Goal: Task Accomplishment & Management: Manage account settings

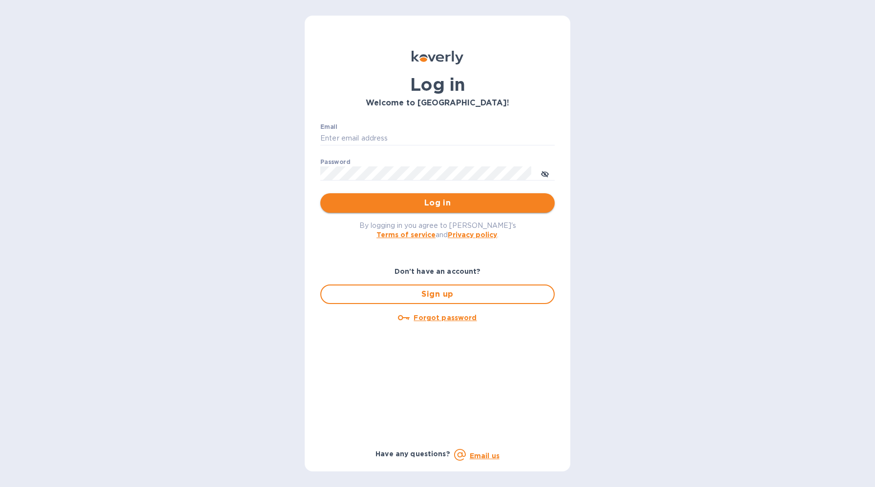
type input "Peter@culturewineco.com"
click at [429, 205] on span "Log in" at bounding box center [437, 203] width 219 height 12
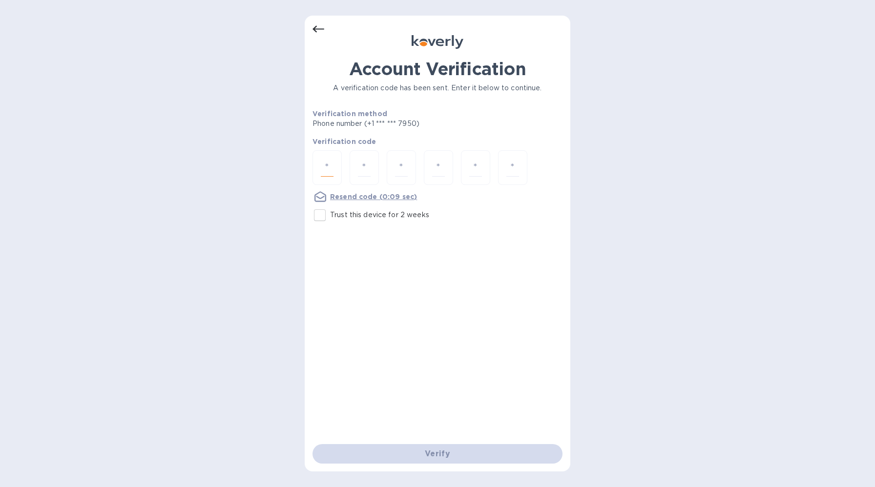
click at [330, 166] on input "number" at bounding box center [327, 168] width 13 height 18
type input "1"
type input "7"
type input "0"
type input "1"
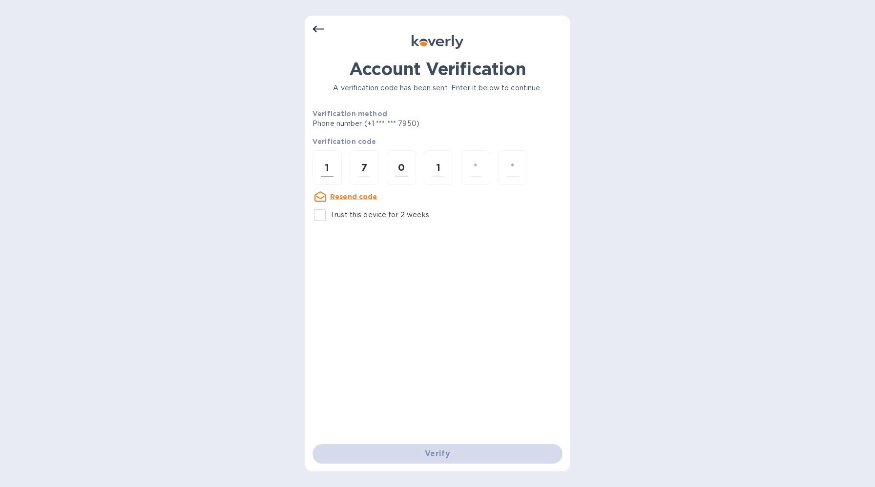
type input "7"
type input "5"
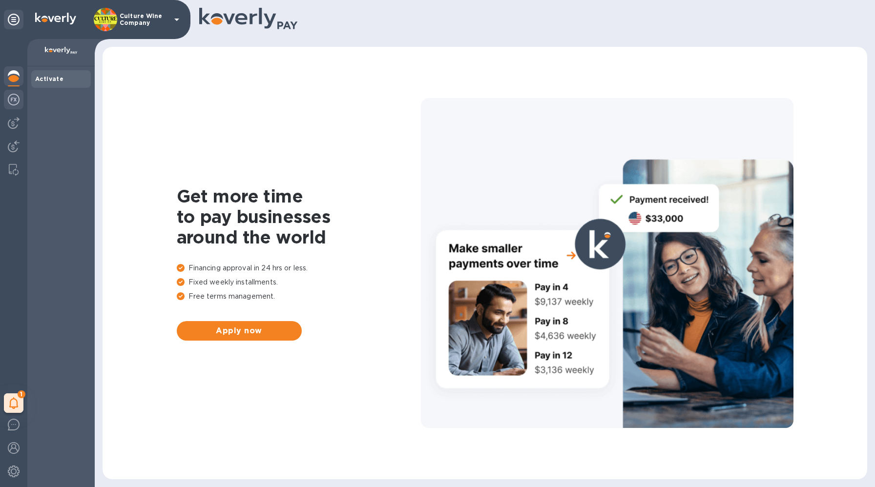
click at [14, 104] on img at bounding box center [14, 100] width 12 height 12
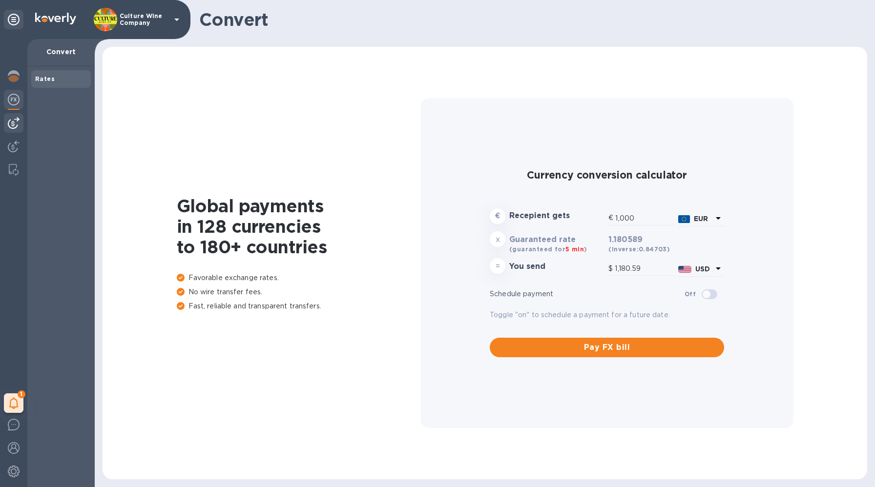
click at [11, 123] on img at bounding box center [14, 123] width 12 height 12
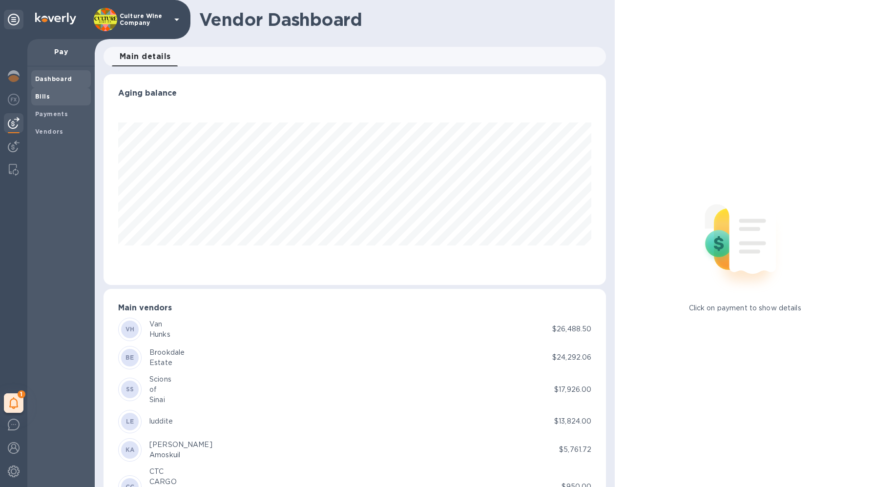
click at [48, 102] on div "Bills" at bounding box center [61, 97] width 60 height 18
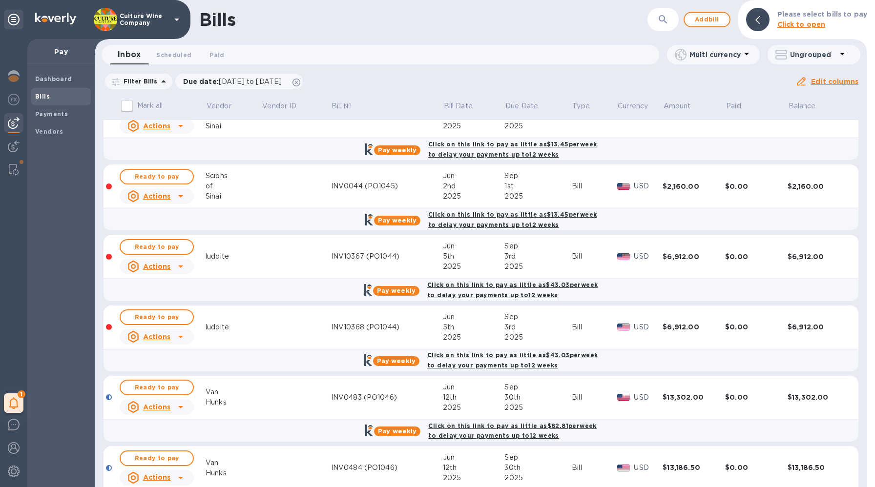
scroll to position [205, 0]
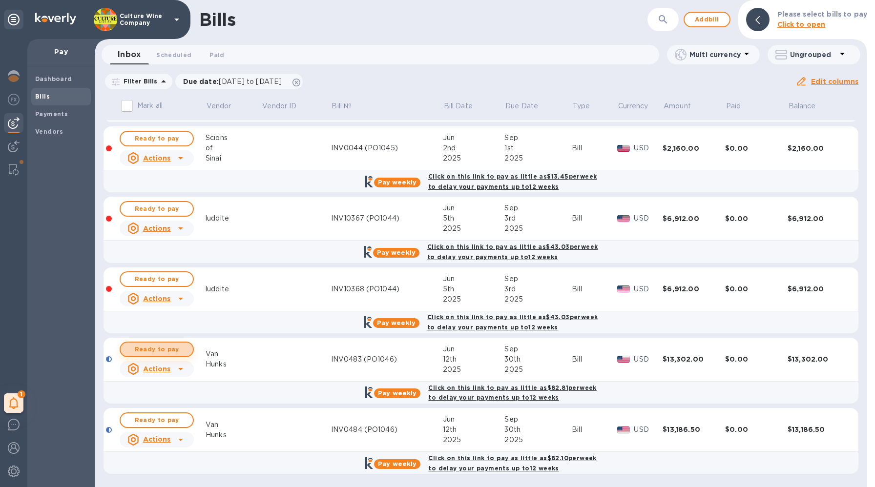
click at [178, 348] on span "Ready to pay" at bounding box center [156, 350] width 57 height 12
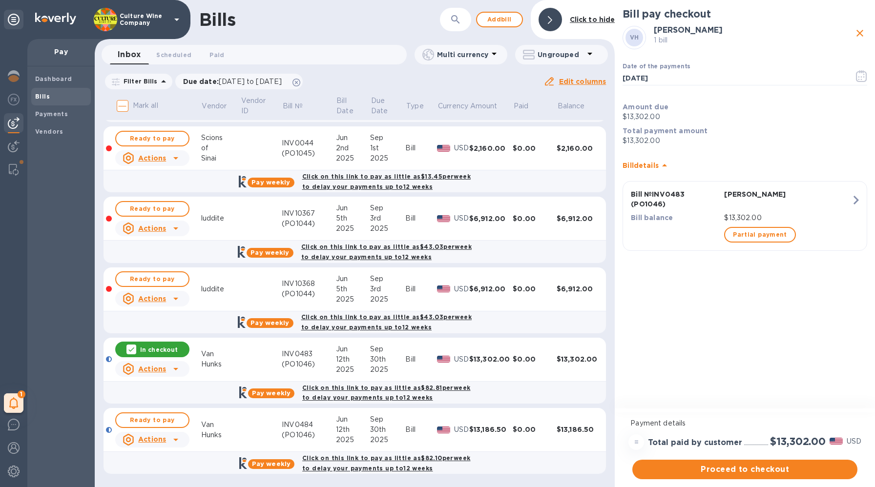
scroll to position [0, 0]
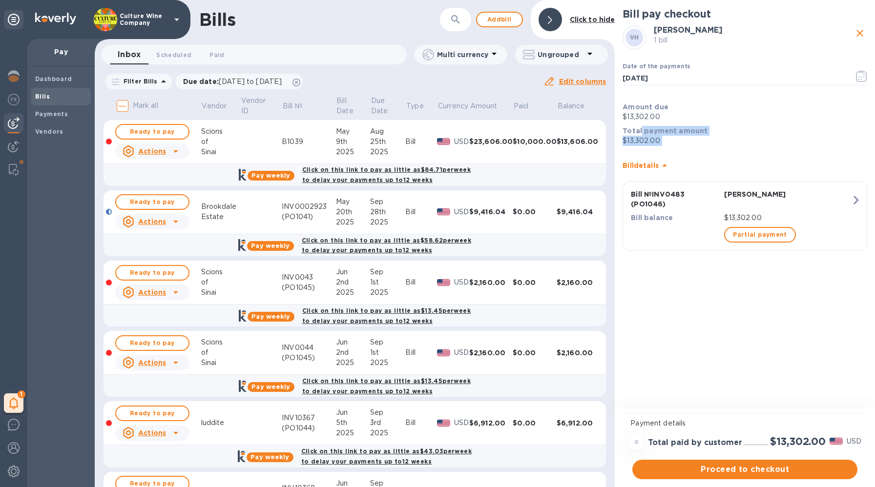
drag, startPoint x: 639, startPoint y: 134, endPoint x: 703, endPoint y: 151, distance: 66.2
click at [703, 151] on div "VH Van Hunks 1 bill Date of the payments [DATE] ​ Amount due $13,302.00 Total p…" at bounding box center [744, 141] width 248 height 234
click at [703, 151] on div "Bill details" at bounding box center [744, 165] width 245 height 31
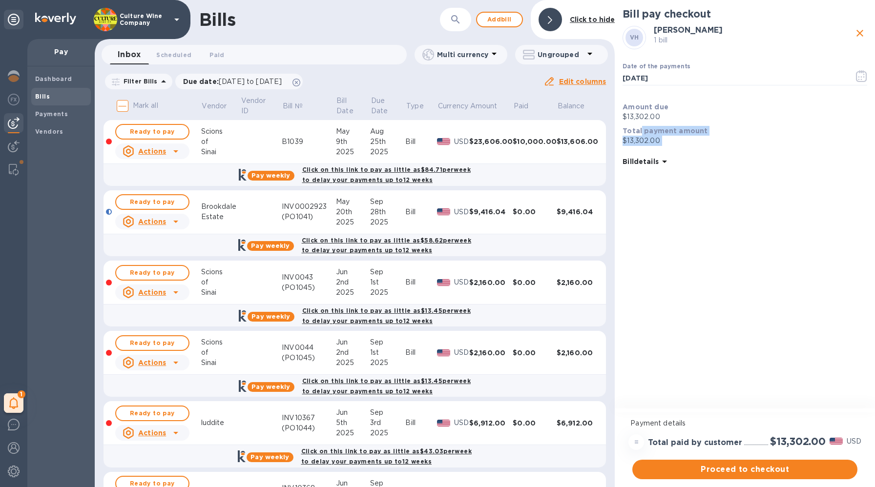
click at [664, 182] on div "Bill pay checkout VH Van Hunks 1 bill Date of the payments [DATE] ​ Amount due …" at bounding box center [745, 205] width 260 height 411
click at [654, 161] on b "Bill details" at bounding box center [640, 162] width 36 height 8
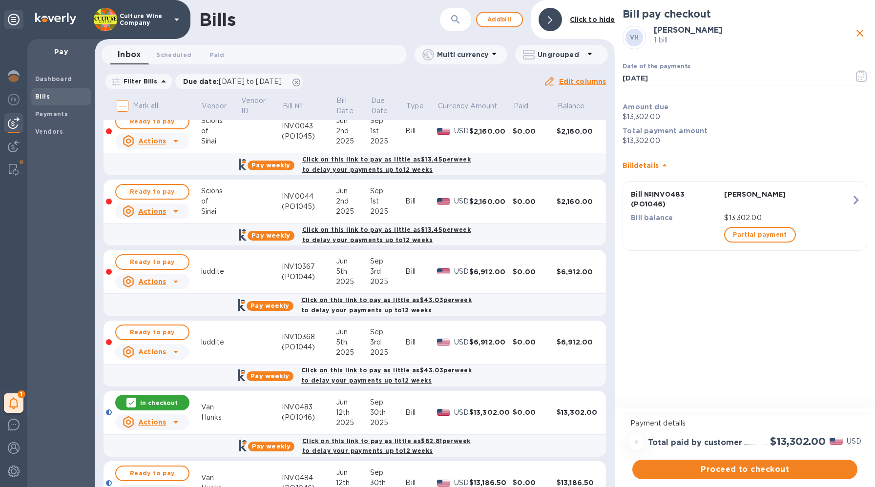
scroll to position [205, 0]
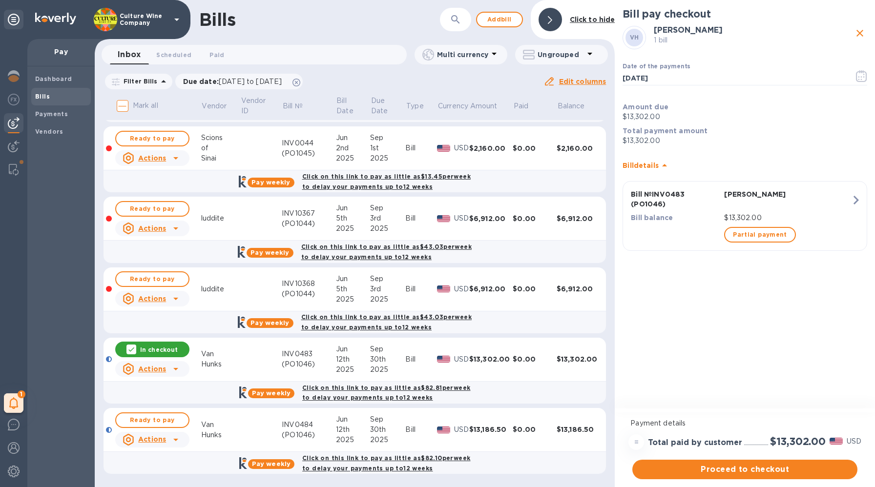
click at [165, 350] on p "In checkout" at bounding box center [159, 350] width 38 height 8
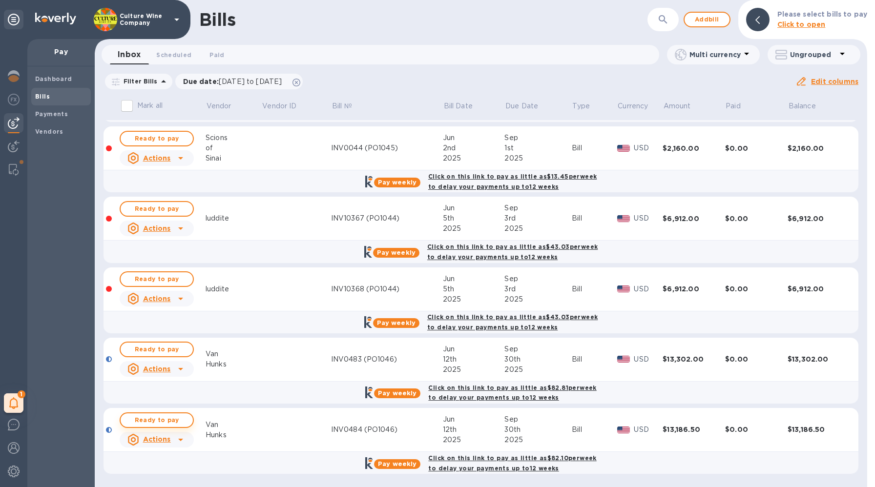
click at [176, 418] on span "Ready to pay" at bounding box center [156, 420] width 57 height 12
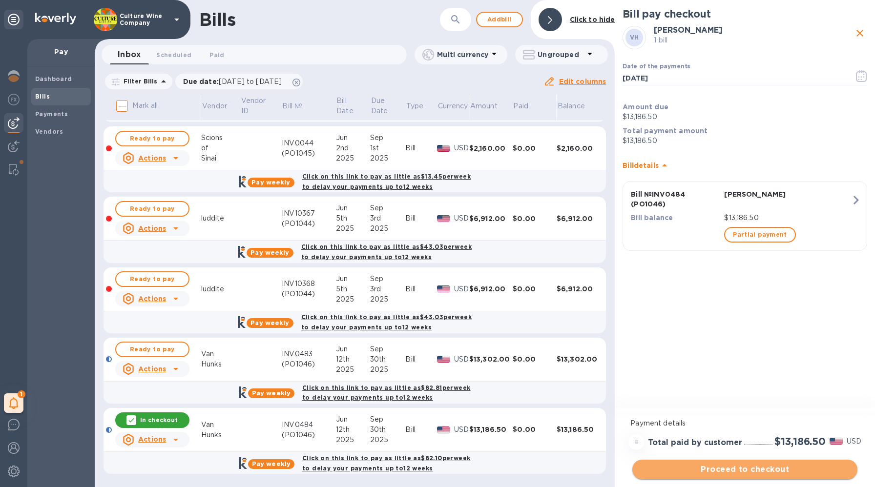
click at [774, 465] on span "Proceed to checkout" at bounding box center [744, 470] width 209 height 12
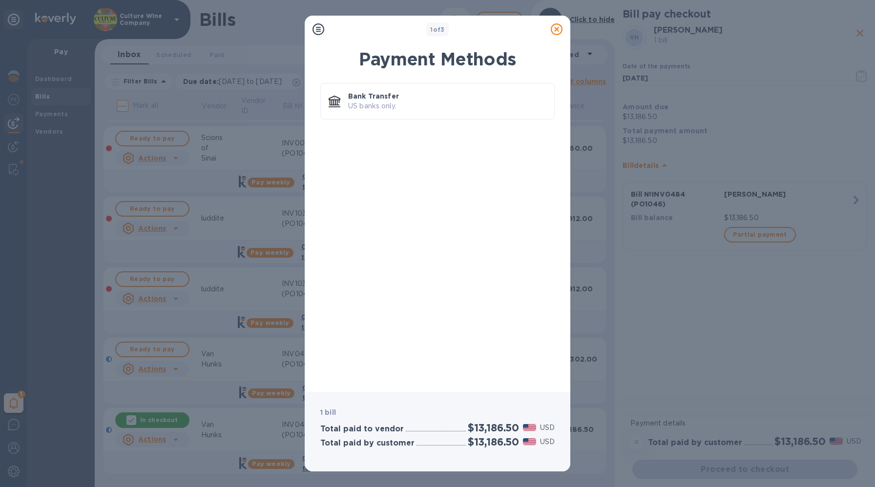
click at [555, 30] on icon at bounding box center [557, 29] width 12 height 12
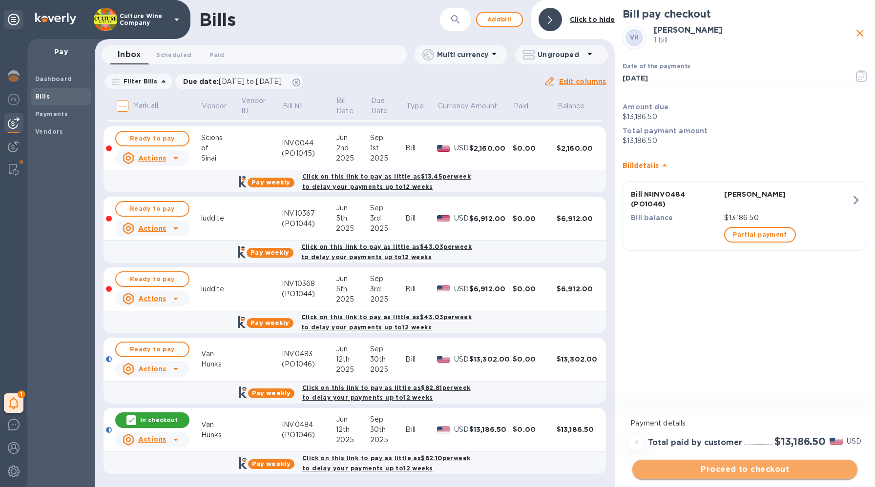
click at [769, 469] on span "Proceed to checkout" at bounding box center [744, 470] width 209 height 12
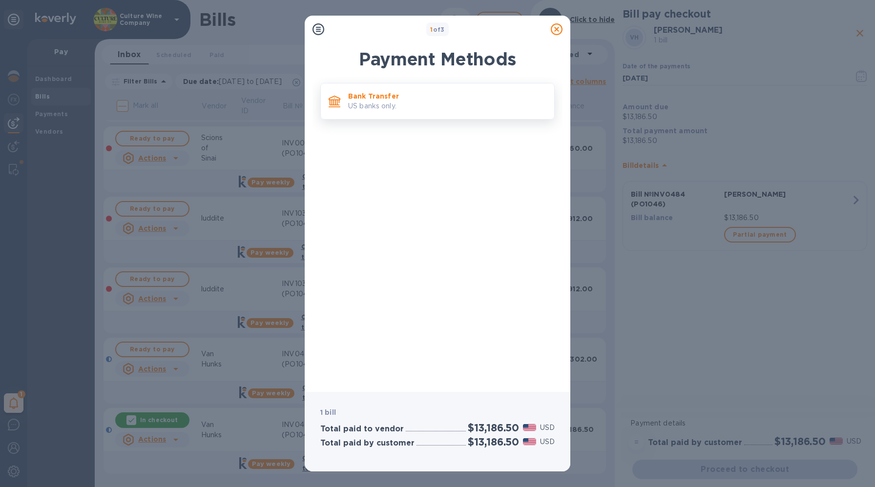
click at [391, 100] on p "Bank Transfer" at bounding box center [447, 96] width 198 height 10
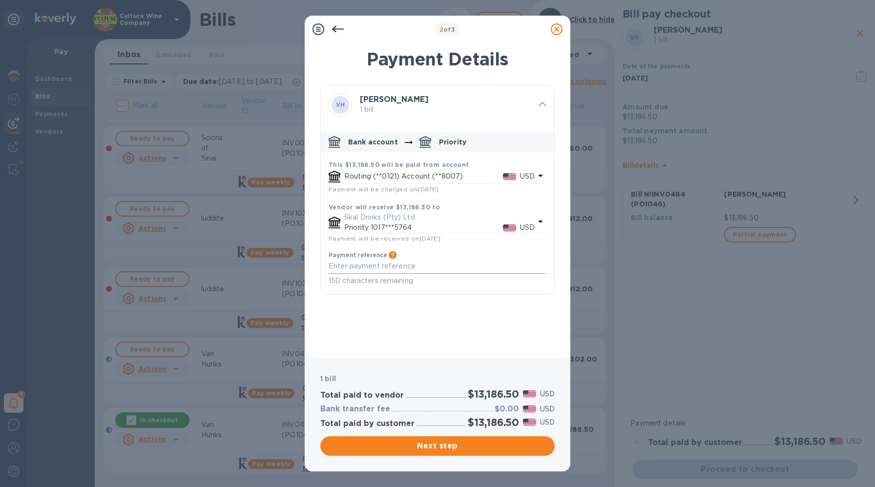
click at [385, 272] on div "x" at bounding box center [438, 266] width 218 height 15
paste textarea "$13,186.50"
type textarea "$13,186.50"
paste textarea "Bill # INV0484 (PO1046)"
click at [349, 267] on textarea "Bill # INV0484 (PO1046)" at bounding box center [438, 266] width 218 height 8
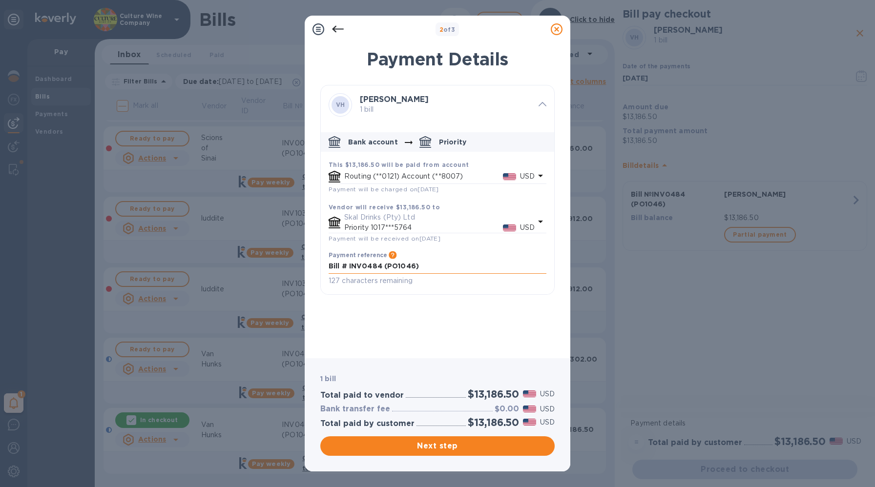
click at [341, 265] on textarea "Bill # INV0484 (PO1046)" at bounding box center [438, 266] width 218 height 8
drag, startPoint x: 404, startPoint y: 266, endPoint x: 250, endPoint y: 255, distance: 154.2
click at [250, 255] on div "2 of 3 Payment Details VH Van Hunks 1 bill Bank account Priority This $13,186.5…" at bounding box center [437, 243] width 875 height 487
click at [425, 267] on textarea "INV0484 (PO1046)" at bounding box center [438, 266] width 218 height 8
paste textarea "CULTURE WINE CO -"
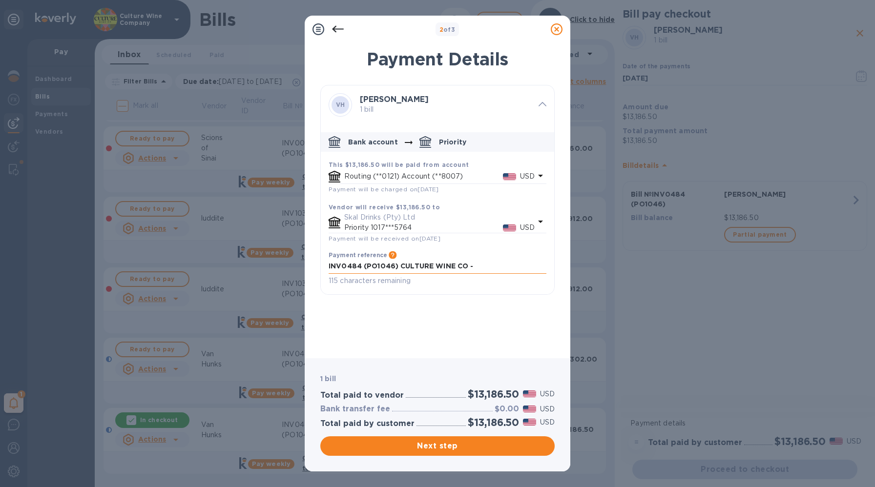
type textarea "INV0484 (PO1046) CULTURE WINE CO"
click at [452, 450] on span "Next step" at bounding box center [437, 446] width 219 height 12
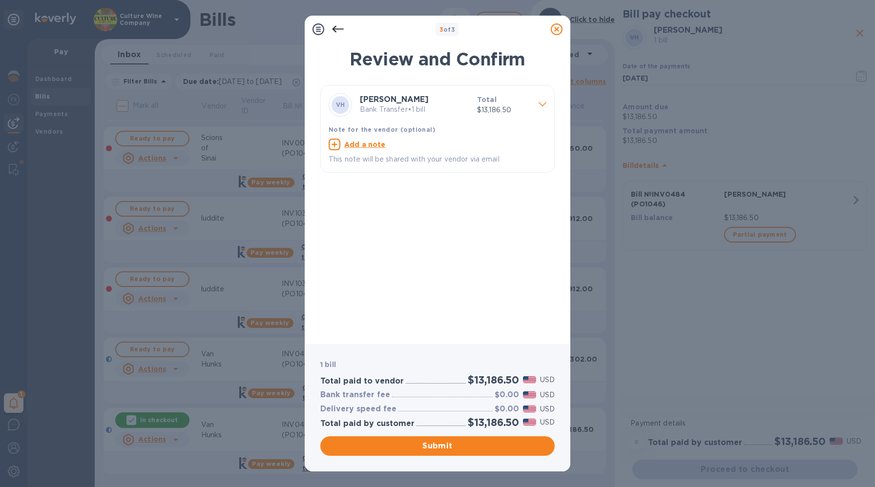
click at [362, 144] on u "Add a note" at bounding box center [364, 145] width 41 height 8
click at [368, 149] on textarea at bounding box center [430, 146] width 202 height 8
paste textarea "INV0484 (PO1046) CULTURE WINE CO"
type textarea "INV0484 (PO1046) CULTURE WINE CO"
click at [473, 447] on span "Submit" at bounding box center [437, 446] width 219 height 12
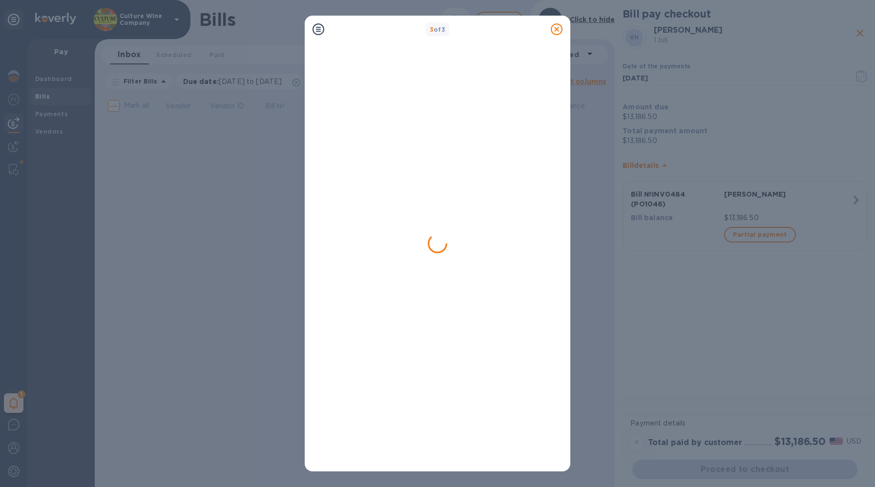
scroll to position [0, 0]
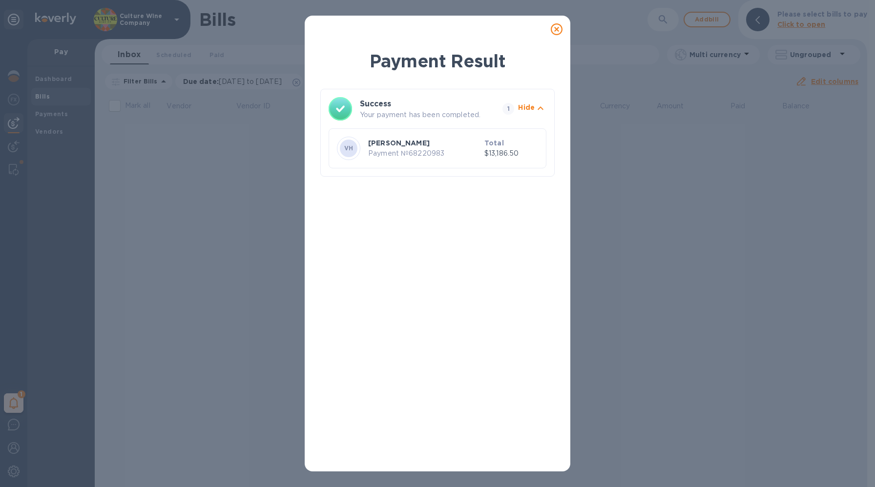
click at [557, 28] on icon at bounding box center [557, 29] width 12 height 12
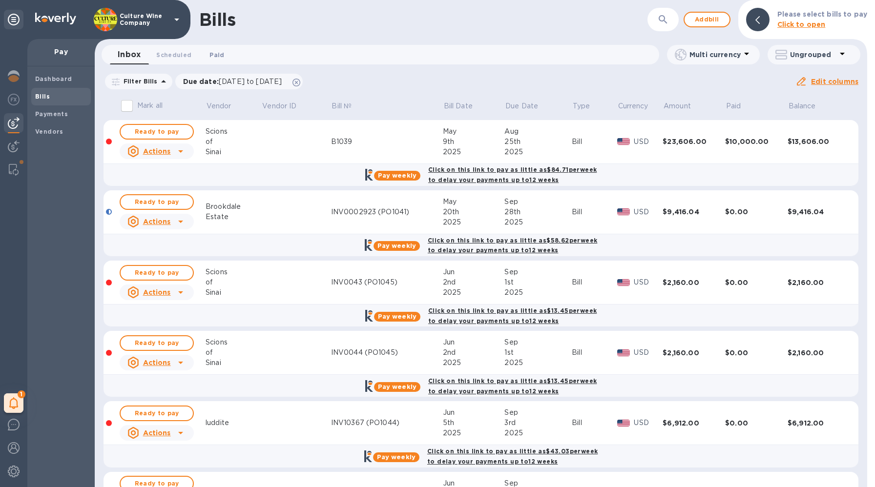
click at [220, 50] on button "Paid 0" at bounding box center [216, 55] width 35 height 20
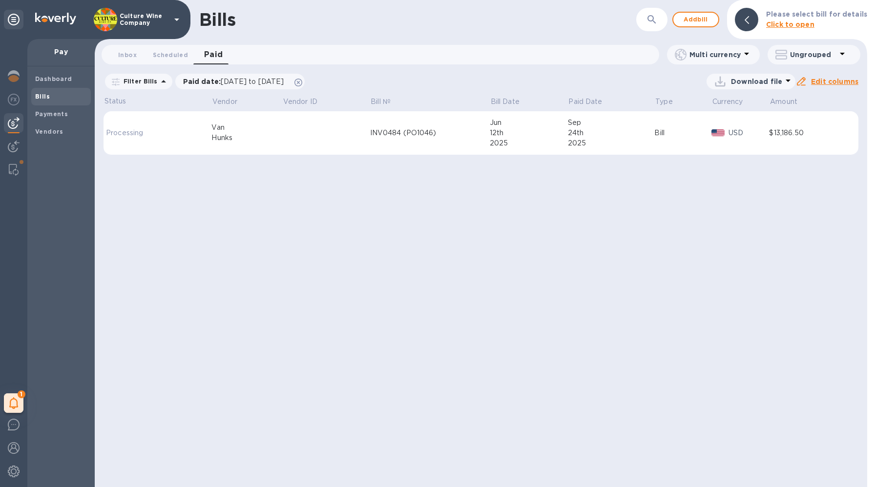
click at [324, 127] on td at bounding box center [326, 133] width 88 height 44
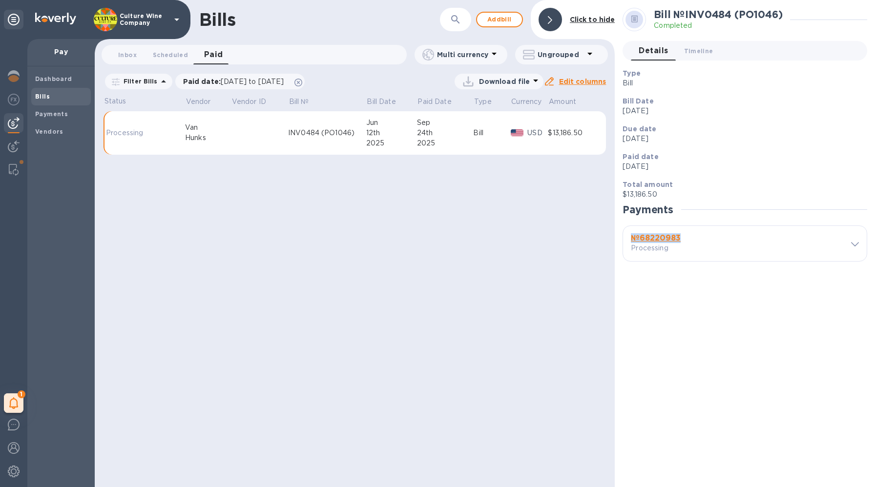
drag, startPoint x: 684, startPoint y: 237, endPoint x: 624, endPoint y: 237, distance: 60.0
click at [624, 237] on div "№ 68220983 Processing" at bounding box center [745, 243] width 244 height 35
copy b "№ 68220983"
click at [134, 59] on span "Inbox 0" at bounding box center [127, 55] width 19 height 10
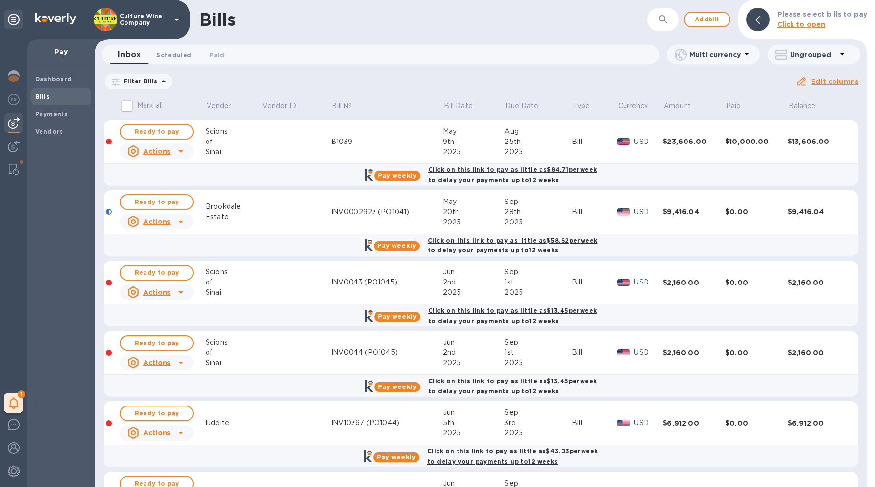
click at [175, 57] on span "Scheduled 0" at bounding box center [173, 55] width 35 height 10
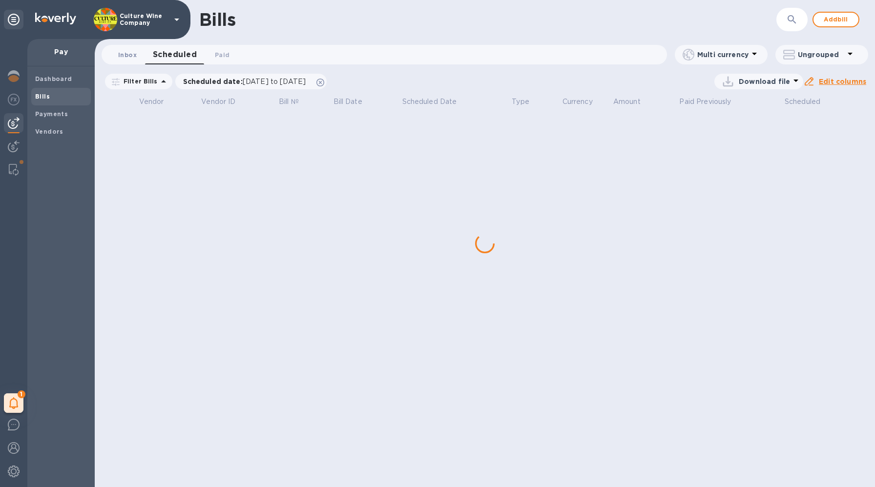
click at [129, 57] on span "Inbox 0" at bounding box center [127, 55] width 19 height 10
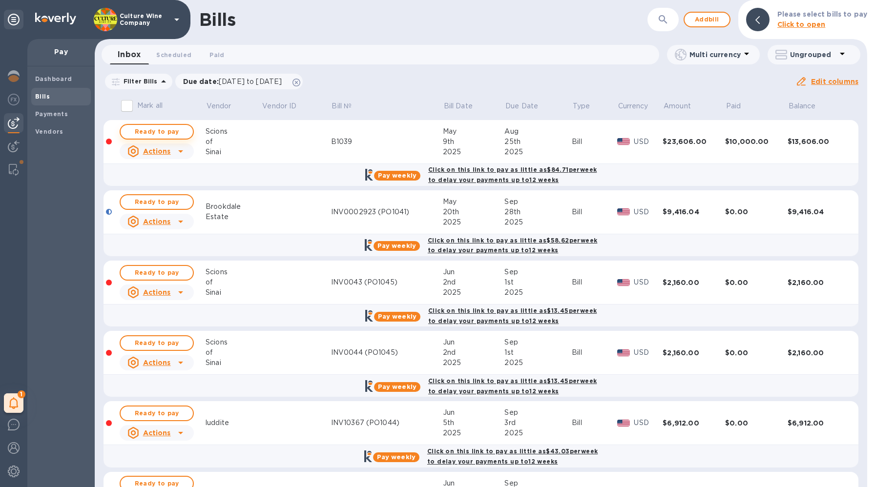
click at [158, 130] on span "Ready to pay" at bounding box center [156, 132] width 57 height 12
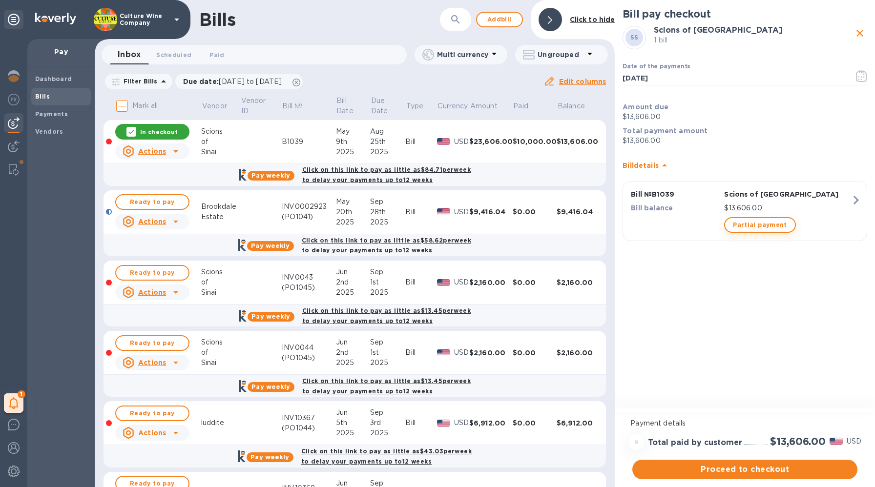
click at [759, 224] on span "Partial payment" at bounding box center [760, 225] width 54 height 12
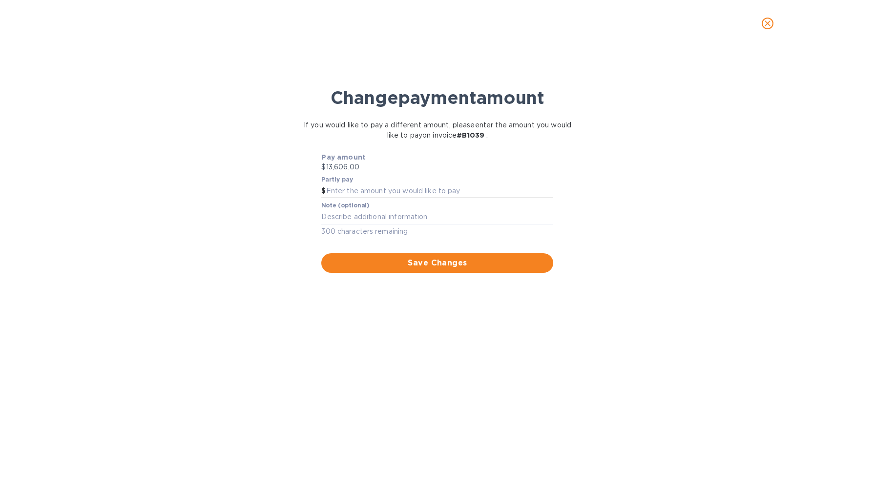
click at [373, 190] on input "text" at bounding box center [439, 191] width 227 height 15
paste input "6,803.00"
type input "6,803.00"
click at [359, 213] on textarea at bounding box center [437, 217] width 232 height 8
paste textarea "#1039"
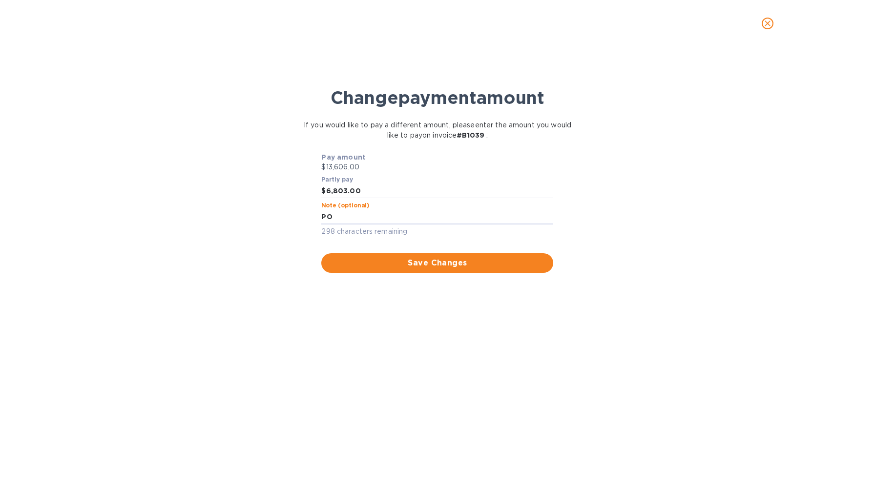
paste textarea "#1039"
click at [321, 214] on textarea "PO#1039" at bounding box center [437, 217] width 232 height 8
paste textarea "INV-0019"
click at [413, 222] on div "INV-0019 - PO#1039 x" at bounding box center [437, 217] width 232 height 15
click at [414, 221] on div "INV-0019 - PO#1039 x" at bounding box center [437, 217] width 232 height 15
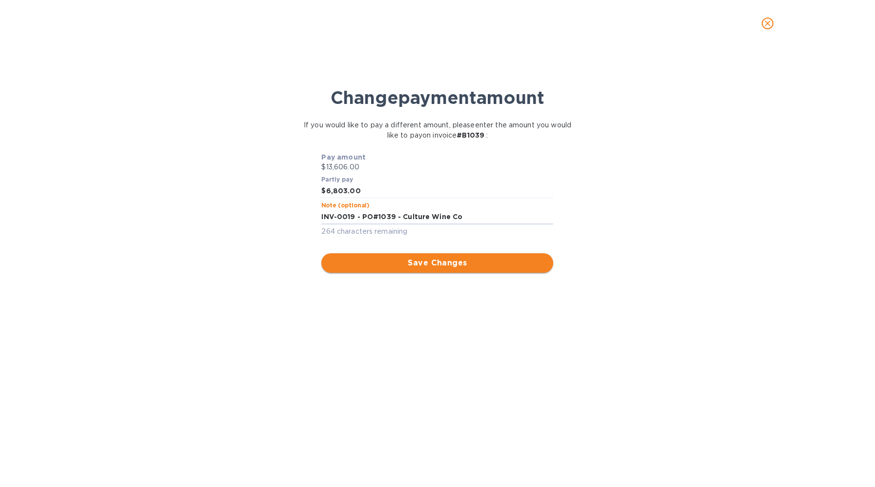
type textarea "INV-0019 - PO#1039 - Culture Wine Co"
click at [465, 269] on button "Save Changes" at bounding box center [437, 263] width 232 height 20
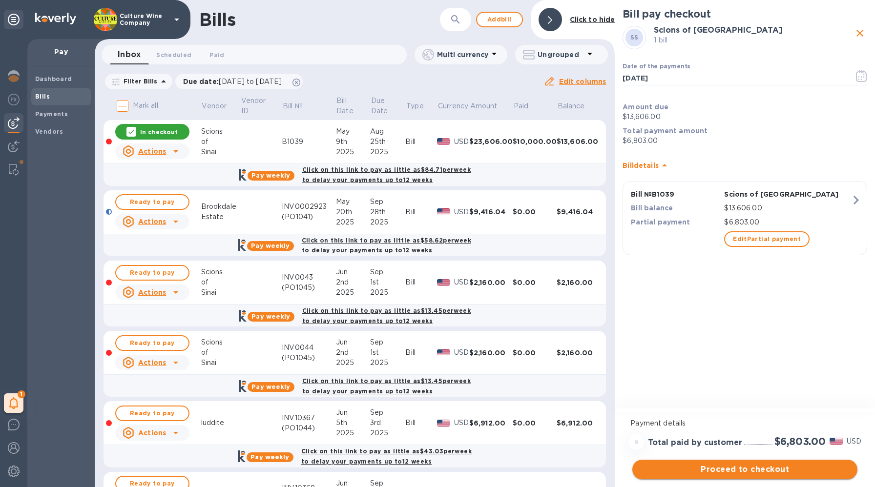
click at [752, 472] on span "Proceed to checkout" at bounding box center [744, 470] width 209 height 12
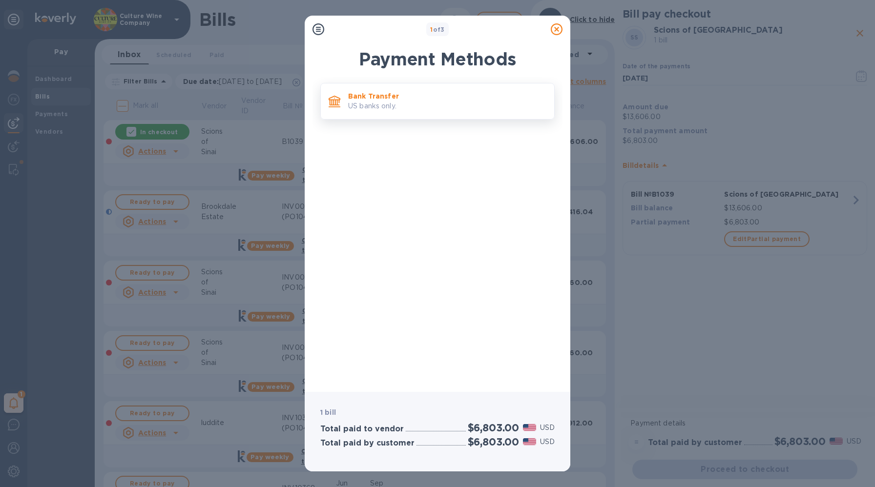
click at [412, 99] on p "Bank Transfer" at bounding box center [447, 96] width 198 height 10
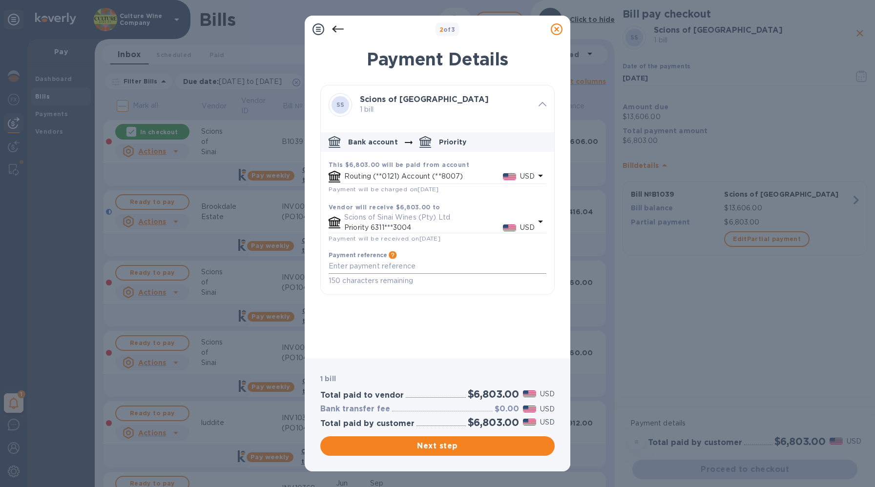
click at [371, 262] on div "x" at bounding box center [438, 266] width 218 height 15
paste textarea "INV-0019 - PO#1039 - Culture Wine Co"
type textarea "INV-0019 - PO#1039 - Culture Wine Co"
click at [450, 448] on span "Next step" at bounding box center [437, 446] width 219 height 12
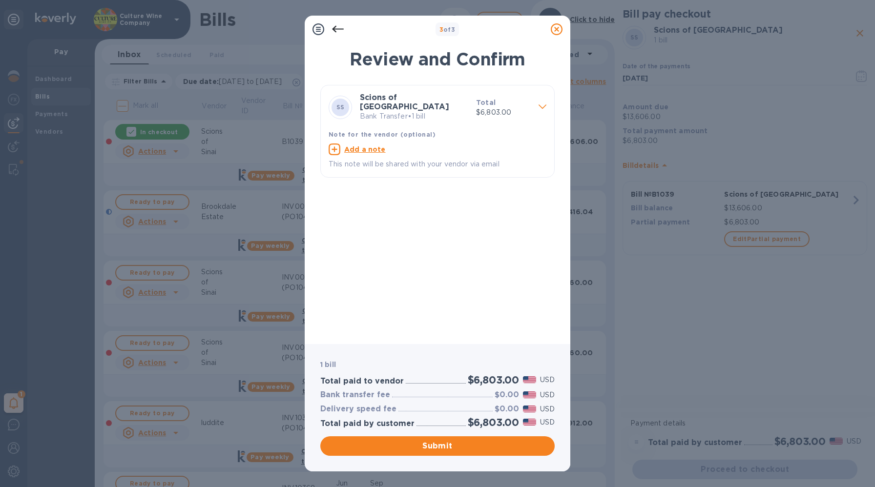
click at [366, 146] on u "Add a note" at bounding box center [364, 149] width 41 height 8
click at [368, 150] on textarea at bounding box center [430, 150] width 202 height 8
paste textarea "INV-0019 - PO#1039 - Culture Wine Co"
type textarea "INV-0019 - PO#1039 - Culture Wine Co"
click at [462, 447] on span "Submit" at bounding box center [437, 446] width 219 height 12
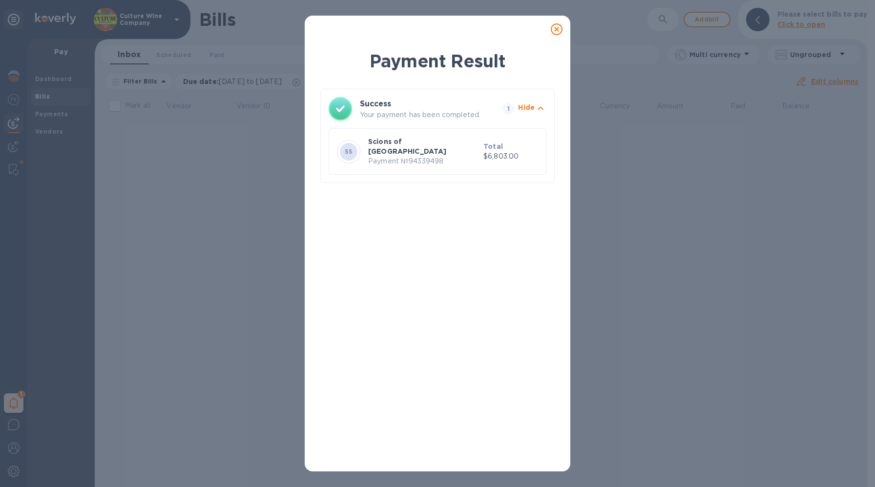
click at [431, 156] on p "Payment № 94339498" at bounding box center [423, 161] width 111 height 10
copy p "94339498"
click at [551, 29] on icon at bounding box center [557, 29] width 12 height 12
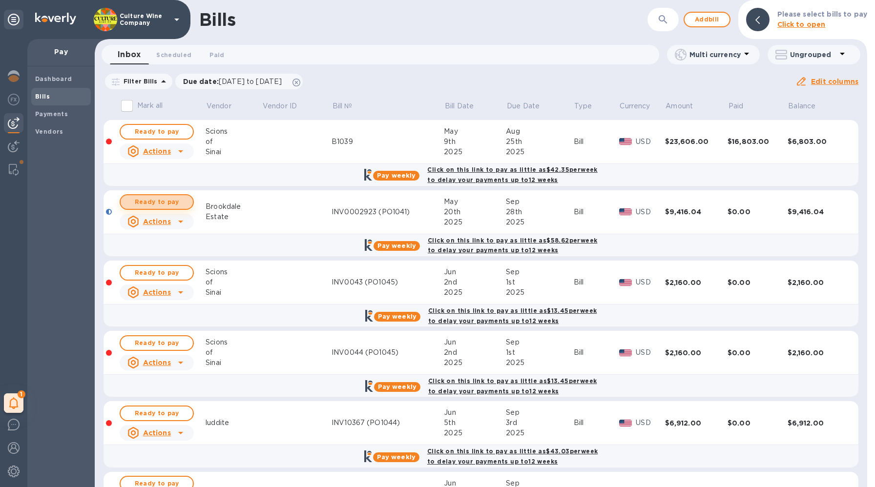
click at [156, 204] on span "Ready to pay" at bounding box center [156, 202] width 57 height 12
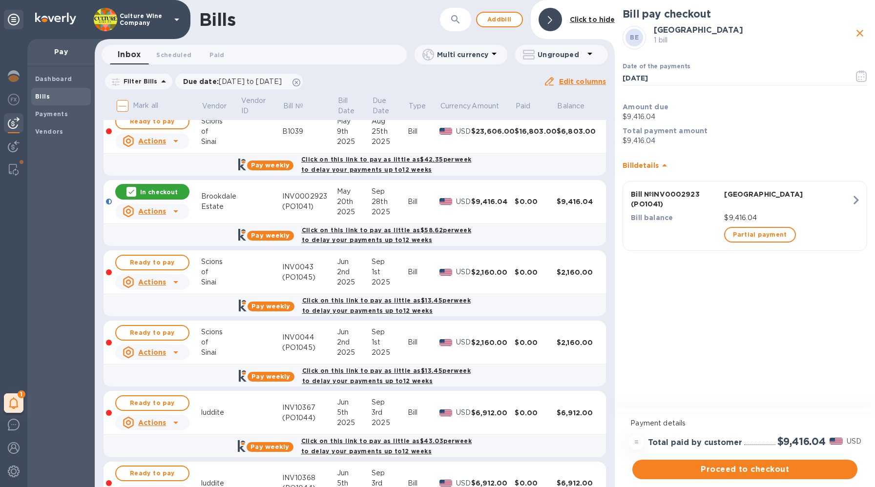
scroll to position [13, 0]
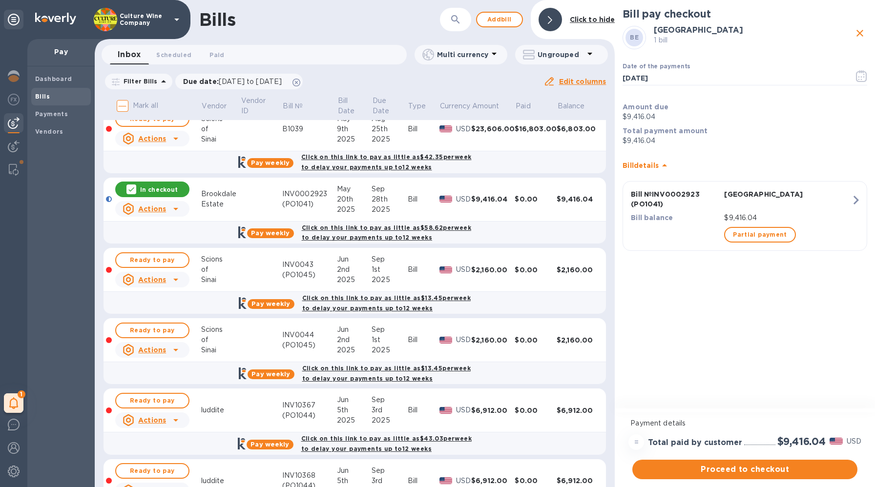
click at [643, 166] on b "Bill details" at bounding box center [640, 166] width 36 height 8
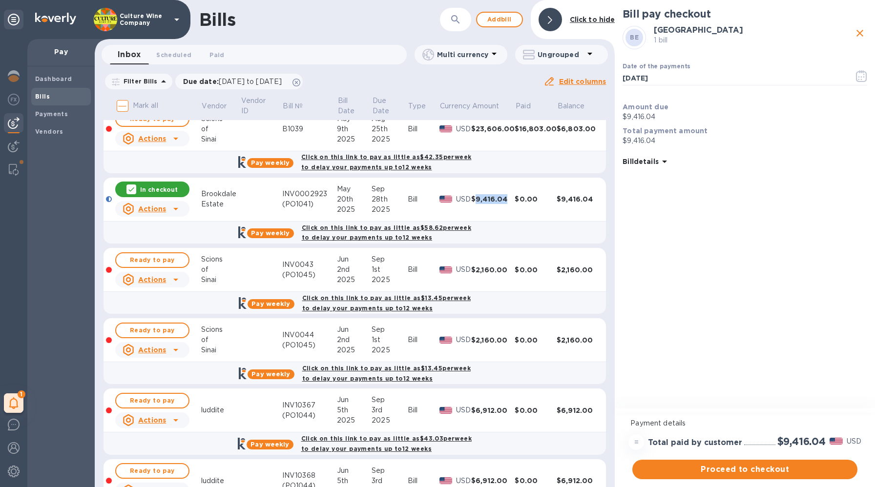
copy div "9,416.04"
click at [165, 208] on u "Actions" at bounding box center [152, 209] width 28 height 8
click at [156, 251] on b "Delete" at bounding box center [155, 249] width 24 height 8
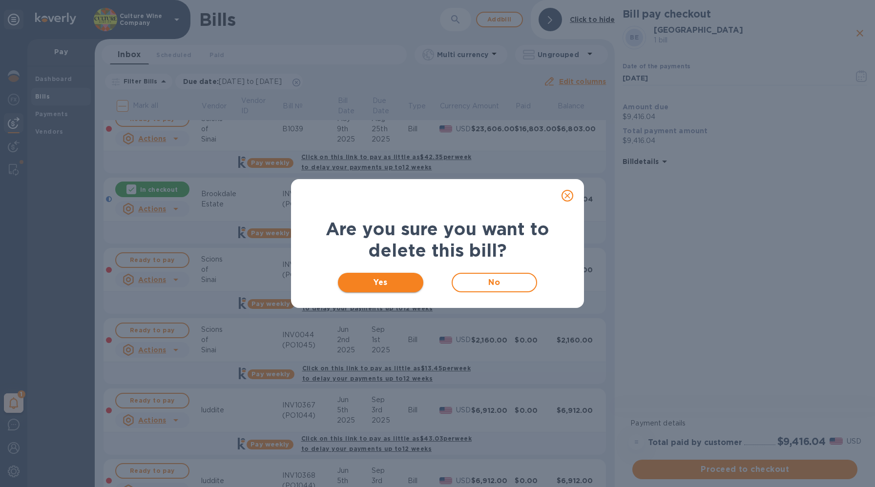
click at [383, 277] on span "Yes" at bounding box center [381, 283] width 70 height 12
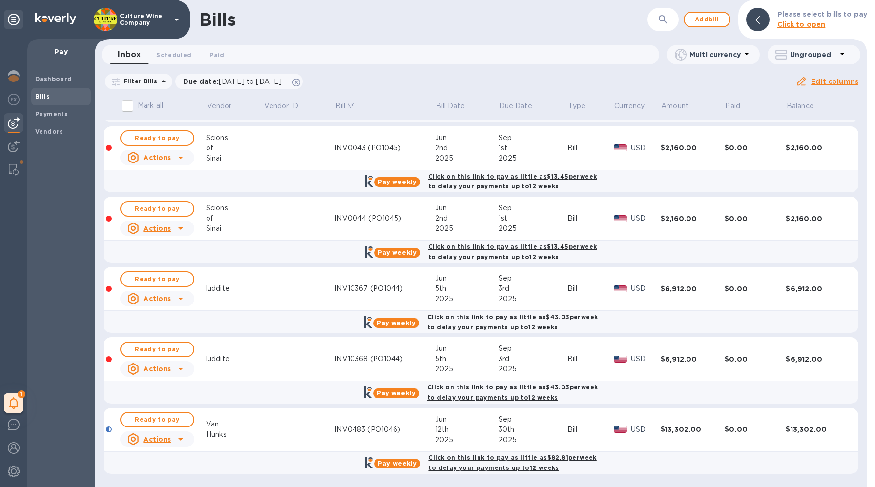
scroll to position [63, 0]
click at [720, 21] on span "Add bill" at bounding box center [706, 20] width 29 height 12
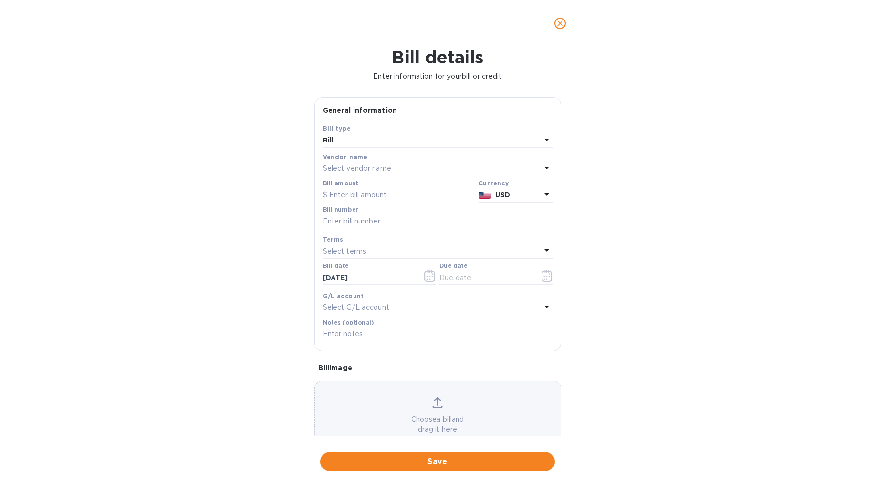
click at [348, 171] on p "Select vendor name" at bounding box center [357, 169] width 68 height 10
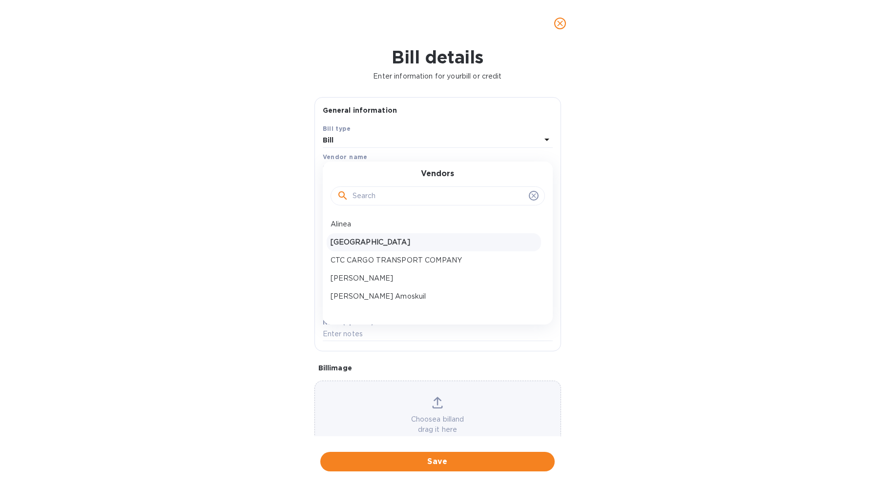
click at [360, 246] on p "[GEOGRAPHIC_DATA]" at bounding box center [433, 242] width 206 height 10
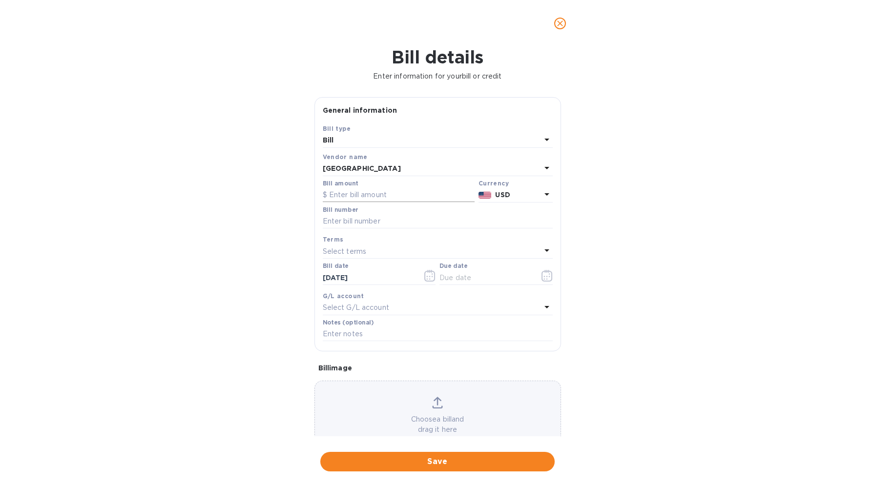
click at [357, 201] on input "text" at bounding box center [399, 195] width 152 height 15
paste input "0002,923"
type input "0002,923"
paste input "9,414.24"
type input "9,414.24"
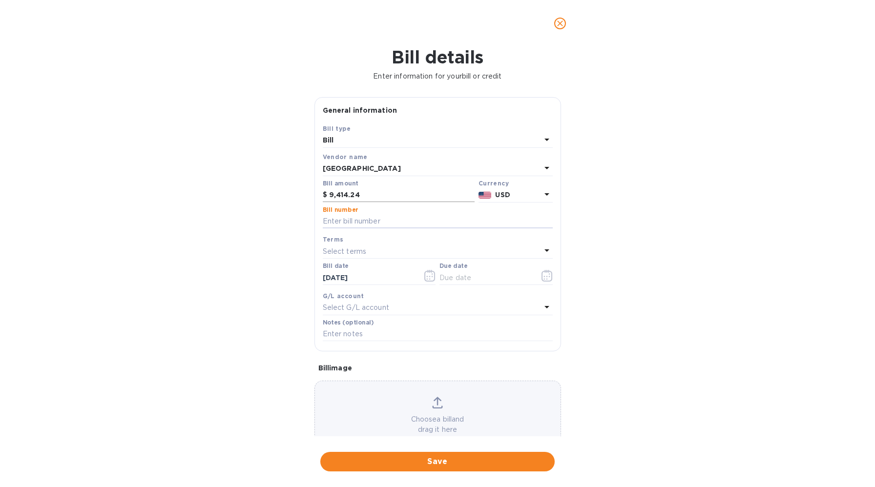
paste input "INV0002923"
type input "INV0002923"
click at [364, 249] on p "Select terms" at bounding box center [345, 252] width 44 height 10
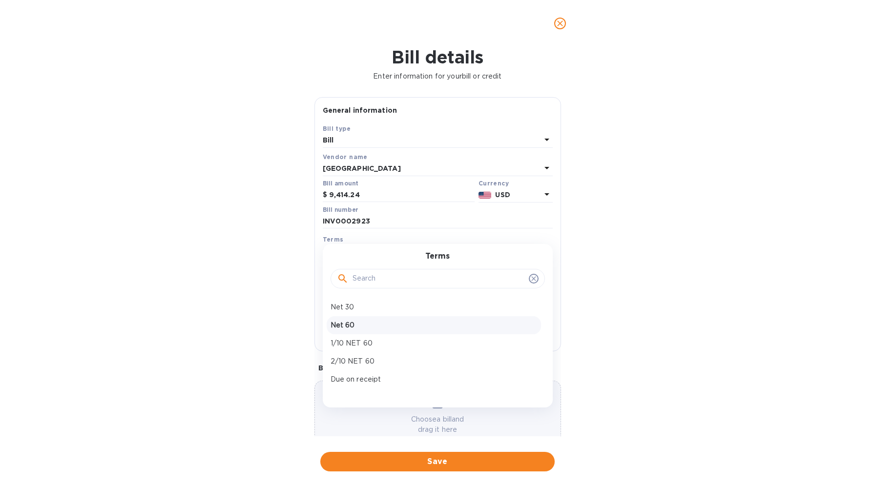
click at [358, 332] on div "Net 60" at bounding box center [434, 325] width 214 height 18
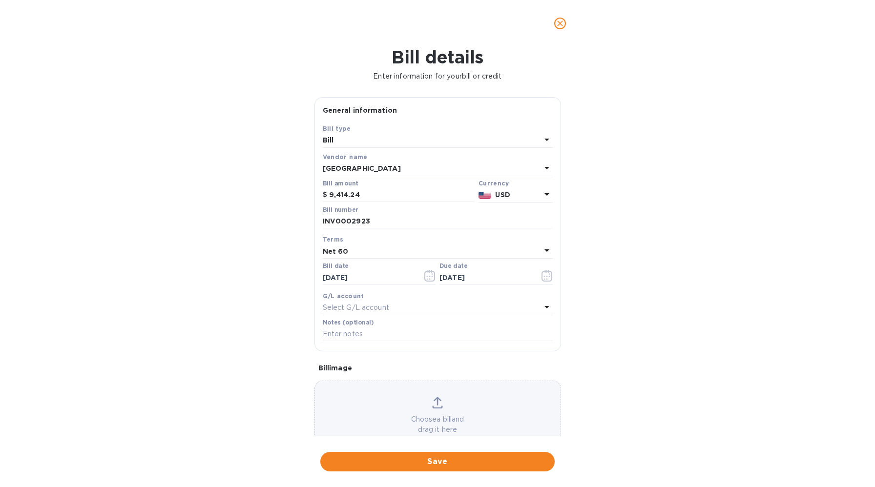
click at [352, 250] on div "Net 60" at bounding box center [432, 252] width 218 height 14
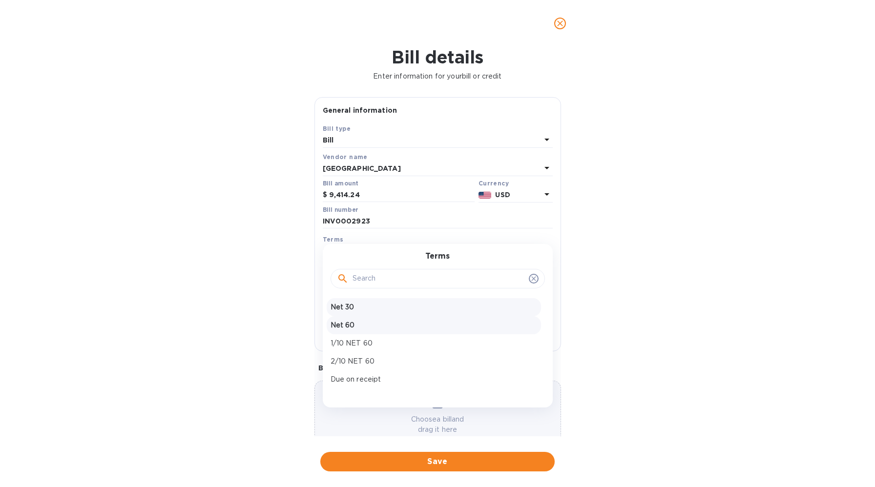
scroll to position [69, 0]
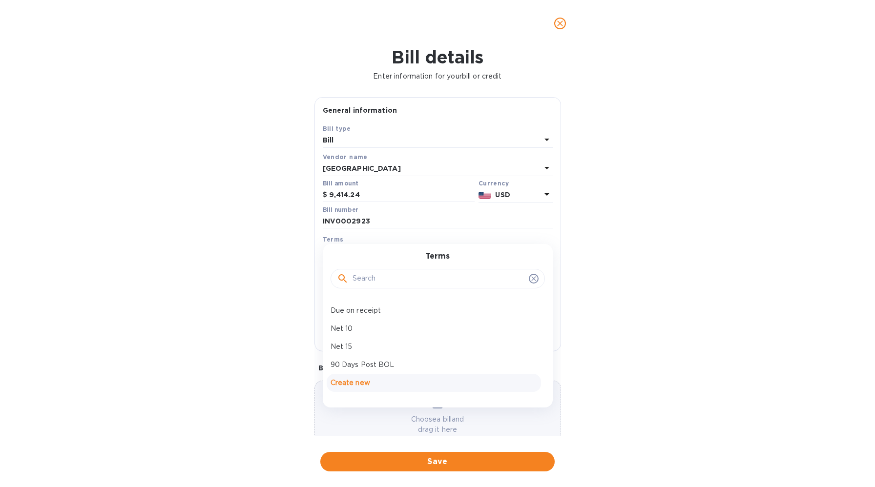
click at [356, 383] on p "Create new" at bounding box center [433, 383] width 206 height 10
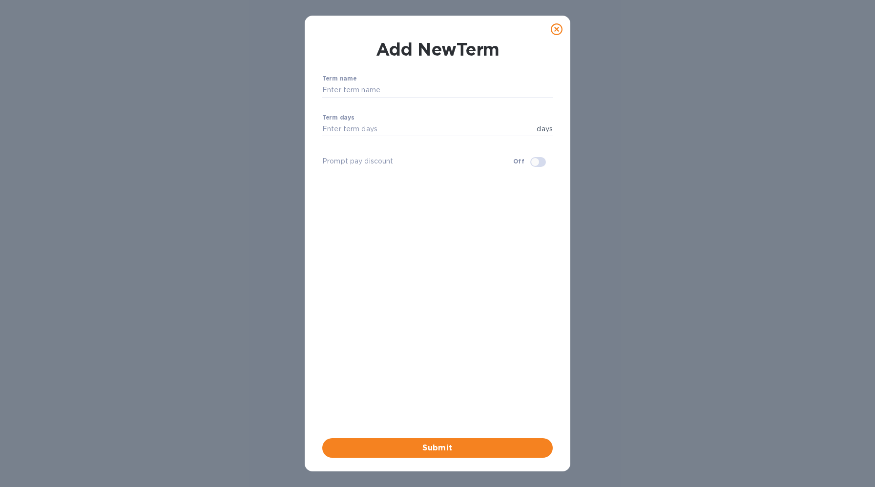
click at [557, 33] on icon at bounding box center [557, 29] width 12 height 12
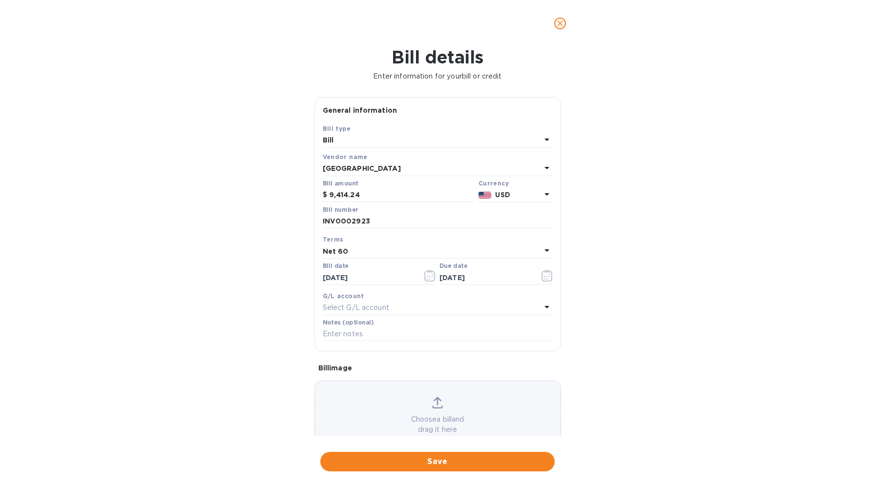
click at [363, 249] on div "Net 60" at bounding box center [432, 252] width 218 height 14
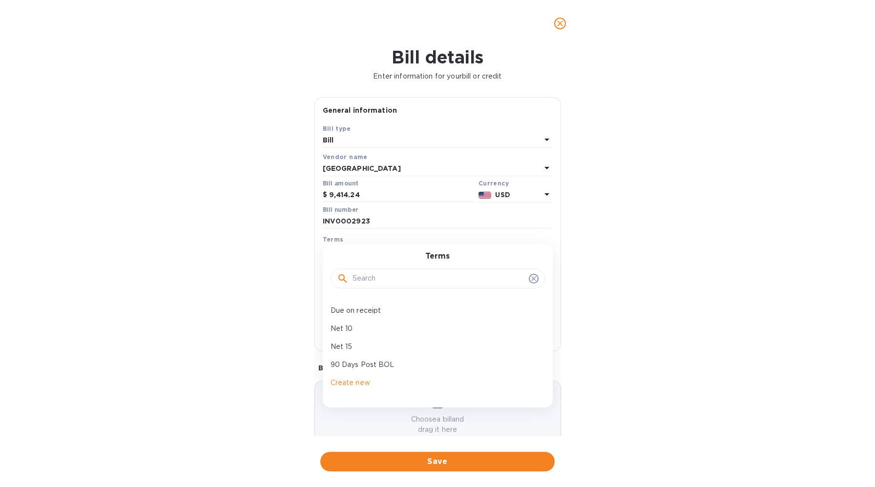
scroll to position [28, 0]
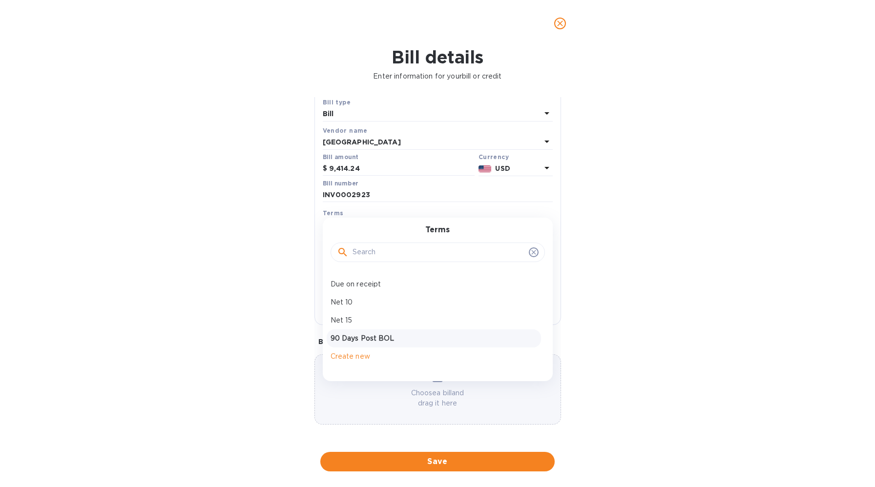
click at [359, 339] on p "90 Days Post BOL" at bounding box center [433, 338] width 206 height 10
type input "[DATE]"
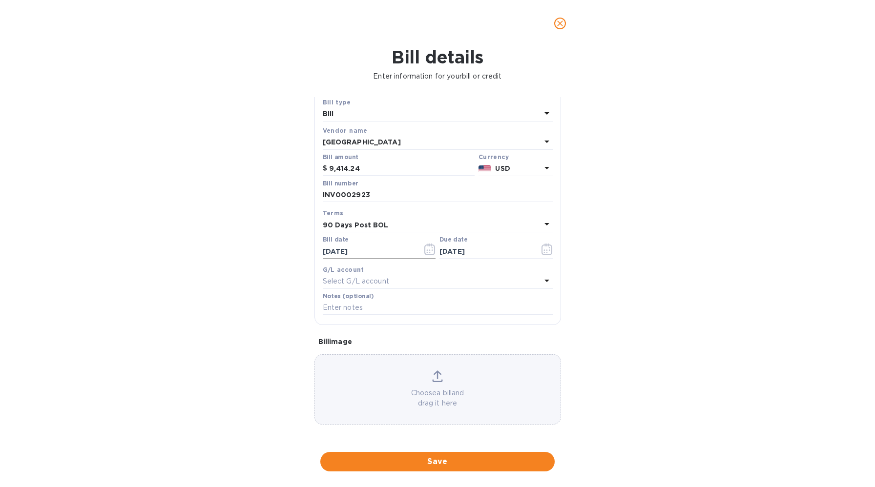
click at [383, 253] on input "[DATE]" at bounding box center [369, 251] width 92 height 15
click at [424, 249] on icon "button" at bounding box center [429, 250] width 11 height 12
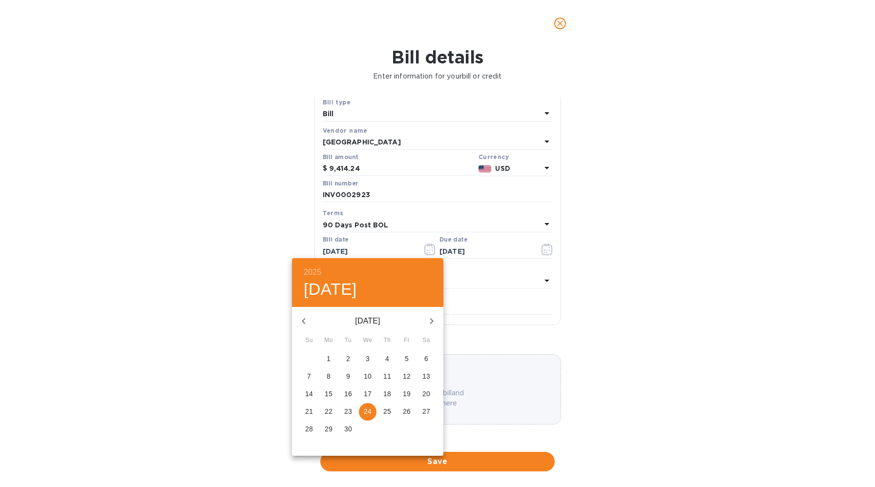
click at [304, 318] on icon "button" at bounding box center [303, 321] width 3 height 6
click at [346, 411] on p "20" at bounding box center [348, 412] width 8 height 10
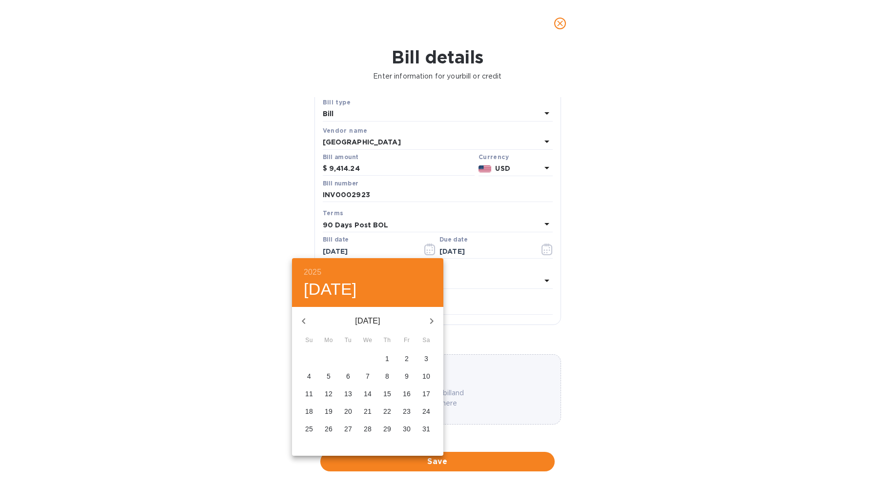
type input "[DATE]"
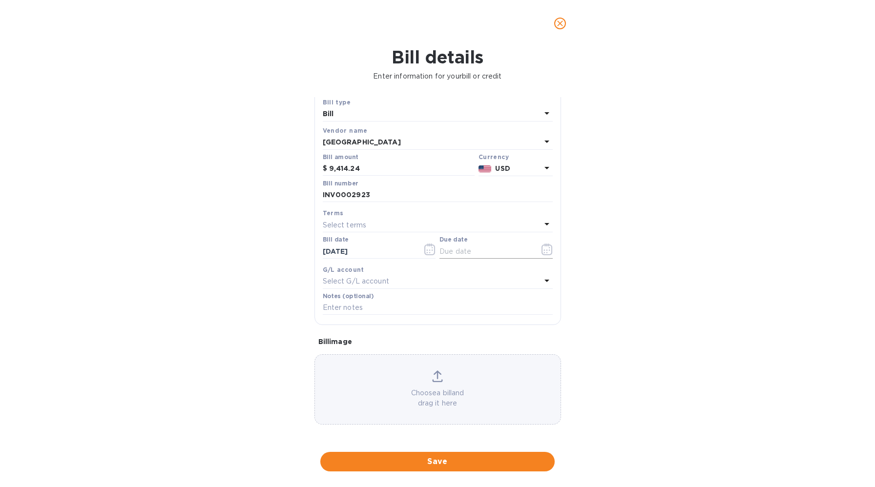
click at [478, 251] on input "text" at bounding box center [485, 251] width 92 height 15
click at [541, 253] on icon "button" at bounding box center [546, 250] width 11 height 12
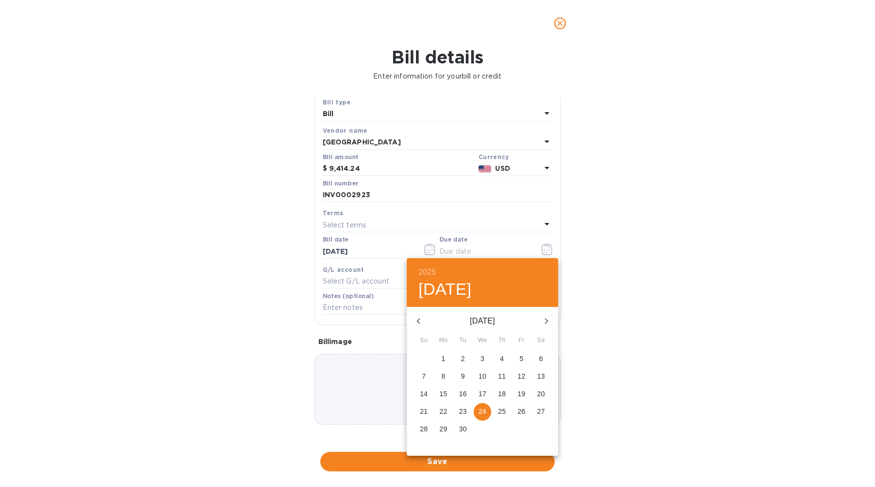
click at [546, 320] on icon "button" at bounding box center [546, 321] width 3 height 6
click at [514, 427] on span "31" at bounding box center [522, 429] width 18 height 10
type input "[DATE]"
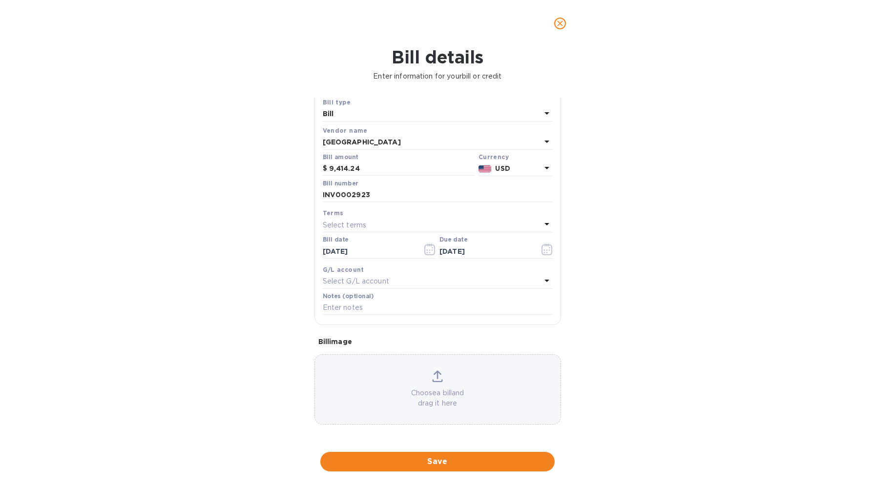
click at [388, 278] on p "Select G/L account" at bounding box center [356, 281] width 66 height 10
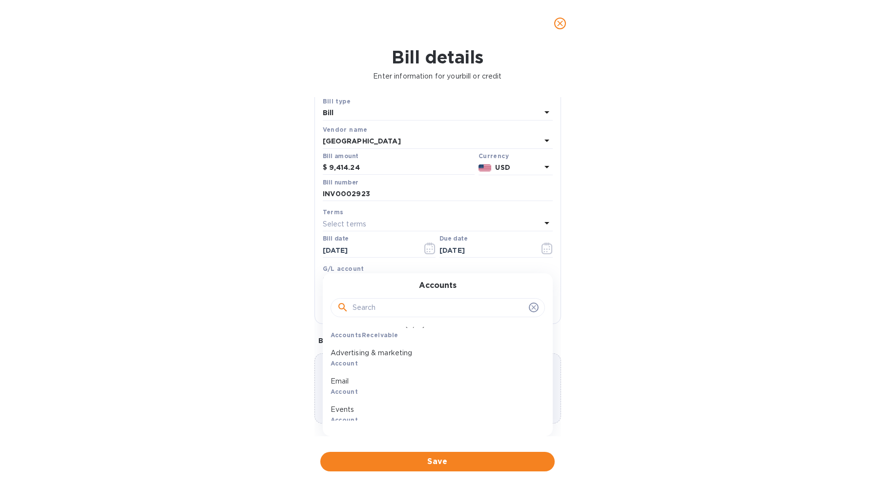
scroll to position [42, 0]
click at [388, 310] on input "text" at bounding box center [438, 308] width 172 height 15
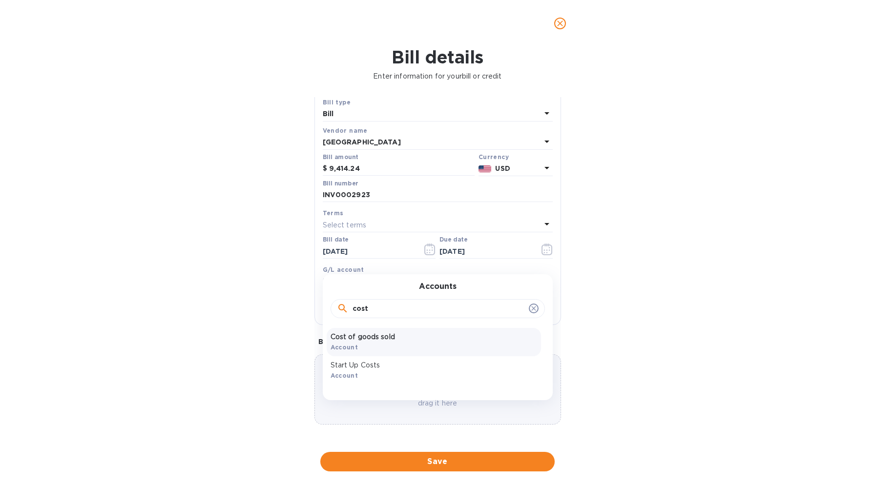
type input "cost"
click at [391, 333] on p "Cost of goods sold" at bounding box center [433, 337] width 206 height 10
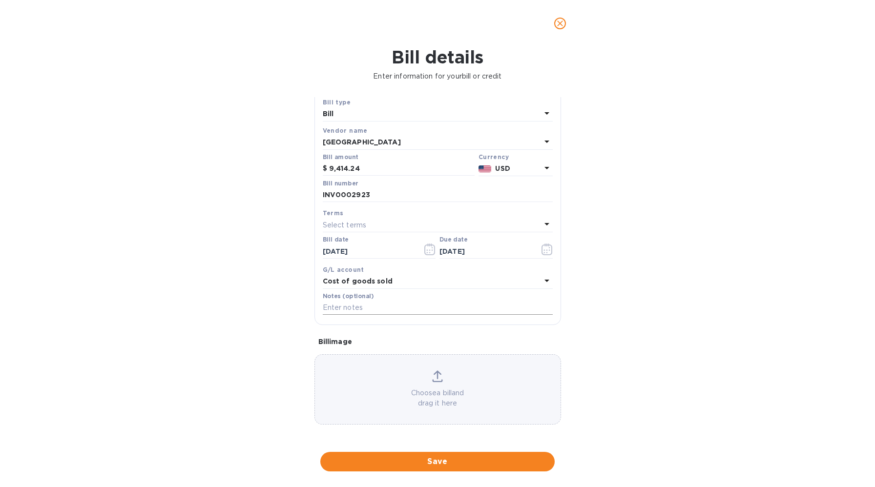
click at [386, 312] on input "text" at bounding box center [438, 308] width 230 height 15
paste input "Bill #INV0002923 (PO1041)"
type input "Bill #INV0002923 (PO1041)"
click at [444, 458] on span "Save" at bounding box center [437, 462] width 219 height 12
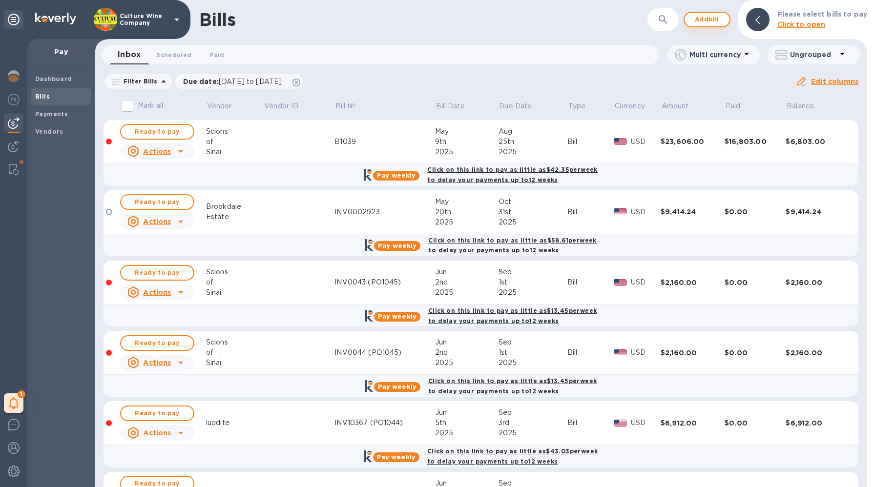
click at [714, 19] on span "Add bill" at bounding box center [706, 20] width 29 height 12
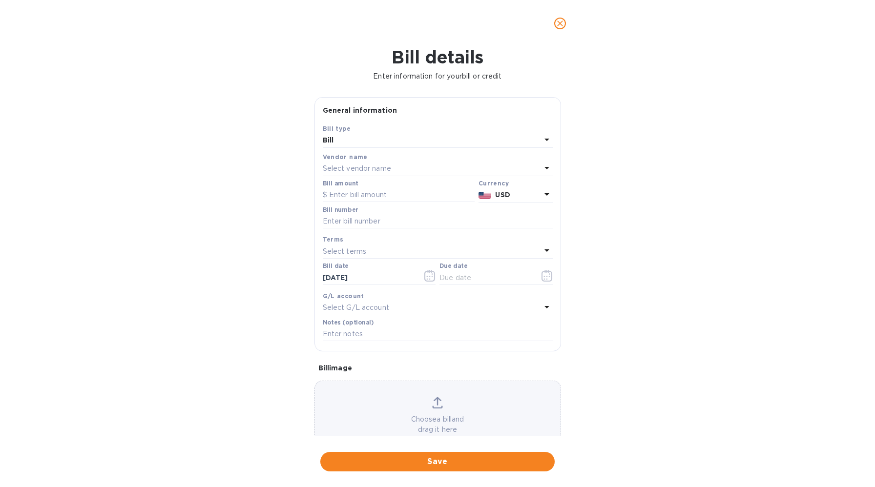
click at [554, 24] on span "close" at bounding box center [560, 24] width 12 height 12
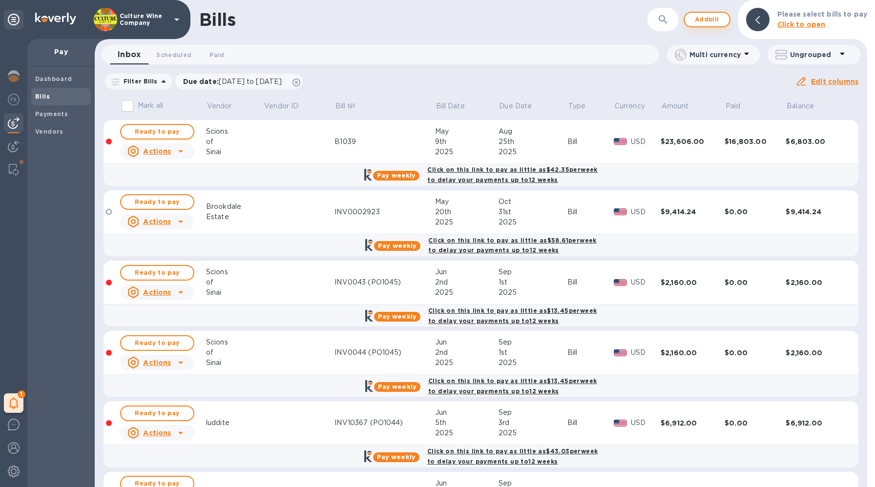
click at [709, 15] on span "Add bill" at bounding box center [706, 20] width 29 height 12
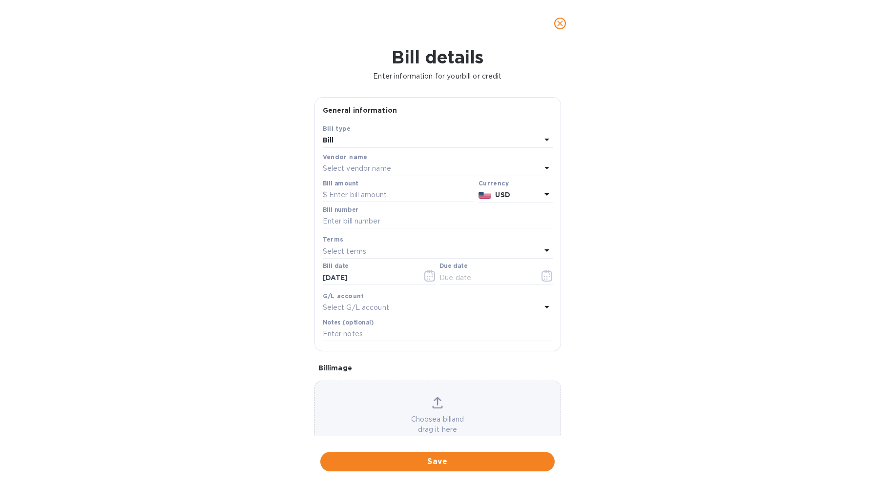
click at [356, 167] on p "Select vendor name" at bounding box center [357, 169] width 68 height 10
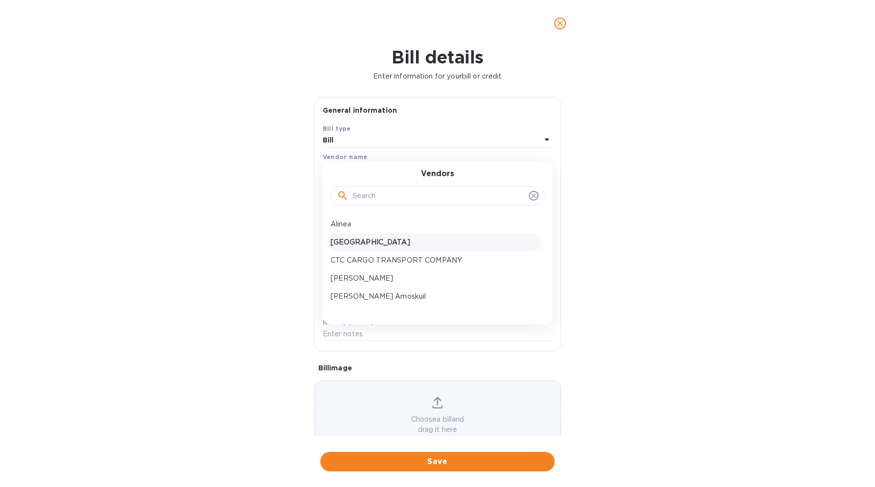
click at [370, 242] on p "[GEOGRAPHIC_DATA]" at bounding box center [433, 242] width 206 height 10
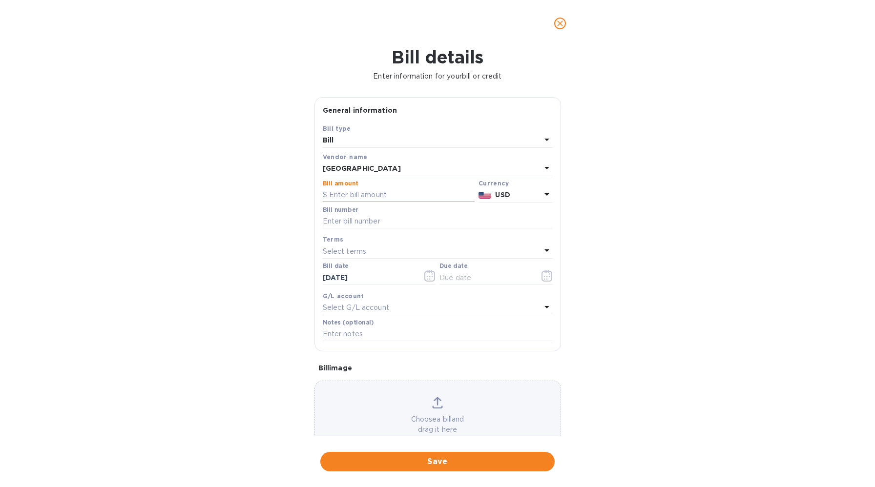
click at [366, 202] on input "text" at bounding box center [399, 195] width 152 height 15
paste input "9,414.24"
type input "9,414.24"
click at [377, 226] on input "text" at bounding box center [438, 221] width 230 height 15
paste input "Bill #INV0002924 (PO1041)"
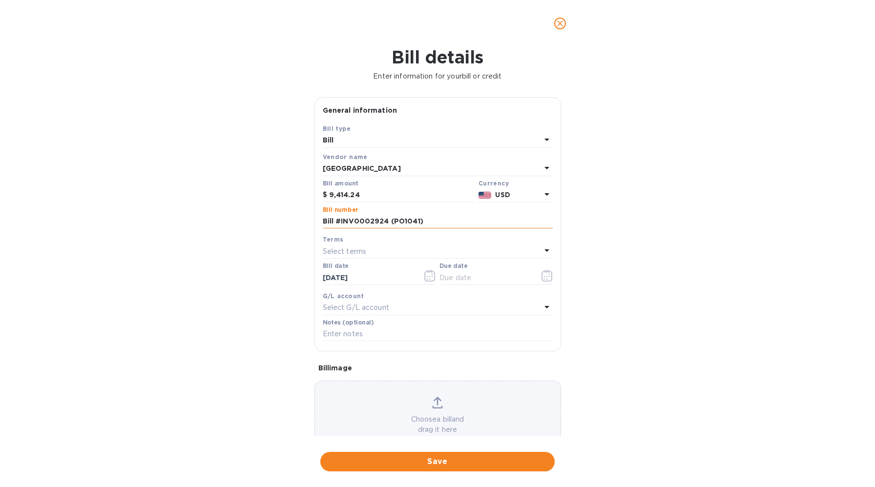
click at [332, 226] on input "Bill #INV0002924 (PO1041)" at bounding box center [438, 221] width 230 height 15
drag, startPoint x: 413, startPoint y: 217, endPoint x: 375, endPoint y: 218, distance: 38.1
click at [375, 218] on input "INV0002924 (PO1041)" at bounding box center [438, 221] width 230 height 15
click at [374, 220] on input "INV0002924 (PO1041)" at bounding box center [438, 221] width 230 height 15
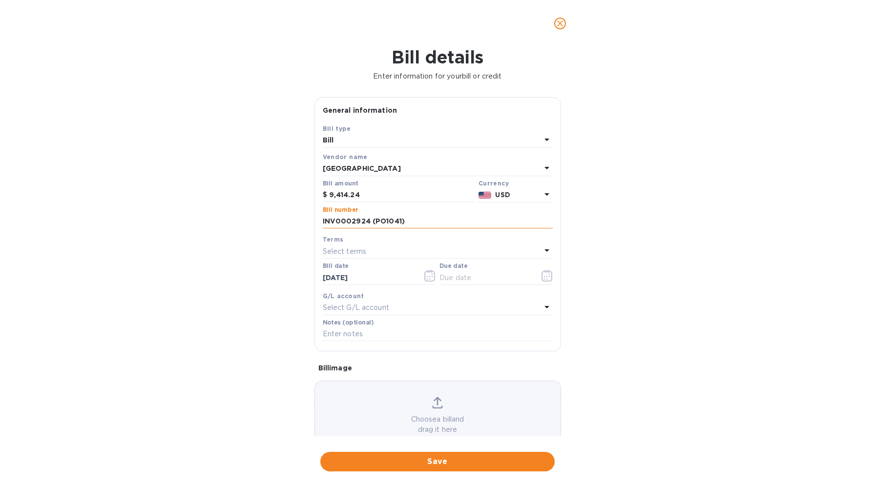
drag, startPoint x: 371, startPoint y: 220, endPoint x: 416, endPoint y: 220, distance: 45.4
click at [416, 220] on input "INV0002924 (PO1041)" at bounding box center [438, 221] width 230 height 15
type input "INV0002924"
click at [364, 343] on div at bounding box center [438, 342] width 230 height 2
click at [366, 339] on input "text" at bounding box center [438, 334] width 230 height 15
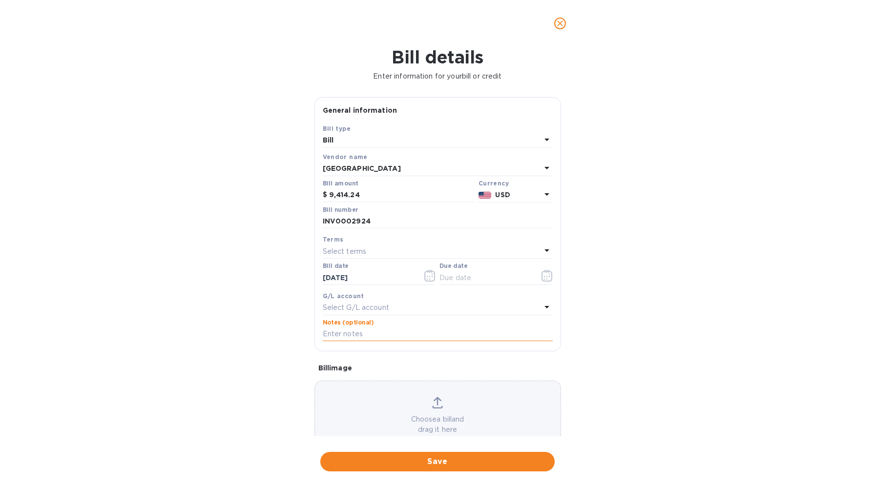
paste input "Bill #INV0002924 (PO1041)"
type input "Bill #INV0002924 (PO1041)"
click at [371, 317] on div "G/L account Select G/L account" at bounding box center [438, 303] width 234 height 28
click at [375, 311] on p "Select G/L account" at bounding box center [356, 308] width 66 height 10
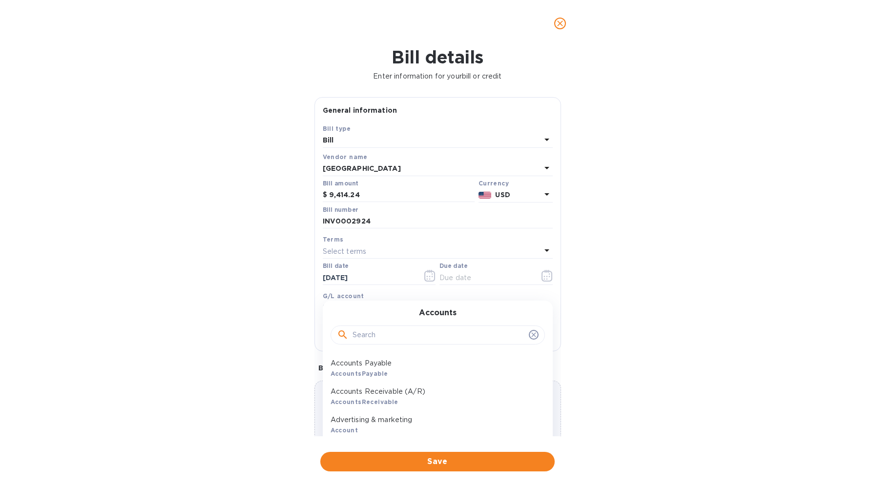
click at [372, 337] on input "text" at bounding box center [438, 335] width 172 height 15
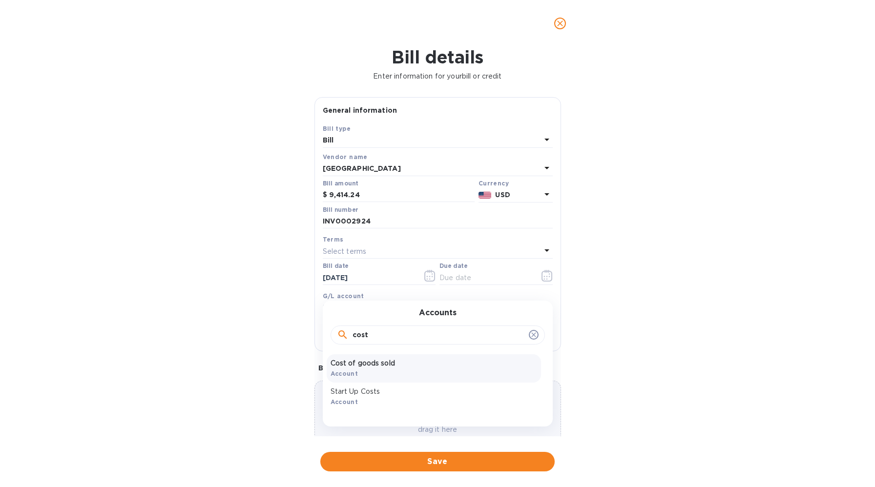
type input "cost"
click at [363, 370] on div "Cost of goods sold Account" at bounding box center [434, 368] width 214 height 28
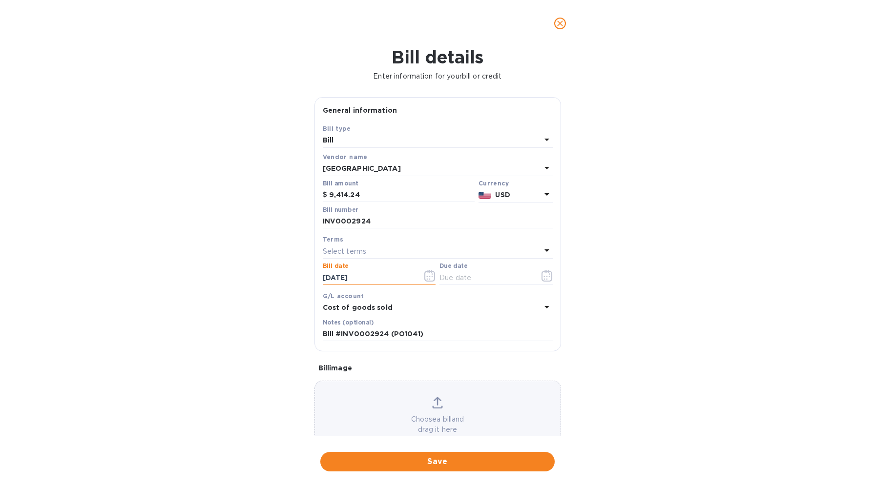
click at [363, 280] on input "[DATE]" at bounding box center [369, 277] width 92 height 15
click at [424, 278] on icon "button" at bounding box center [429, 276] width 11 height 12
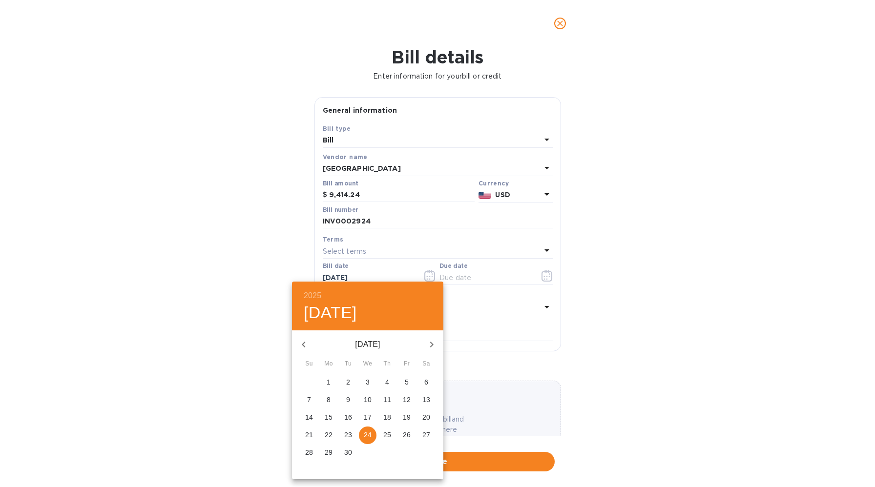
click at [301, 335] on button "button" at bounding box center [303, 344] width 23 height 23
click at [351, 436] on p "20" at bounding box center [348, 435] width 8 height 10
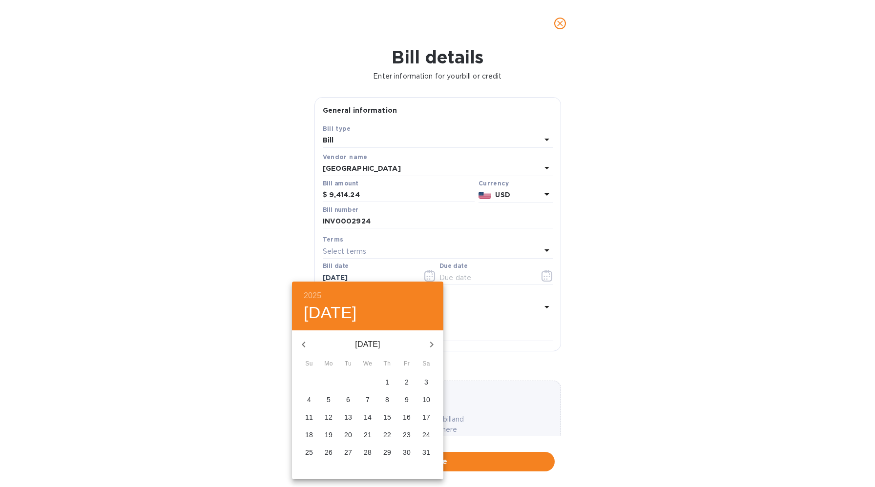
type input "[DATE]"
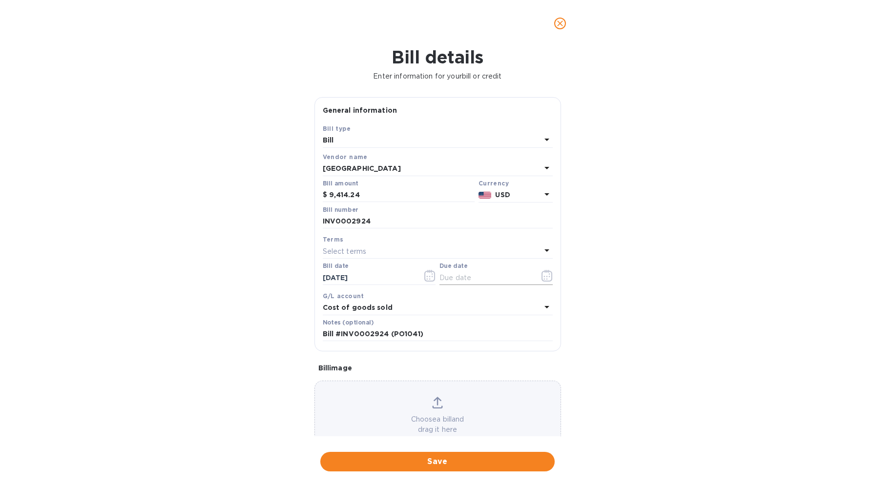
click at [471, 278] on input "text" at bounding box center [485, 277] width 92 height 15
click at [545, 284] on button "button" at bounding box center [546, 275] width 23 height 23
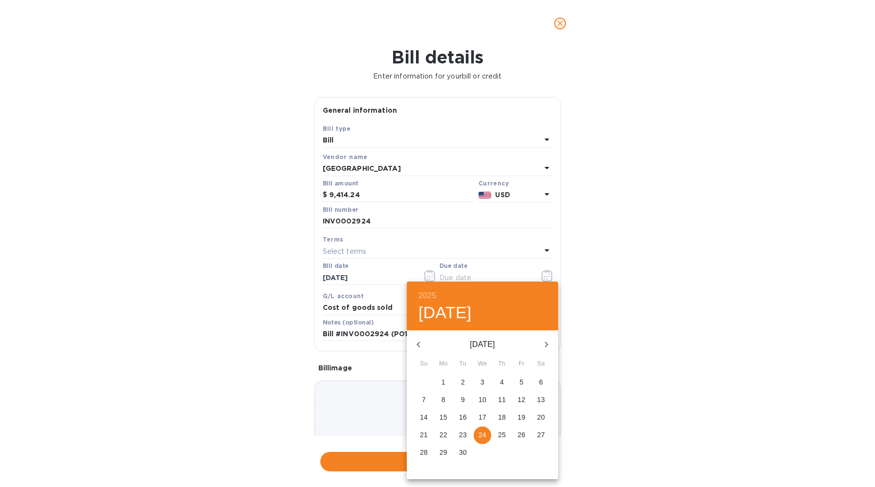
click at [547, 346] on icon "button" at bounding box center [546, 345] width 12 height 12
click at [423, 465] on p "30" at bounding box center [424, 470] width 8 height 10
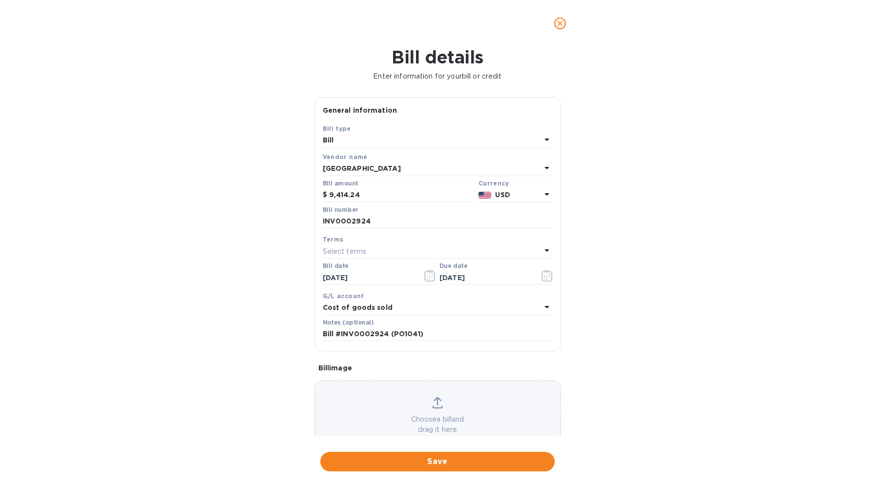
click at [621, 278] on div "Bill details Enter information for your bill or credit General information Save…" at bounding box center [437, 267] width 875 height 440
click at [371, 262] on div "Bill date [DATE]" at bounding box center [379, 275] width 117 height 28
click at [370, 251] on div "Select terms" at bounding box center [432, 252] width 218 height 14
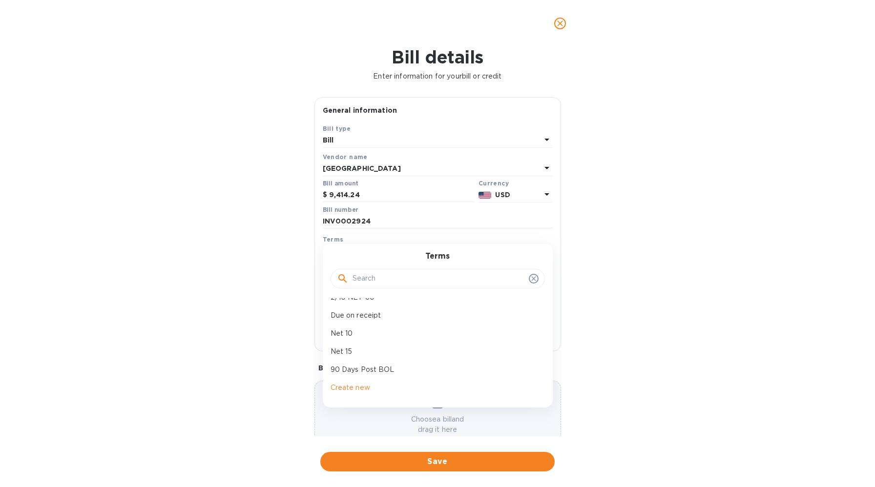
scroll to position [69, 0]
click at [365, 367] on p "90 Days Post BOL" at bounding box center [433, 365] width 206 height 10
type input "[DATE]"
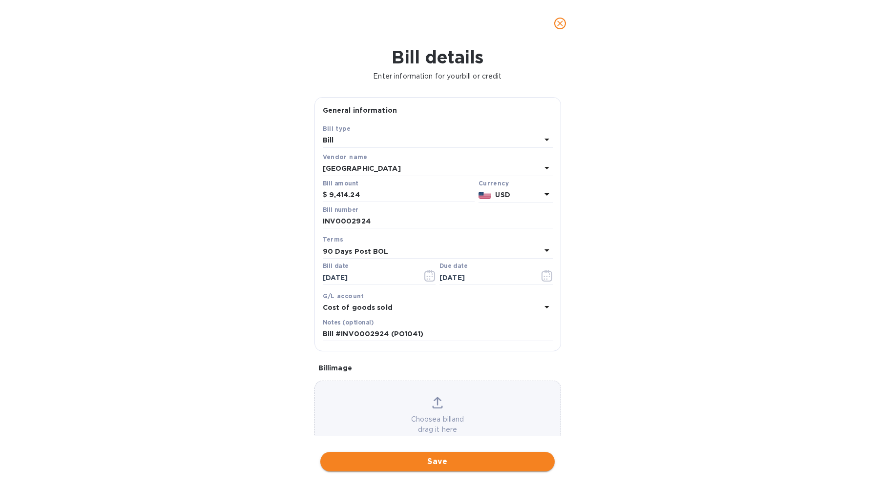
click at [430, 463] on span "Save" at bounding box center [437, 462] width 219 height 12
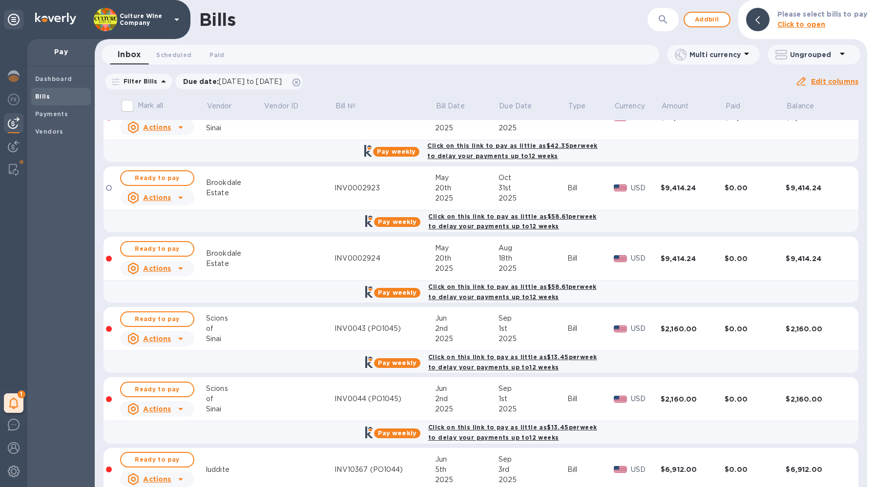
scroll to position [0, 0]
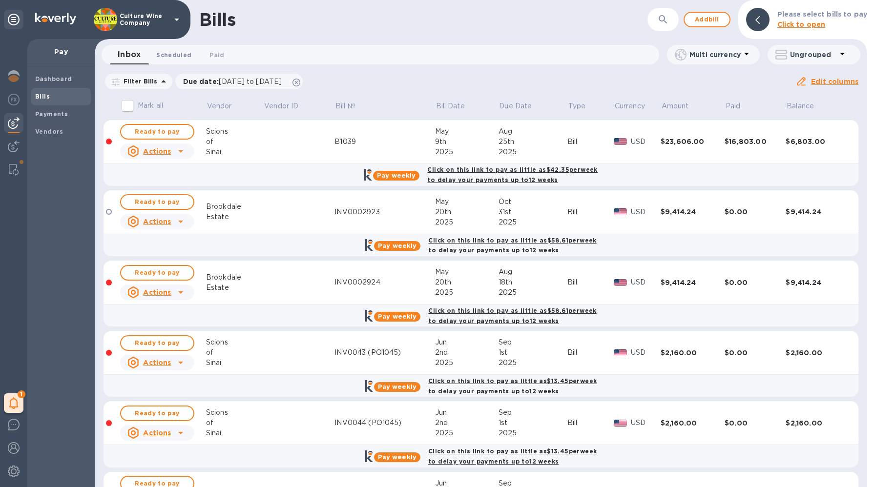
click at [174, 53] on span "Scheduled 0" at bounding box center [173, 55] width 35 height 10
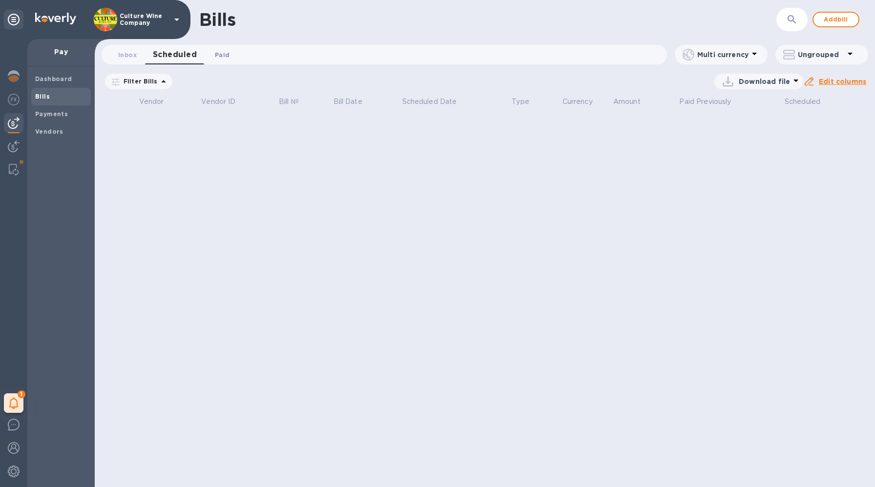
click at [214, 52] on span "Paid 0" at bounding box center [222, 55] width 20 height 10
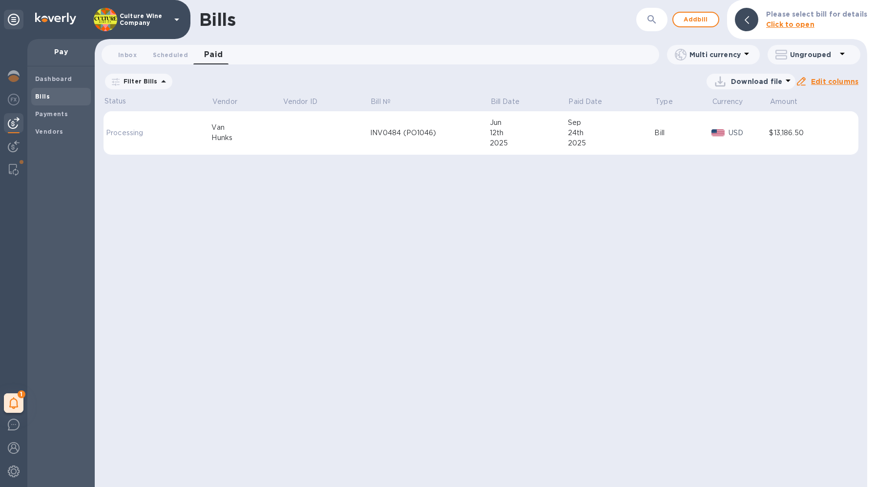
click at [0, 0] on icon at bounding box center [0, 0] width 0 height 0
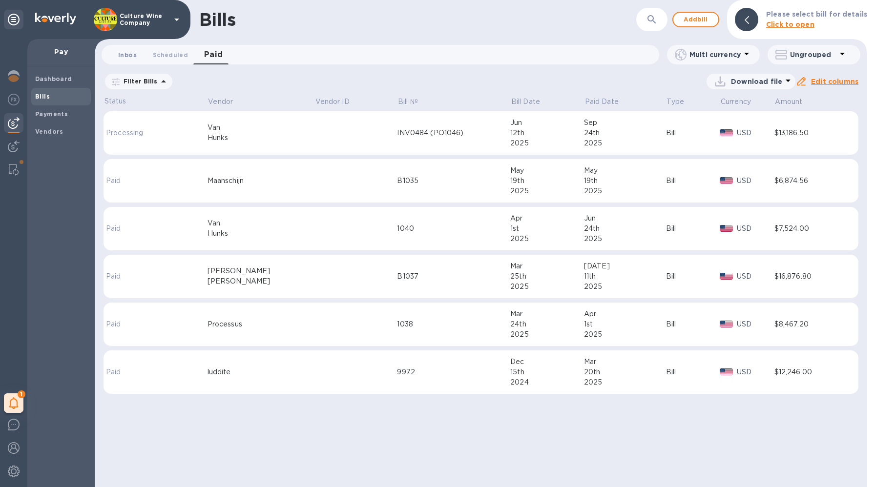
click at [130, 55] on span "Inbox 0" at bounding box center [127, 55] width 19 height 10
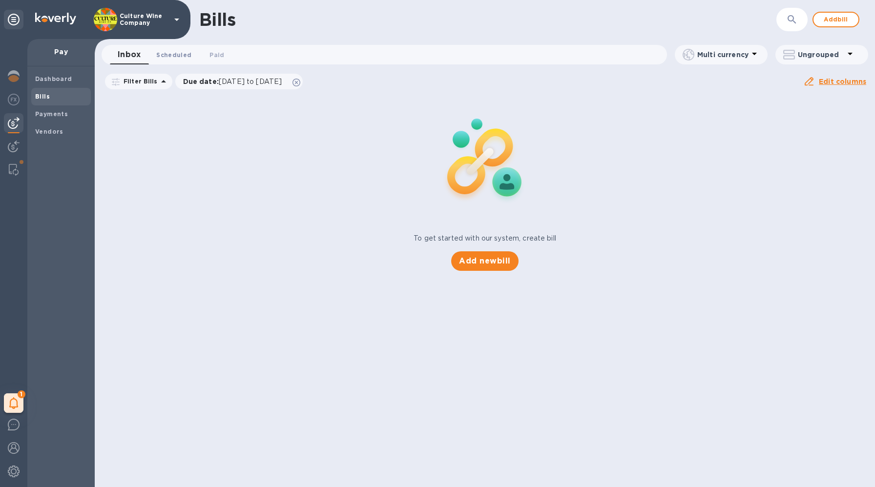
click at [190, 57] on button "Scheduled 0" at bounding box center [173, 55] width 51 height 20
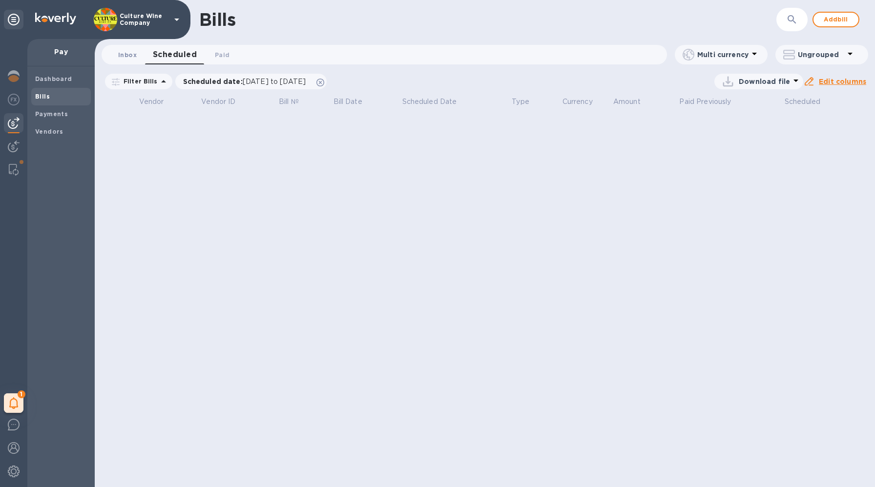
click at [122, 47] on button "Inbox 0" at bounding box center [127, 55] width 35 height 20
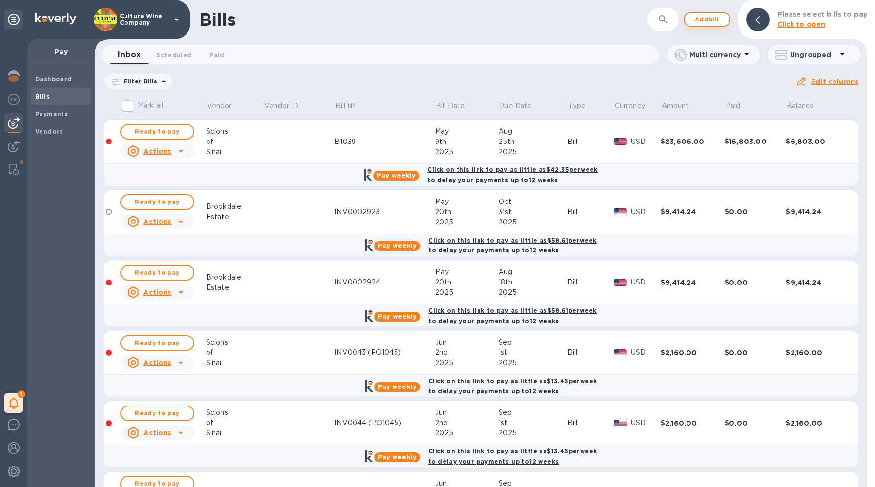
click at [719, 21] on span "Add bill" at bounding box center [706, 20] width 29 height 12
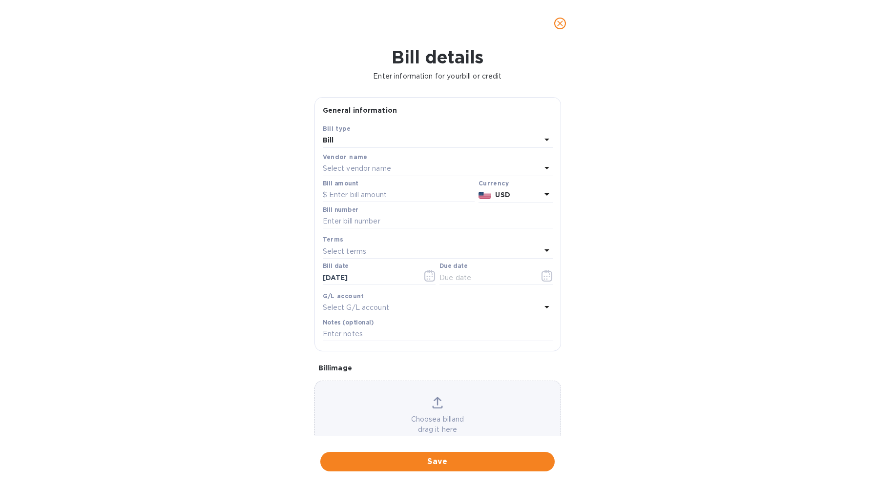
click at [347, 144] on div "Bill" at bounding box center [432, 141] width 218 height 14
click at [297, 165] on div "Bill details Enter information for your bill or credit General information Save…" at bounding box center [437, 267] width 875 height 440
click at [323, 166] on p "Select vendor name" at bounding box center [357, 169] width 68 height 10
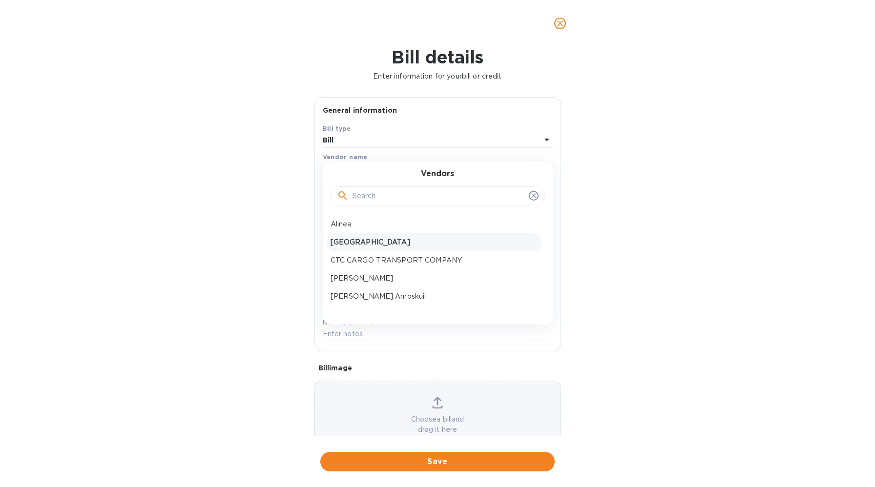
scroll to position [23, 0]
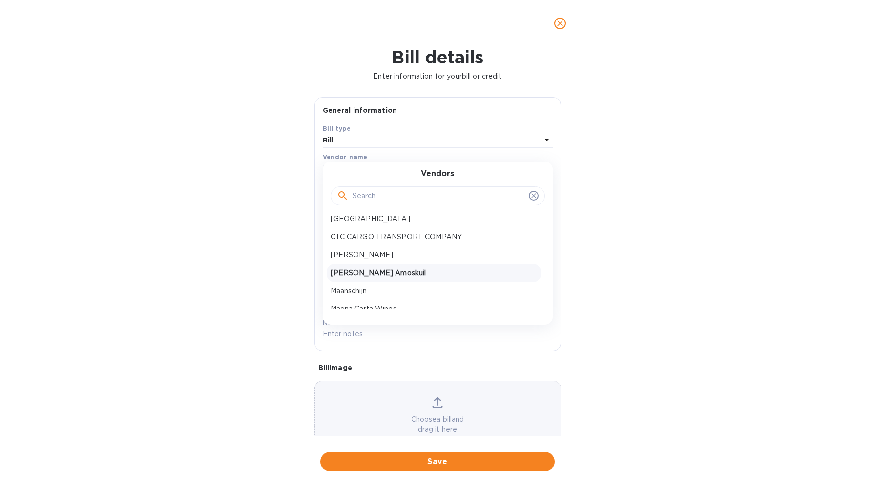
click at [370, 266] on div "[PERSON_NAME] Amoskuil" at bounding box center [434, 273] width 214 height 18
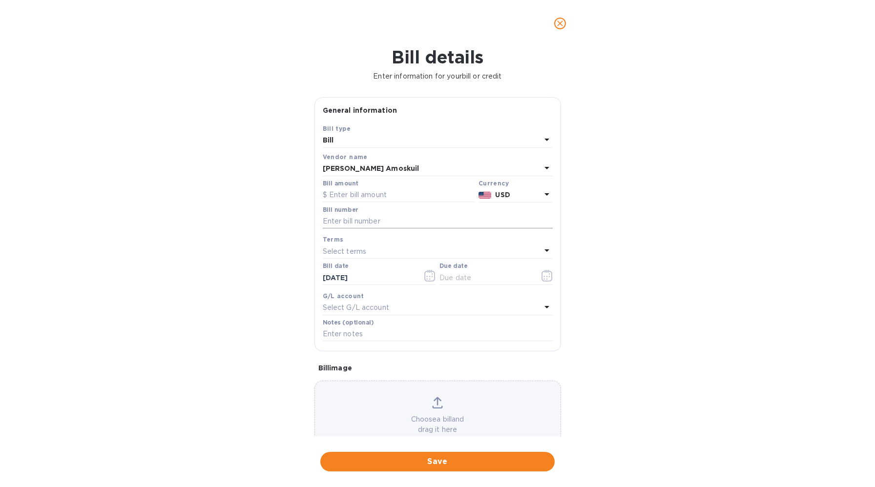
click at [364, 219] on input "text" at bounding box center [438, 221] width 230 height 15
click at [366, 195] on input "text" at bounding box center [399, 195] width 152 height 15
paste input "5,761.71"
type input "5,761.71"
paste input "#1034"
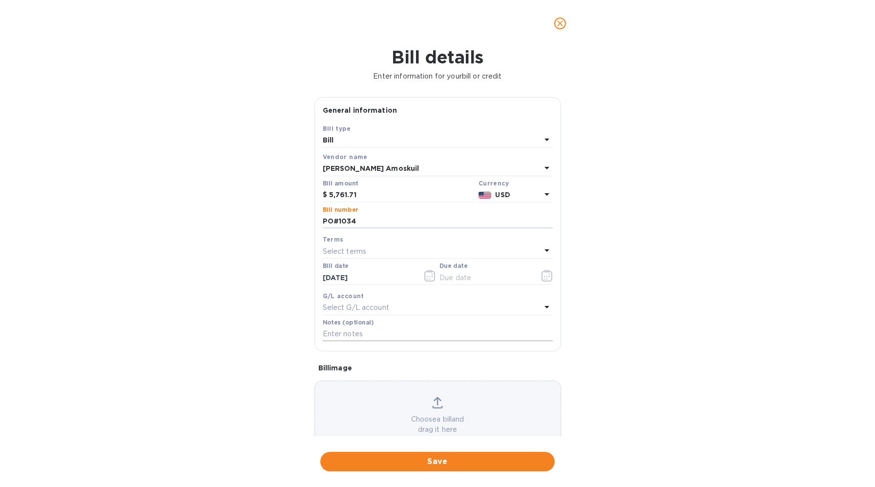
type input "PO#1034"
click at [341, 337] on input "text" at bounding box center [438, 334] width 230 height 15
paste input "PO#1034"
type input "PO#1034 Culture Wine Co"
click at [424, 275] on icon "button" at bounding box center [429, 276] width 11 height 12
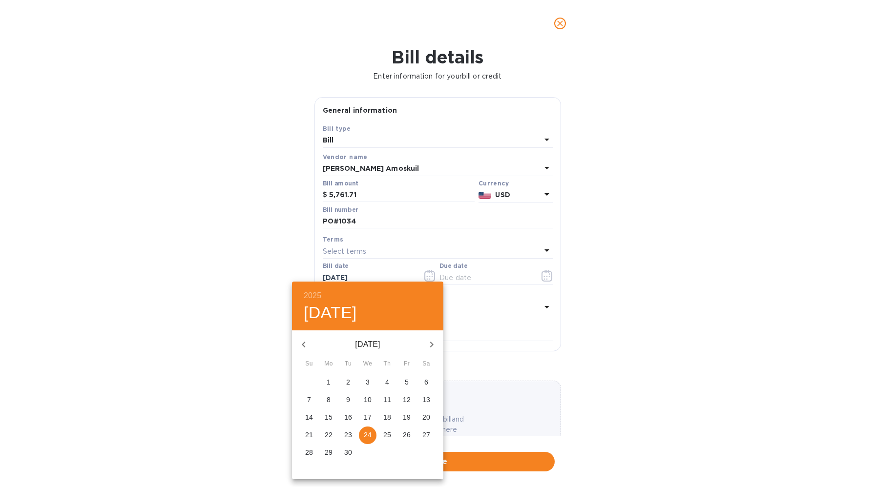
click at [294, 342] on button "button" at bounding box center [303, 344] width 23 height 23
click at [295, 343] on button "button" at bounding box center [303, 344] width 23 height 23
click at [350, 436] on p "20" at bounding box center [348, 435] width 8 height 10
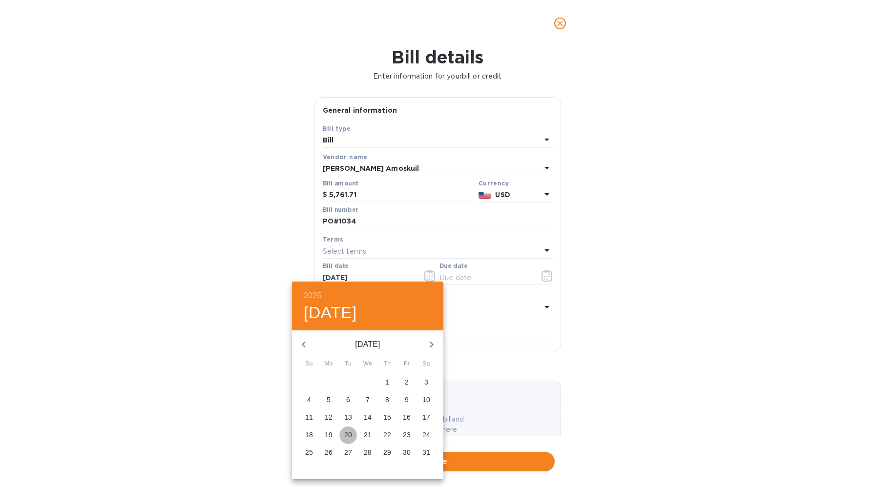
type input "[DATE]"
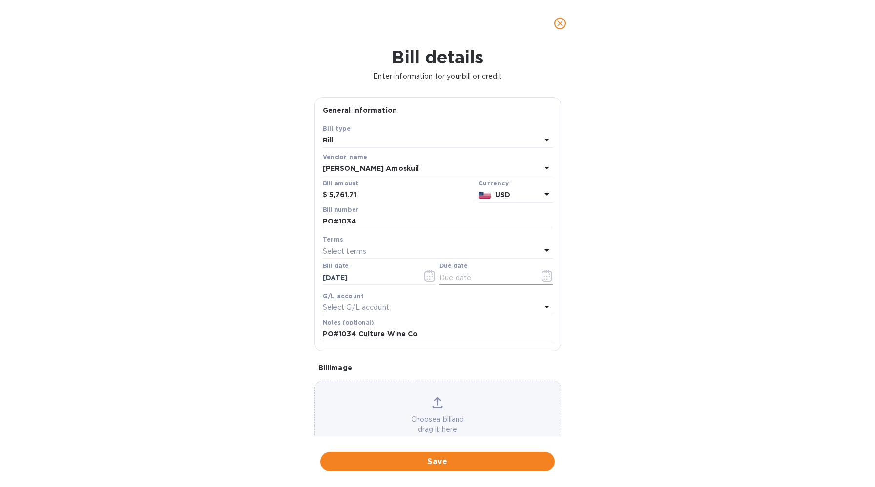
click at [472, 284] on input "text" at bounding box center [485, 277] width 92 height 15
click at [544, 274] on icon "button" at bounding box center [546, 276] width 11 height 12
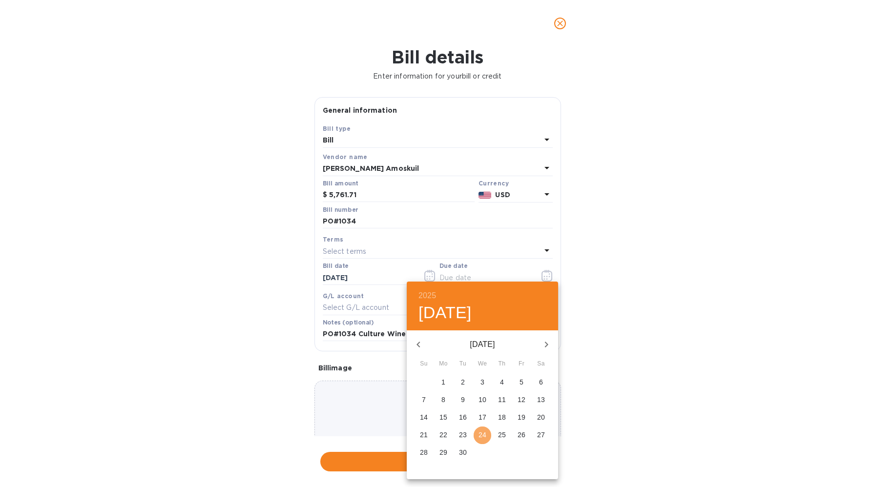
click at [483, 438] on p "24" at bounding box center [482, 435] width 8 height 10
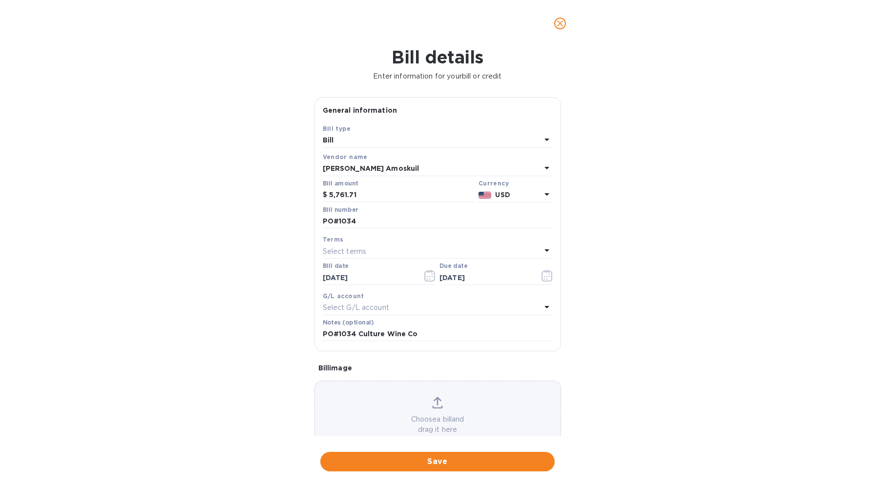
click at [387, 248] on div "Select terms" at bounding box center [432, 252] width 218 height 14
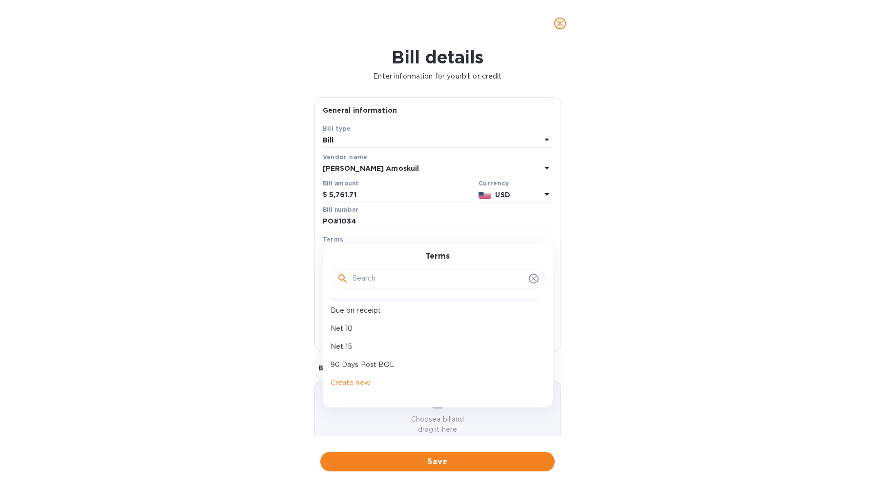
scroll to position [68, 0]
click at [385, 361] on p "90 Days Post BOL" at bounding box center [433, 365] width 206 height 10
type input "[DATE]"
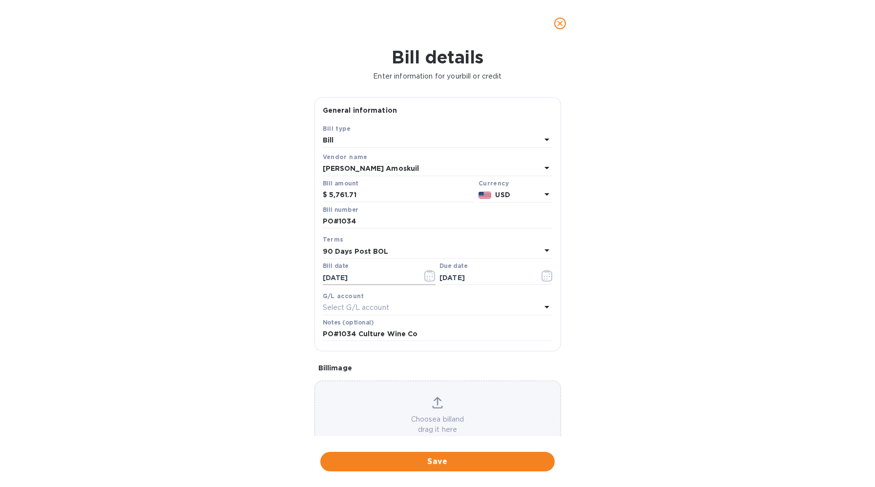
click at [374, 282] on input "[DATE]" at bounding box center [369, 277] width 92 height 15
click at [424, 274] on icon "button" at bounding box center [429, 276] width 11 height 12
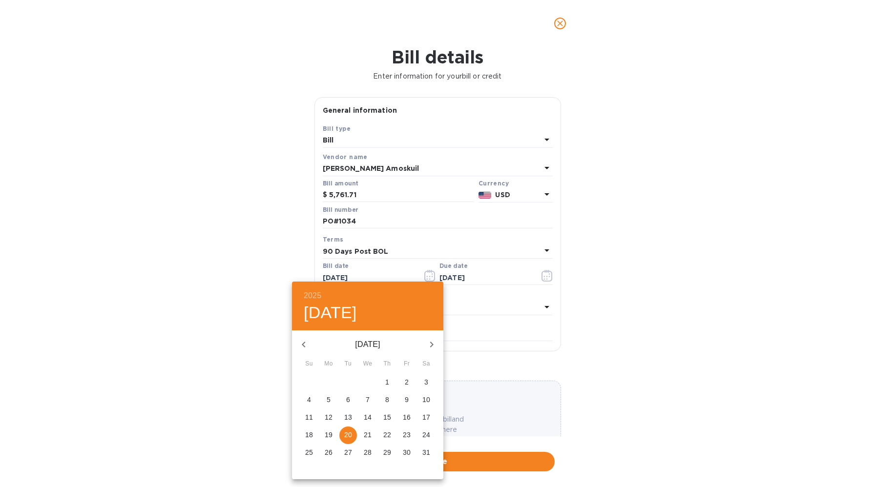
click at [403, 399] on span "9" at bounding box center [407, 400] width 18 height 10
type input "[DATE]"
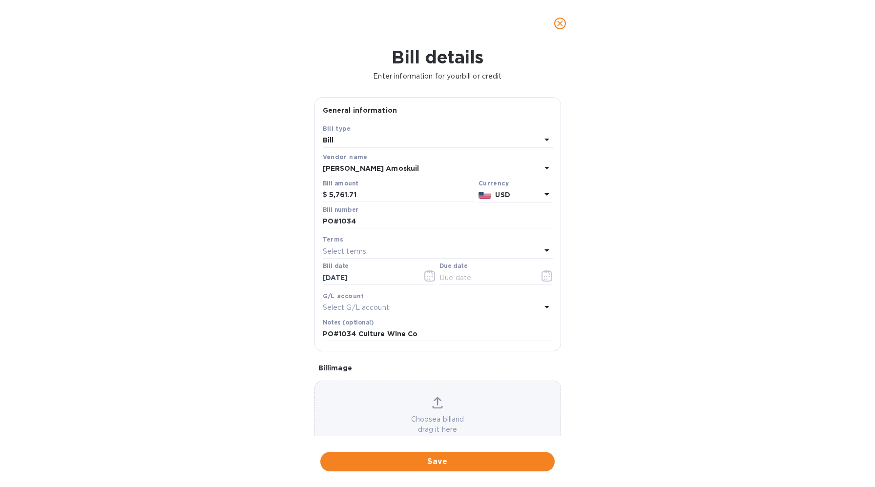
click at [418, 250] on div "Select terms" at bounding box center [432, 252] width 218 height 14
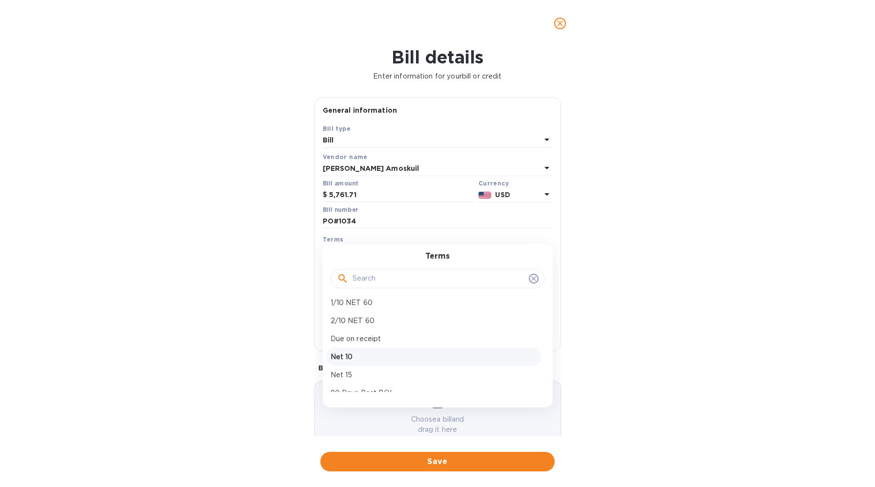
scroll to position [69, 0]
click at [375, 360] on p "90 Days Post BOL" at bounding box center [433, 365] width 206 height 10
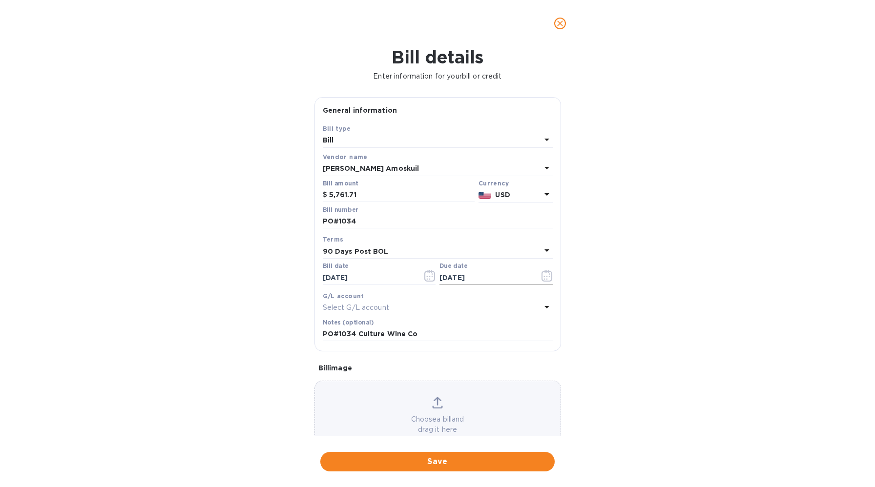
click at [471, 277] on input "[DATE]" at bounding box center [485, 277] width 92 height 15
click at [541, 277] on icon "button" at bounding box center [546, 276] width 11 height 12
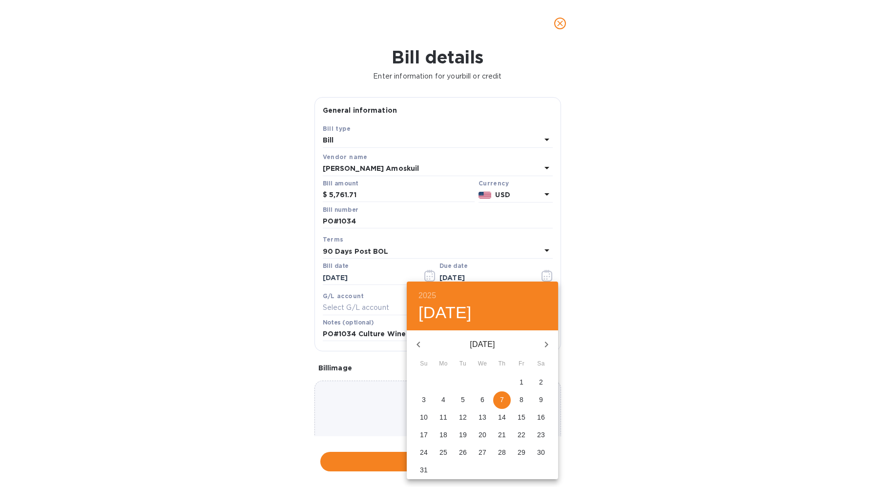
click at [536, 348] on button "button" at bounding box center [546, 344] width 23 height 23
click at [483, 433] on p "24" at bounding box center [482, 435] width 8 height 10
type input "[DATE]"
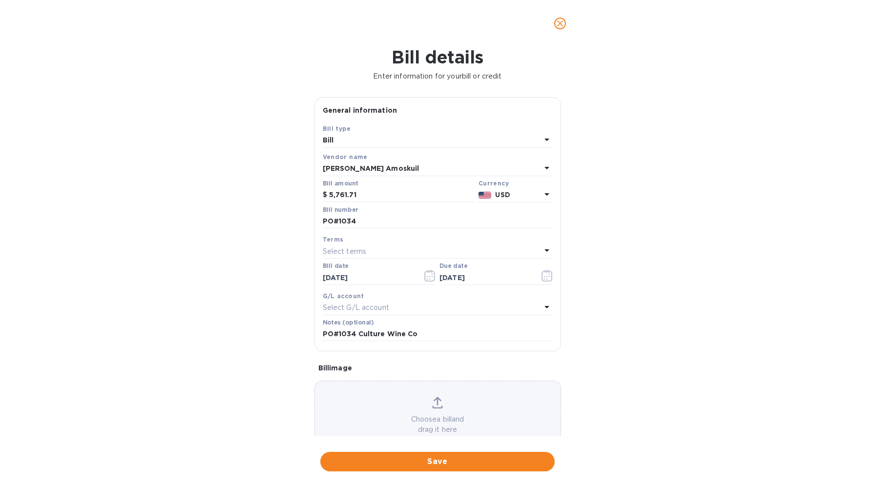
click at [373, 309] on p "Select G/L account" at bounding box center [356, 308] width 66 height 10
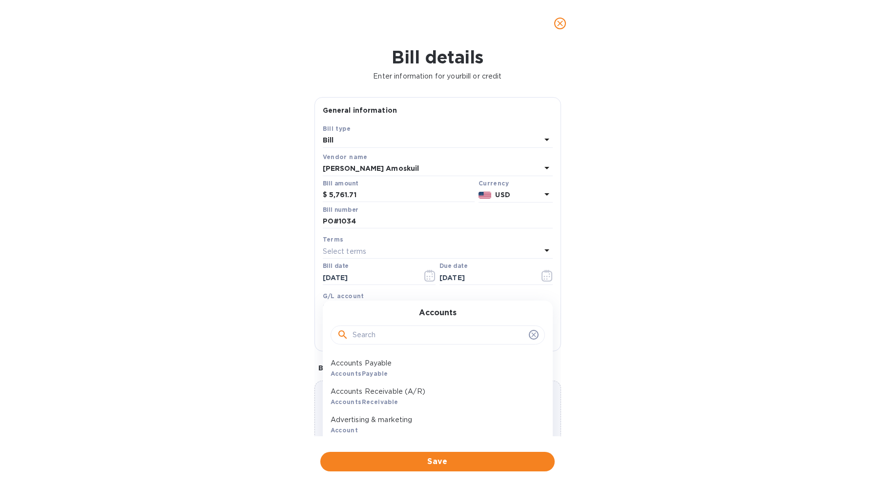
click at [378, 339] on input "text" at bounding box center [438, 335] width 172 height 15
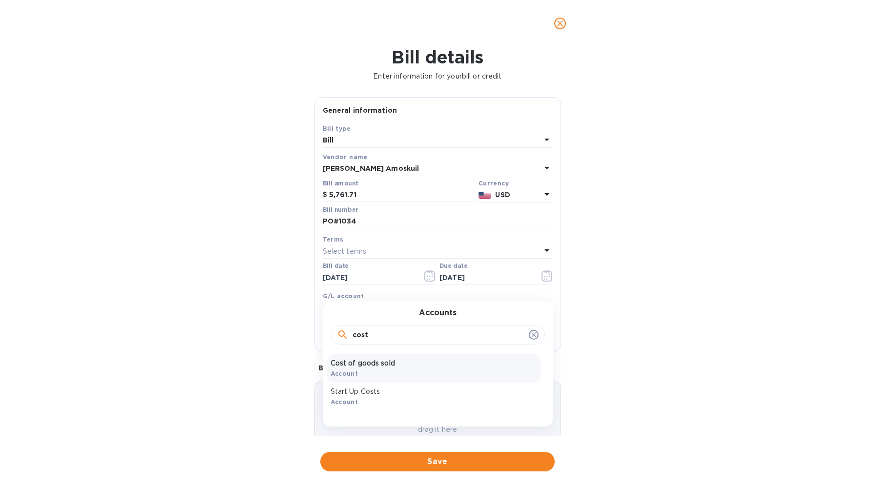
type input "cost"
click at [372, 370] on div "Cost of goods sold Account" at bounding box center [434, 368] width 214 height 28
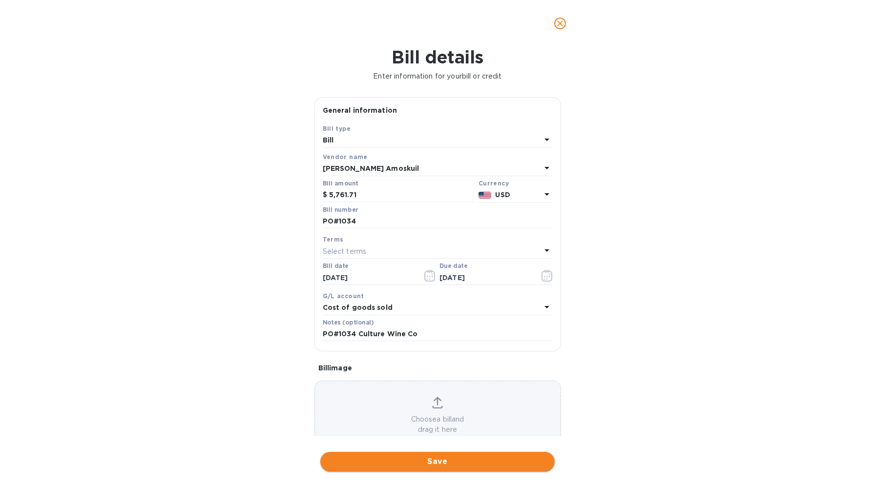
click at [433, 466] on span "Save" at bounding box center [437, 462] width 219 height 12
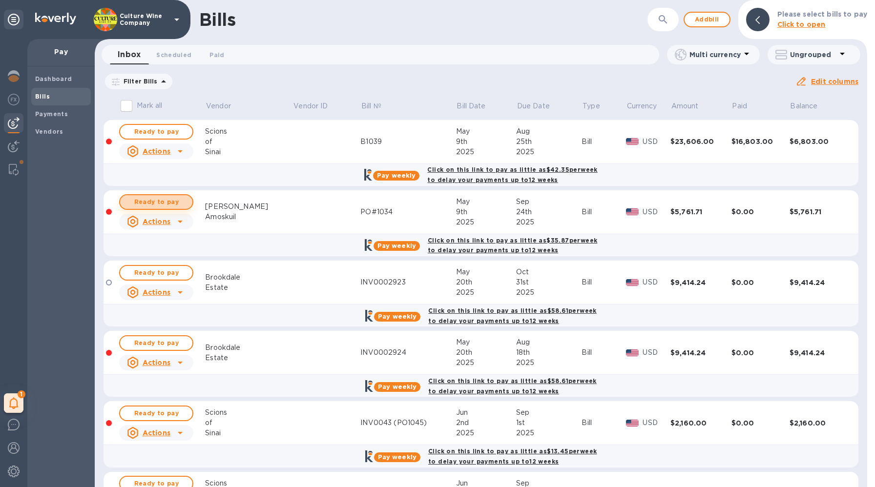
click at [164, 201] on span "Ready to pay" at bounding box center [156, 202] width 57 height 12
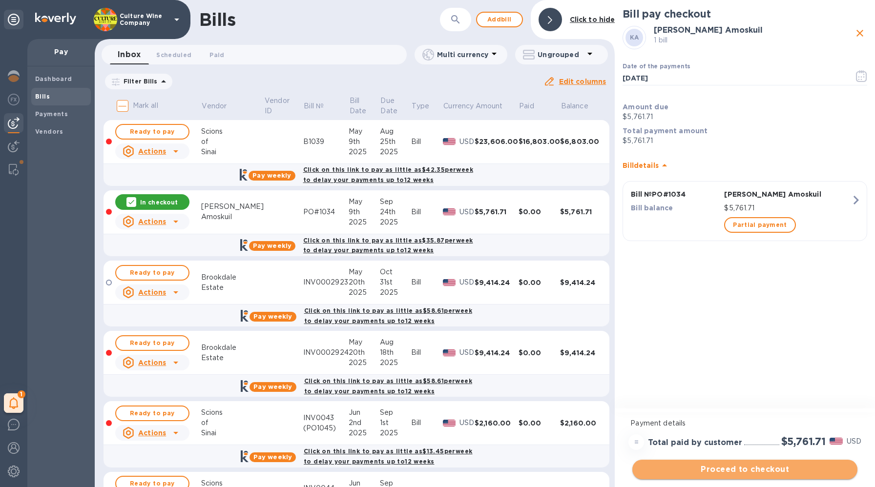
click at [730, 460] on button "Proceed to checkout" at bounding box center [744, 470] width 225 height 20
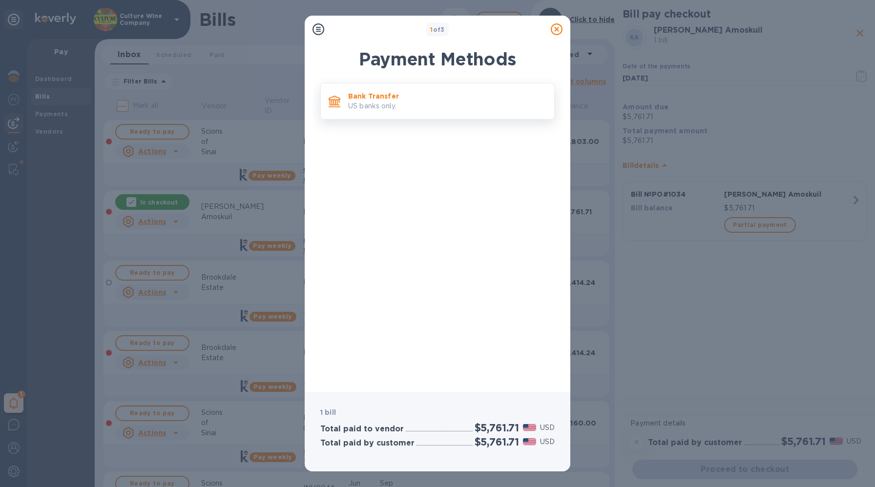
click at [413, 100] on p "Bank Transfer" at bounding box center [447, 96] width 198 height 10
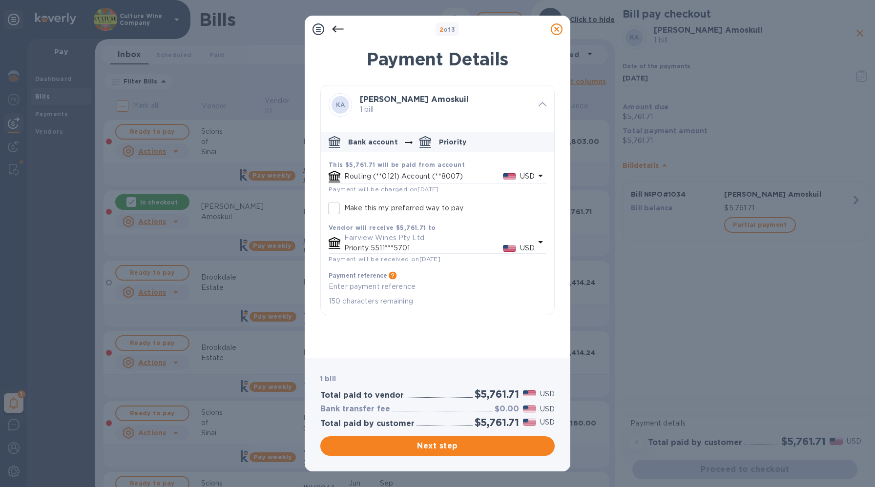
click at [351, 290] on textarea "default-method" at bounding box center [438, 287] width 218 height 8
paste textarea "PO#1034"
type textarea "PO#1034"
type textarea "PO#1034 Culture Wine Co."
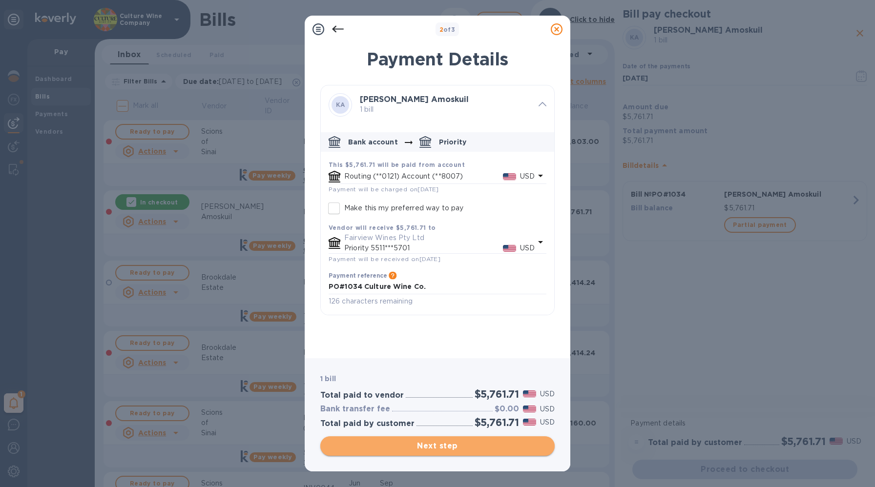
click at [494, 450] on span "Next step" at bounding box center [437, 446] width 219 height 12
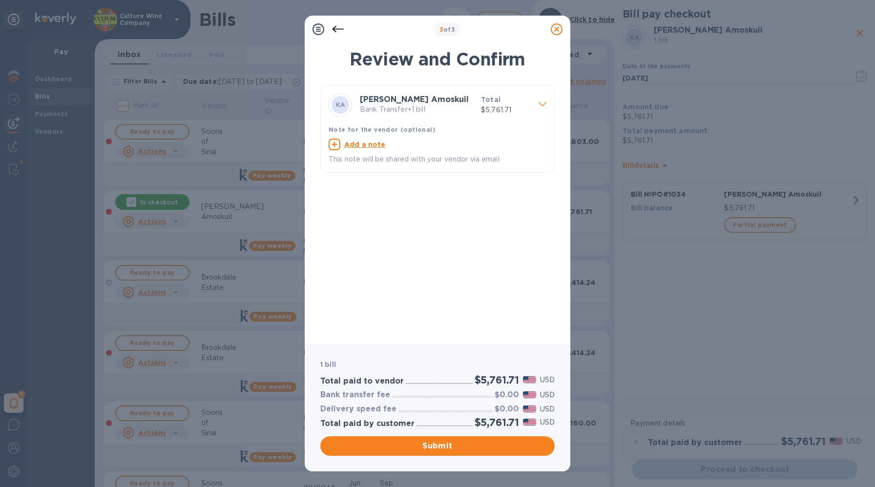
click at [368, 156] on p "This note will be shared with your vendor via email" at bounding box center [438, 159] width 218 height 10
click at [372, 141] on u "Add a note" at bounding box center [364, 145] width 41 height 8
click at [376, 149] on textarea at bounding box center [430, 146] width 202 height 8
paste textarea "PO#1034 Culture Wine Co."
type textarea "PO#1034 Culture Wine Co."
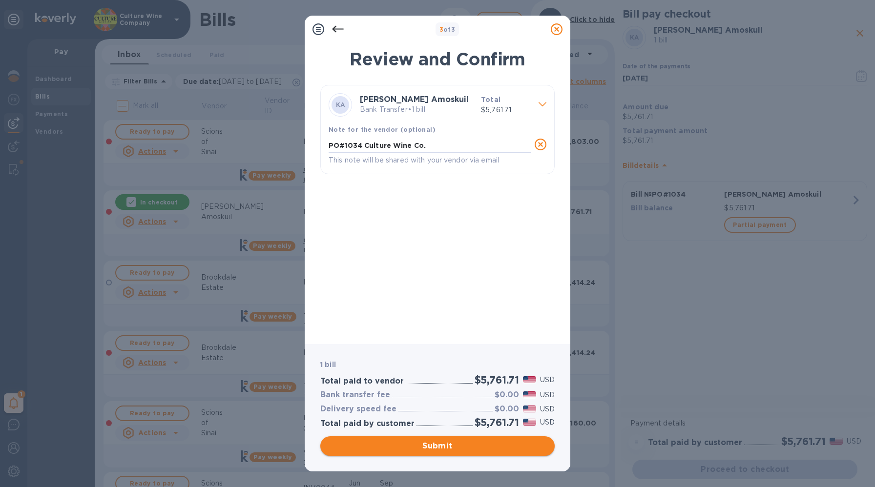
click at [452, 451] on span "Submit" at bounding box center [437, 446] width 219 height 12
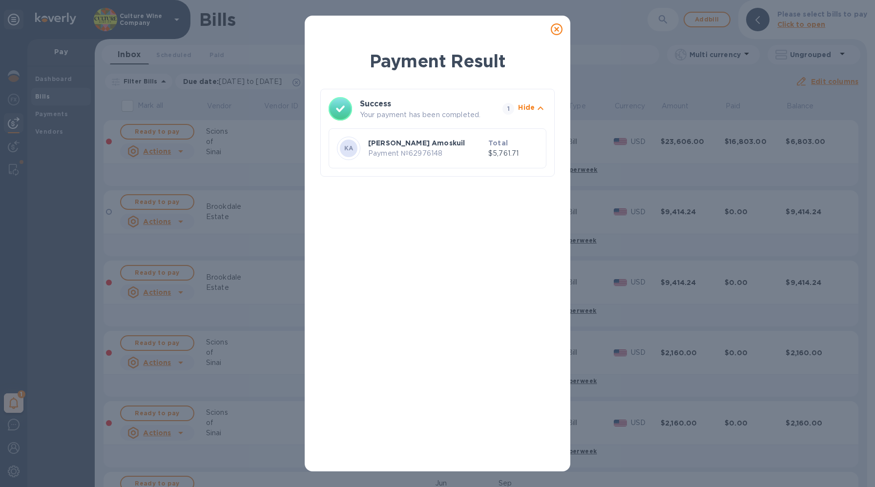
click at [424, 152] on p "Payment № 62976148" at bounding box center [426, 153] width 116 height 10
copy p "62976148"
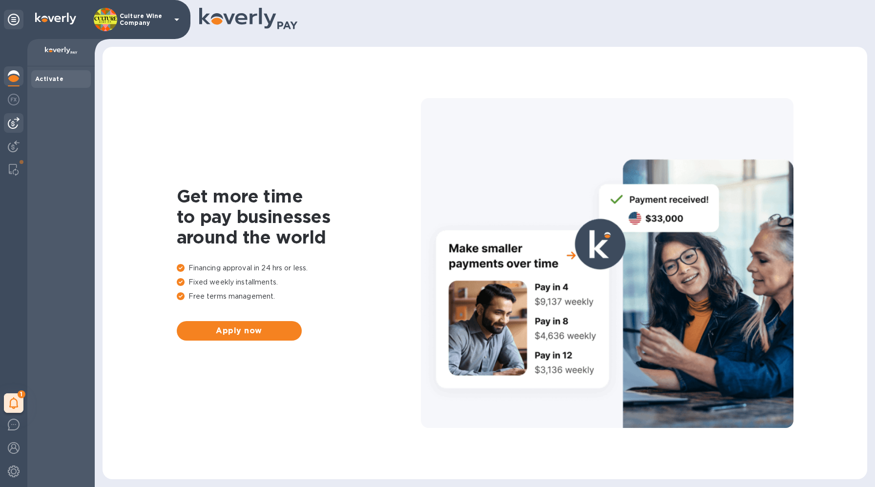
click at [9, 121] on img at bounding box center [14, 123] width 12 height 12
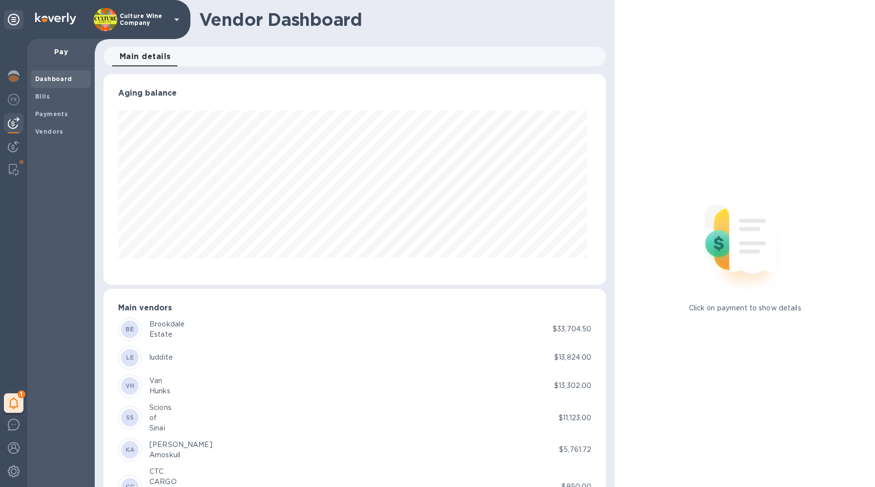
scroll to position [211, 498]
click at [56, 96] on span "Bills" at bounding box center [61, 97] width 52 height 10
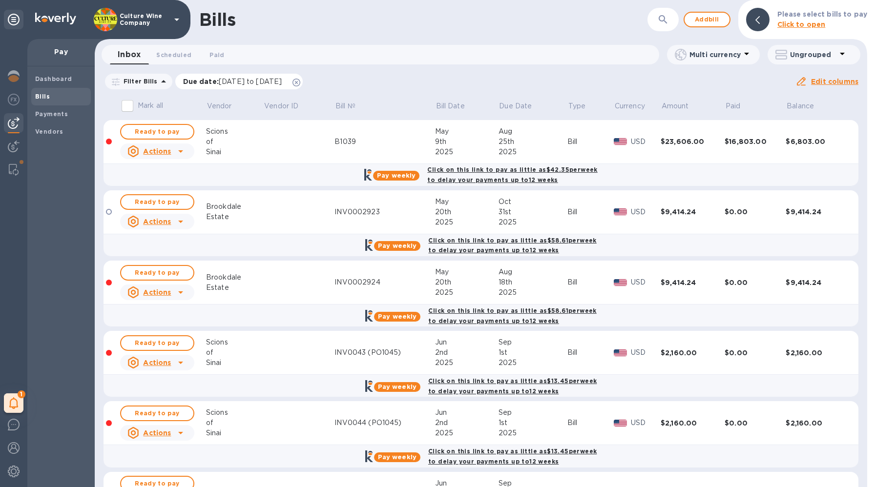
click at [300, 85] on icon at bounding box center [296, 83] width 8 height 8
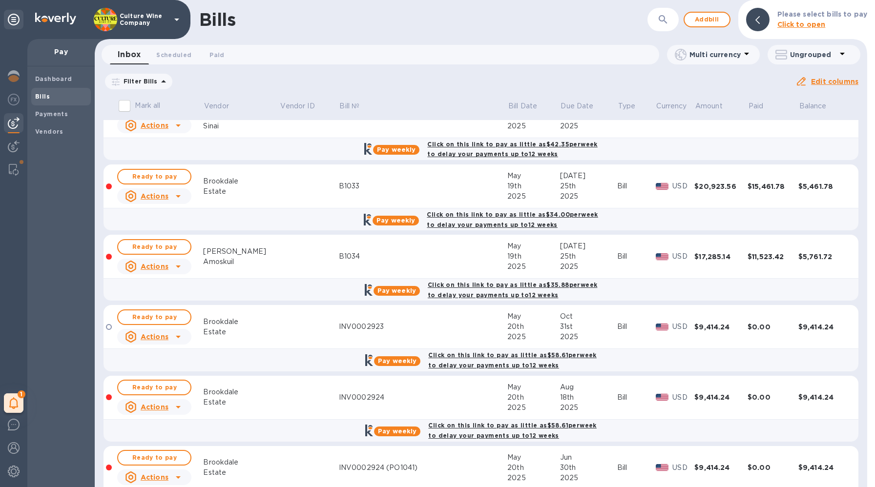
scroll to position [82, 0]
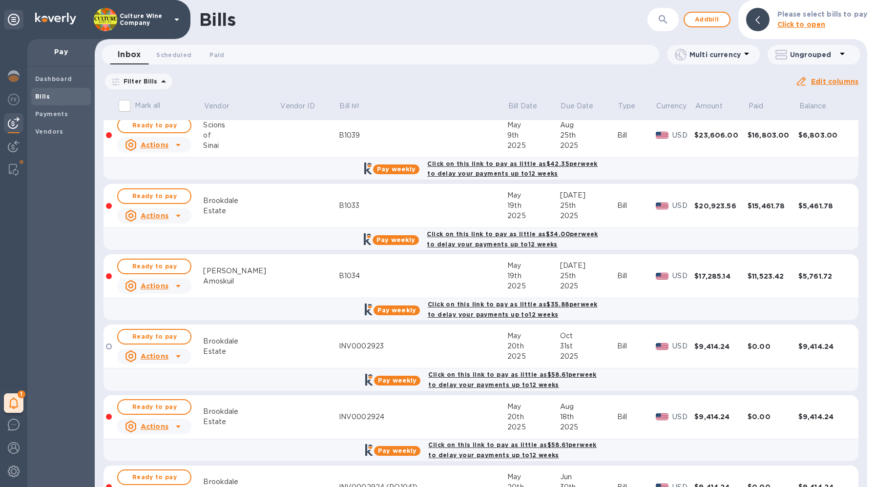
click at [171, 287] on div at bounding box center [178, 286] width 16 height 16
click at [168, 326] on b "Mark as paid" at bounding box center [166, 326] width 43 height 8
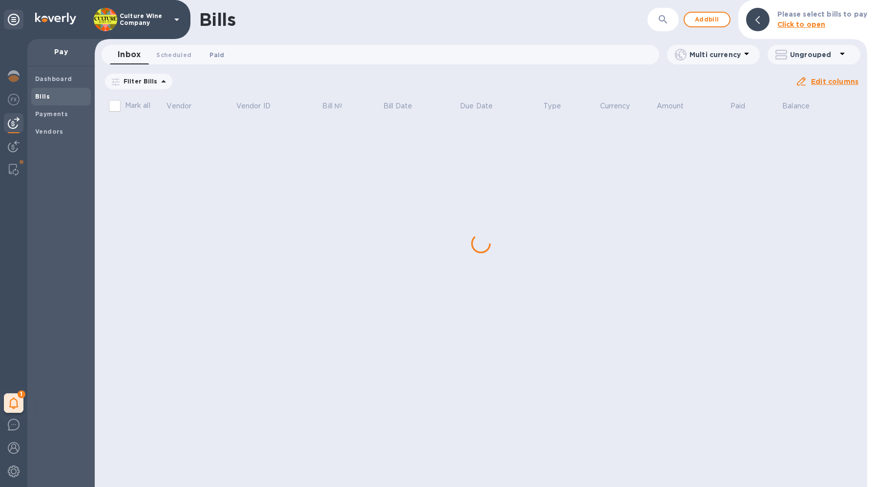
click at [215, 52] on span "Paid 0" at bounding box center [216, 55] width 15 height 10
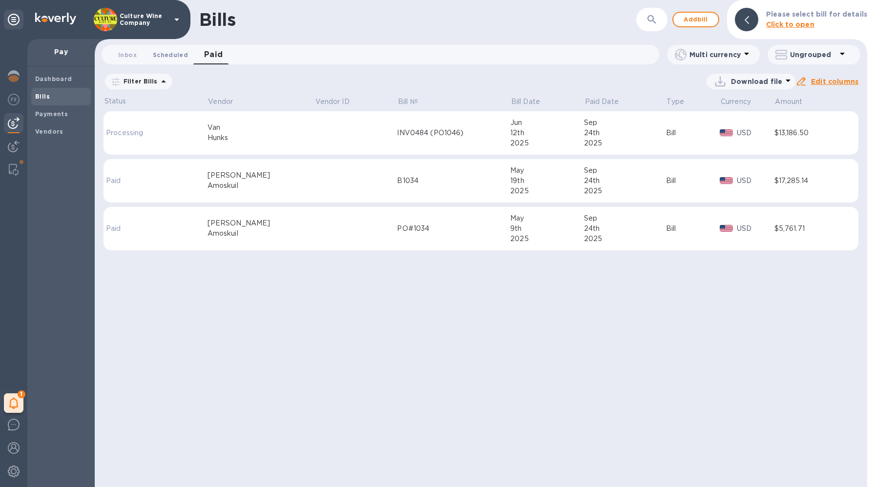
click at [174, 55] on span "Scheduled 0" at bounding box center [170, 55] width 35 height 10
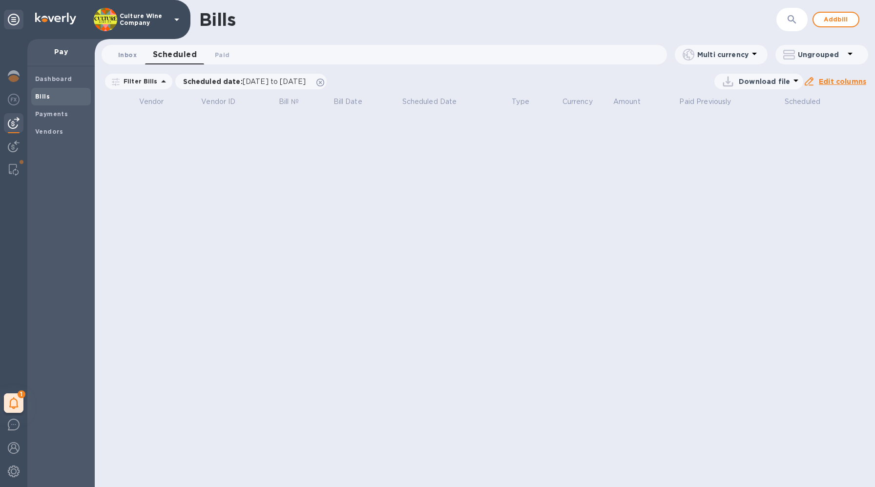
click at [135, 51] on span "Inbox 0" at bounding box center [127, 55] width 19 height 10
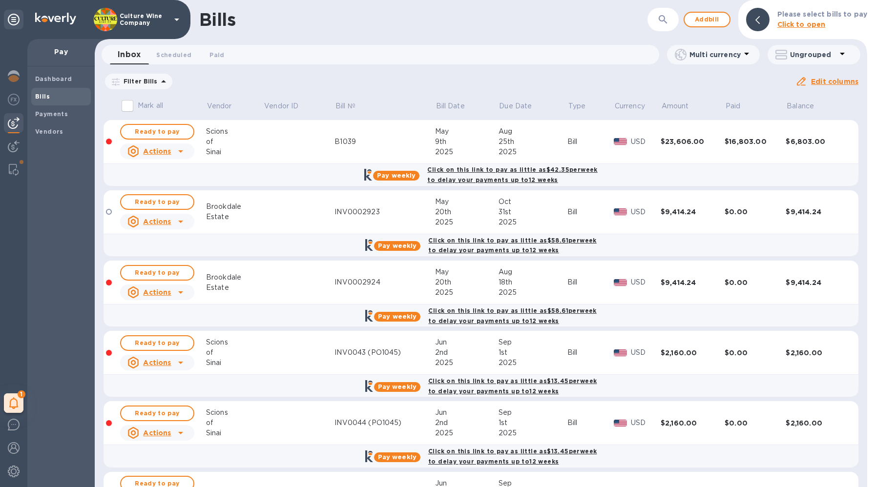
click at [0, 0] on icon at bounding box center [0, 0] width 0 height 0
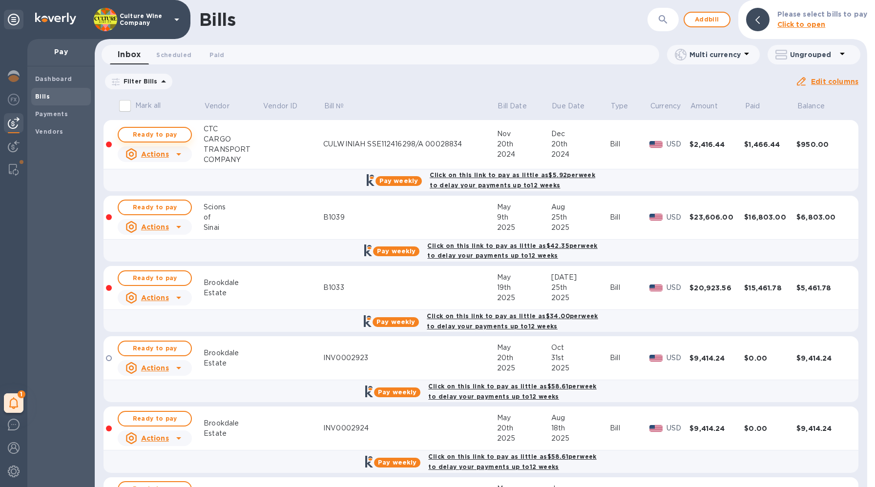
click at [153, 134] on span "Ready to pay" at bounding box center [154, 135] width 57 height 12
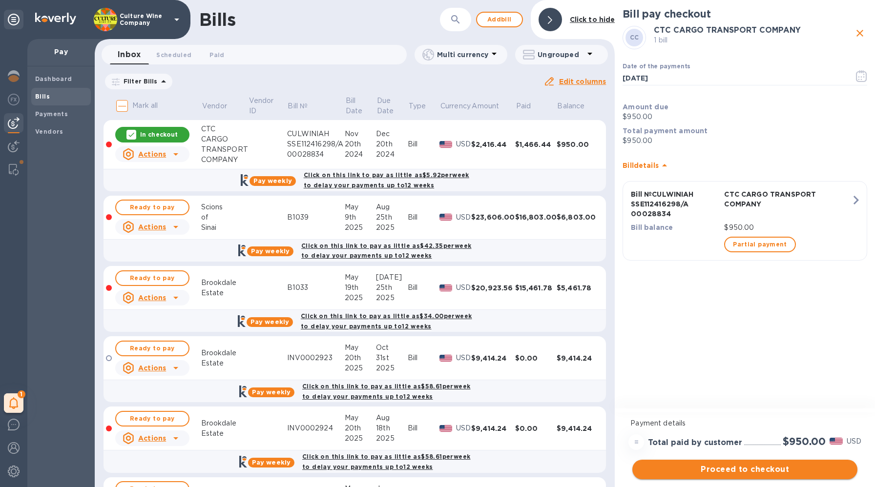
click at [738, 469] on span "Proceed to checkout" at bounding box center [744, 470] width 209 height 12
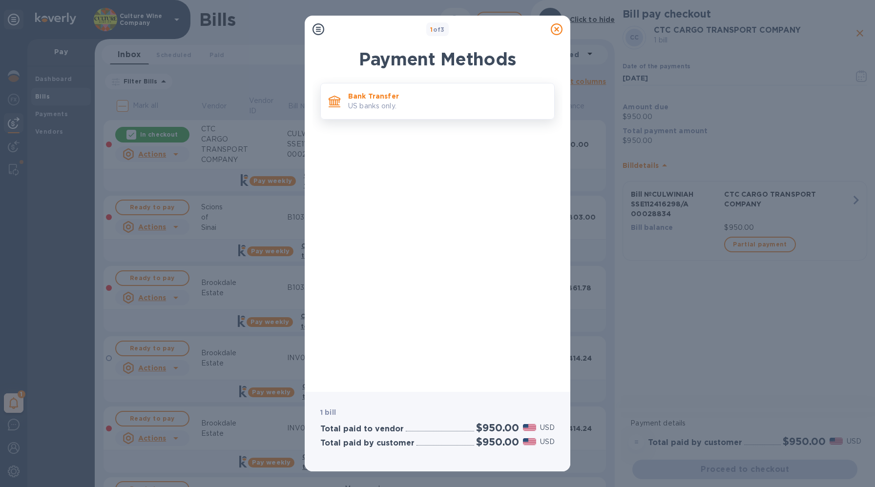
click at [415, 119] on div "Bank Transfer US banks only." at bounding box center [437, 101] width 234 height 37
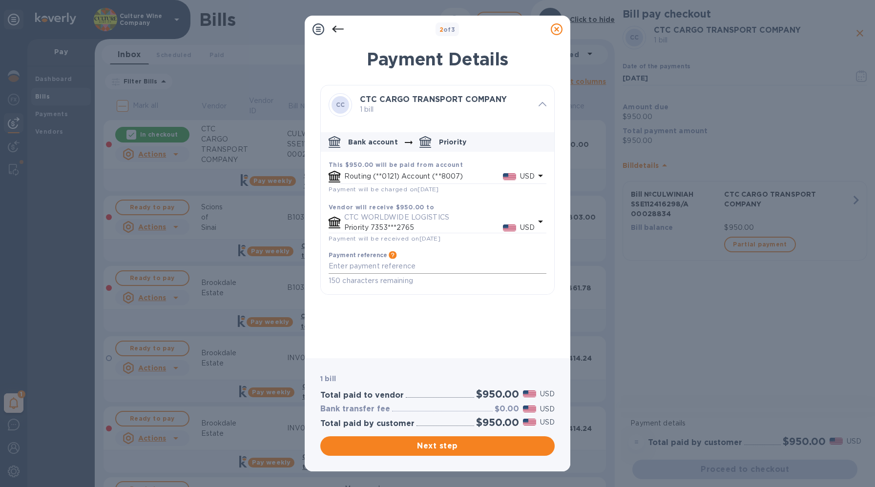
click at [390, 267] on textarea "default-method" at bounding box center [438, 266] width 218 height 8
click at [558, 29] on icon at bounding box center [557, 29] width 12 height 12
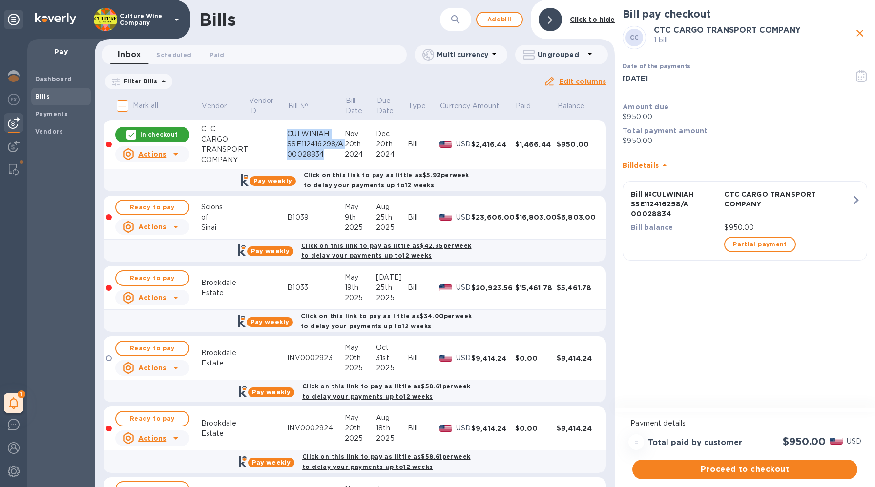
copy div "CULWINIAH SSE112416298/A 00028834"
drag, startPoint x: 286, startPoint y: 132, endPoint x: 331, endPoint y: 164, distance: 55.7
click at [331, 164] on td "CULWINIAH SSE112416298/A 00028834" at bounding box center [316, 144] width 58 height 49
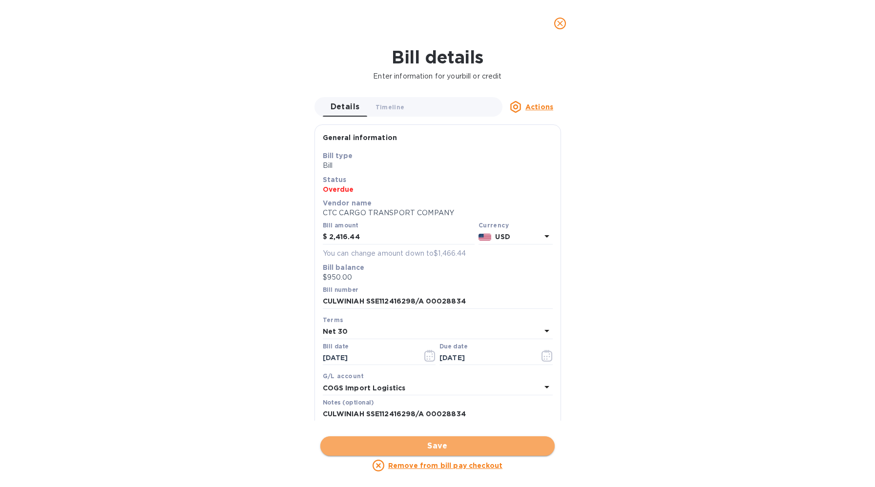
click at [424, 450] on span "Save" at bounding box center [437, 446] width 219 height 12
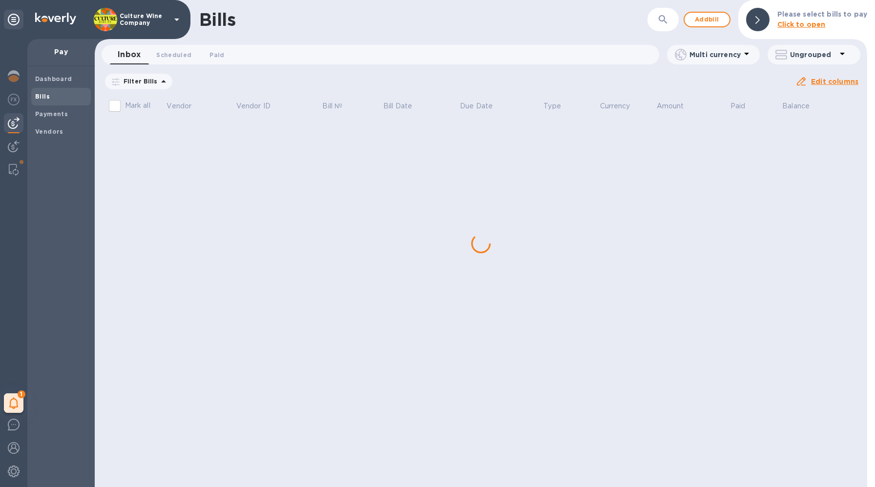
click at [370, 417] on div "Bills ​ Add bill Please select bills to pay Click to open Inbox 0 Scheduled 0 P…" at bounding box center [481, 243] width 772 height 487
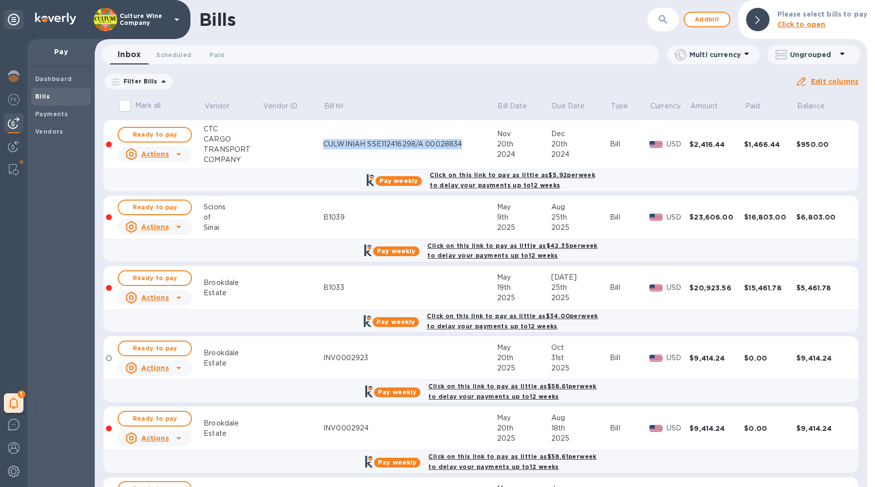
copy div "CULWINIAH SSE112416298/A 00028834"
drag, startPoint x: 314, startPoint y: 144, endPoint x: 476, endPoint y: 146, distance: 162.1
click at [476, 146] on tr "Ready to pay Actions CTC CARGO TRANSPORT COMPANY CULWINIAH SSE112416298/A 00028…" at bounding box center [480, 144] width 755 height 49
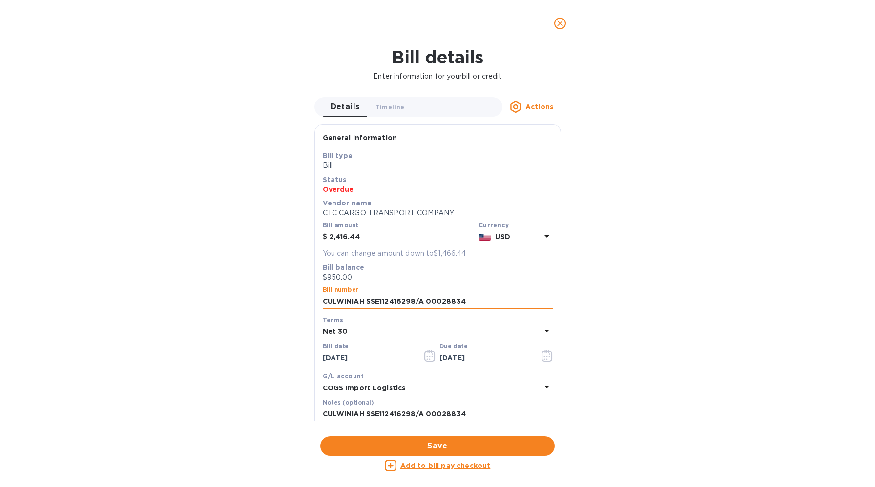
click at [377, 303] on input "CULWINIAH SSE112416298/A 00028834" at bounding box center [438, 301] width 230 height 15
click at [557, 15] on button "close" at bounding box center [559, 23] width 23 height 23
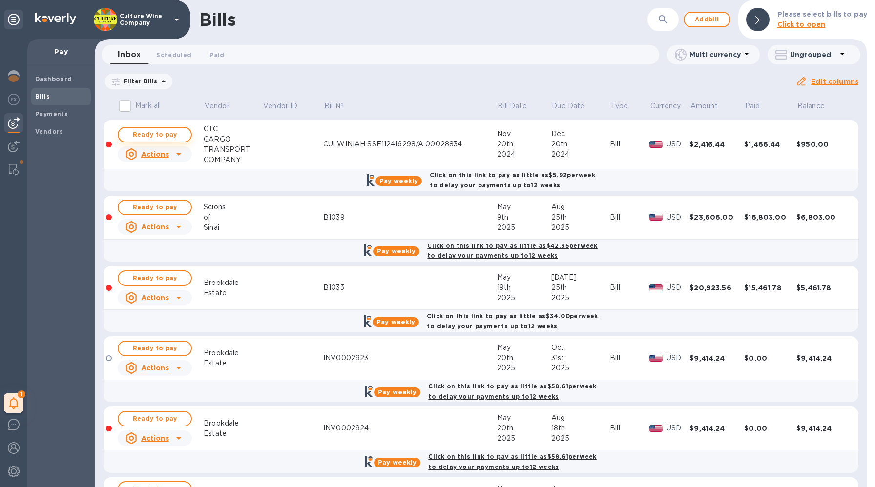
click at [171, 139] on span "Ready to pay" at bounding box center [154, 135] width 57 height 12
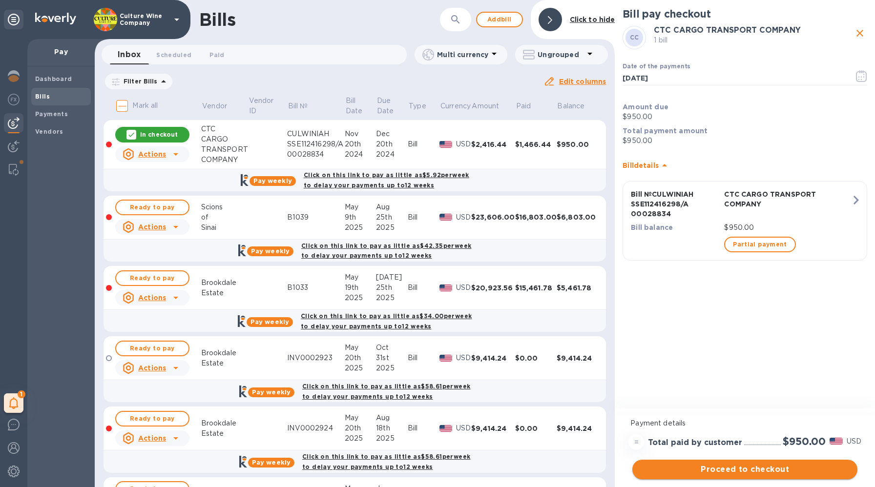
click at [732, 468] on span "Proceed to checkout" at bounding box center [744, 470] width 209 height 12
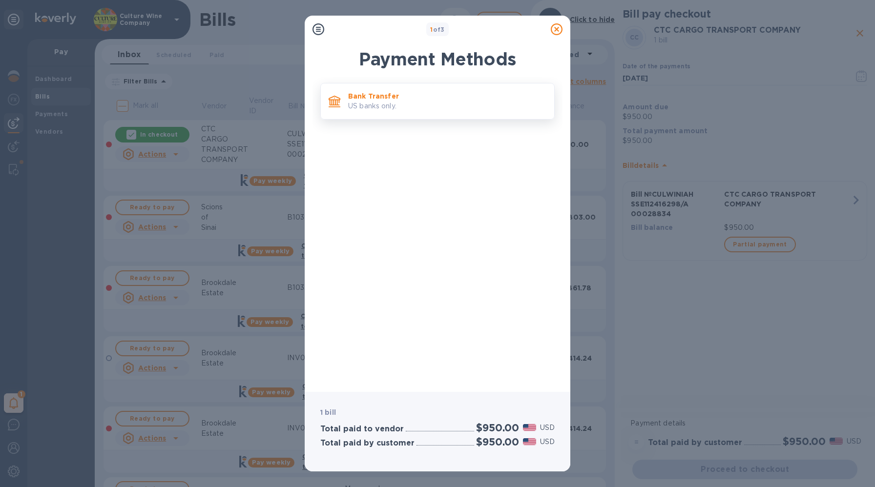
click at [422, 101] on p "Bank Transfer" at bounding box center [447, 96] width 198 height 10
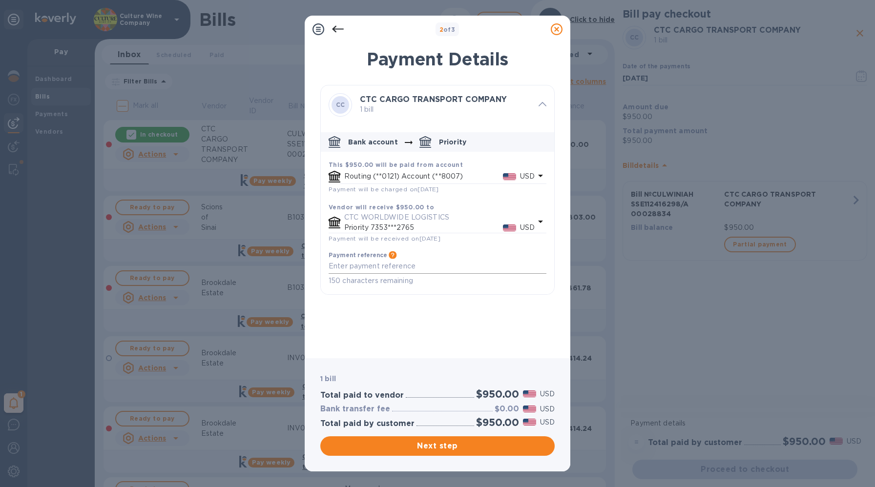
click at [360, 270] on textarea "default-method" at bounding box center [438, 266] width 218 height 8
paste textarea "CULWINIAH SSE112416298/A 00028834"
type textarea "CULWINIAH SSE112416298/A 00028834"
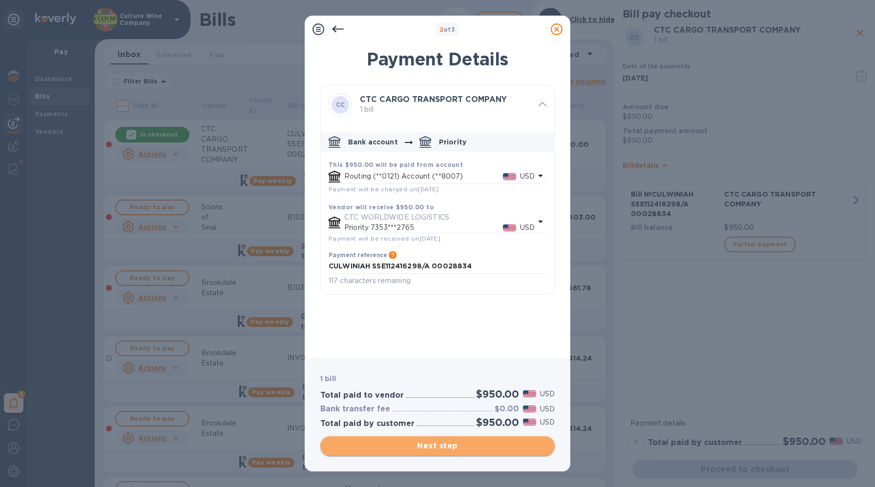
click at [431, 442] on span "Next step" at bounding box center [437, 446] width 219 height 12
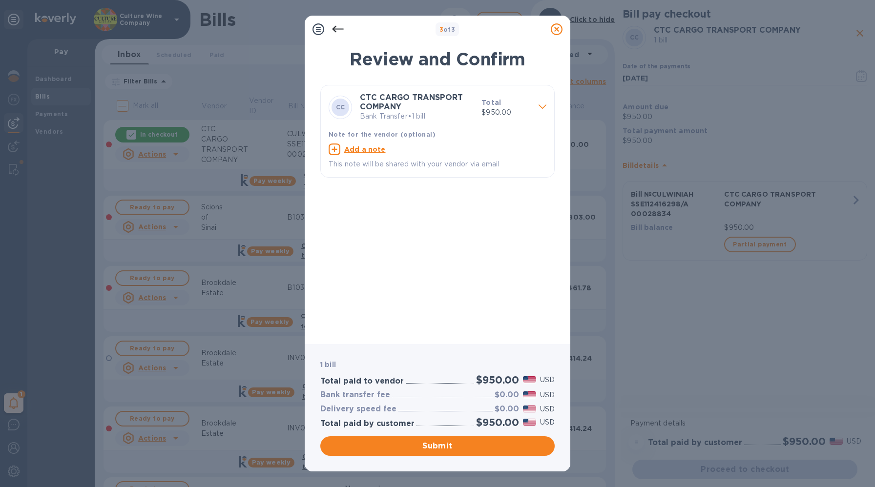
click at [362, 149] on u "Add a note" at bounding box center [364, 149] width 41 height 8
click at [377, 148] on textarea at bounding box center [430, 150] width 202 height 8
paste textarea "CULWINIAH SSE112416298/A 00028834"
type textarea "CULWINIAH SSE112416298/A 00028834"
click at [424, 447] on span "Submit" at bounding box center [437, 446] width 219 height 12
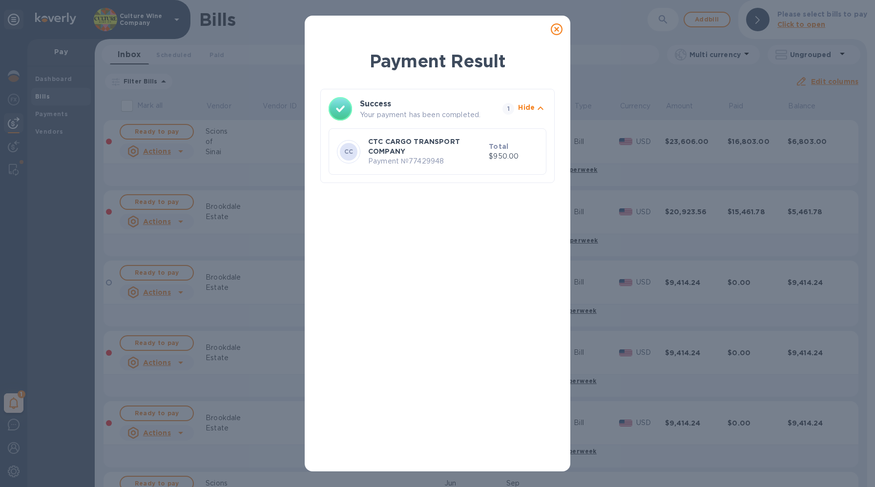
click at [434, 161] on p "Payment № 77429948" at bounding box center [426, 161] width 117 height 10
copy p "77429948"
click at [402, 146] on p "CTC CARGO TRANSPORT COMPANY" at bounding box center [426, 147] width 117 height 20
click at [554, 32] on icon at bounding box center [557, 29] width 12 height 12
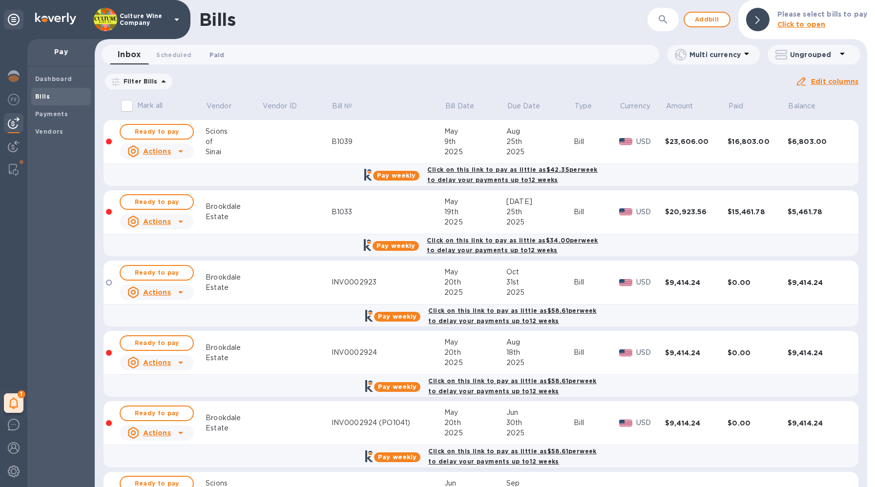
click at [209, 52] on span "Paid 0" at bounding box center [216, 55] width 15 height 10
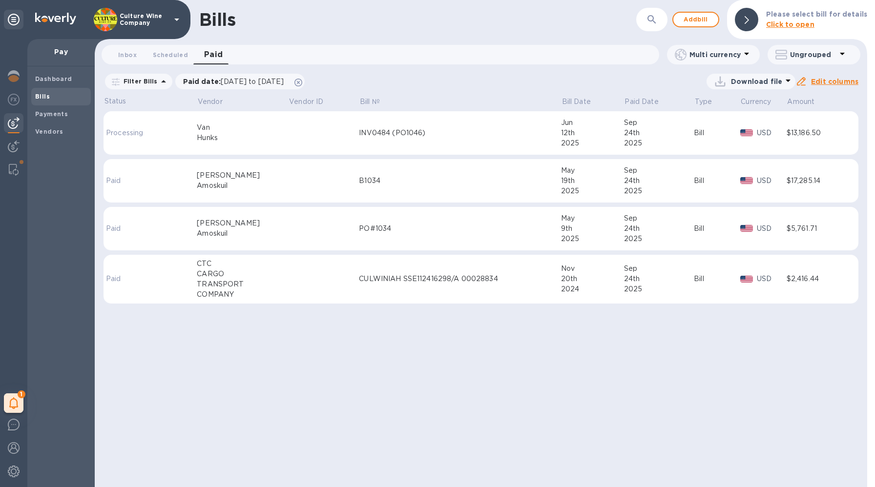
click at [305, 282] on td at bounding box center [323, 279] width 71 height 49
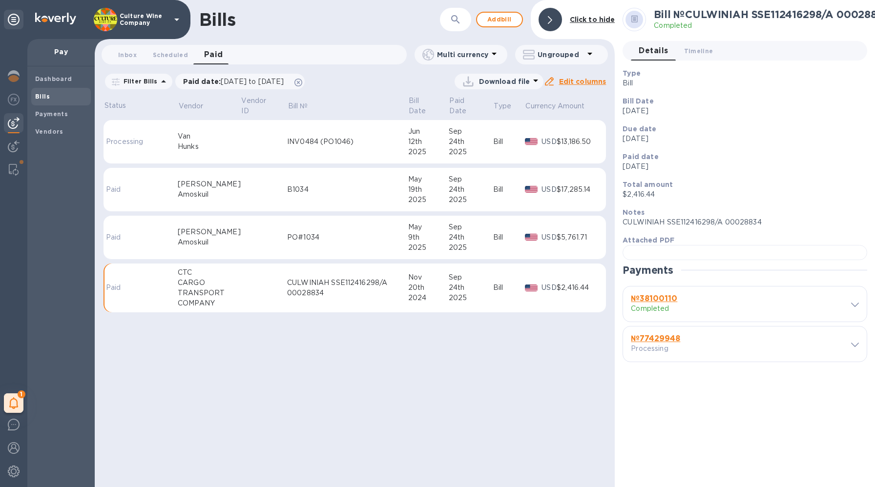
scroll to position [219, 0]
click at [851, 309] on span at bounding box center [855, 304] width 8 height 9
click at [851, 362] on div "№ 77429948 Processing" at bounding box center [745, 344] width 244 height 35
click at [851, 347] on icon at bounding box center [855, 345] width 8 height 4
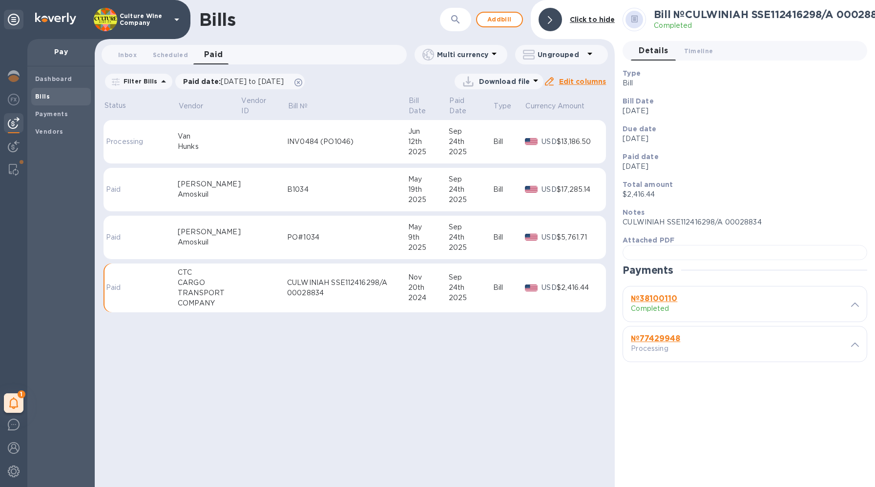
scroll to position [0, 0]
click at [560, 20] on div at bounding box center [549, 19] width 23 height 23
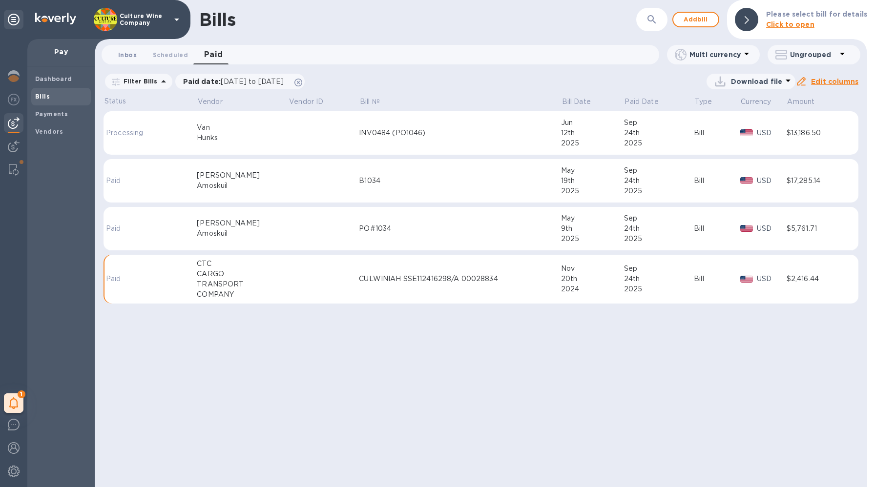
click at [121, 60] on button "Inbox 0" at bounding box center [127, 55] width 35 height 20
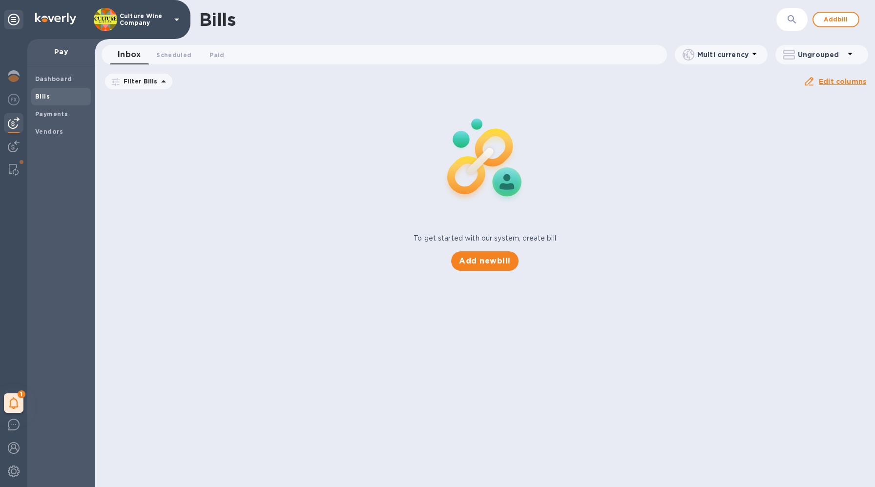
click at [0, 0] on icon at bounding box center [0, 0] width 0 height 0
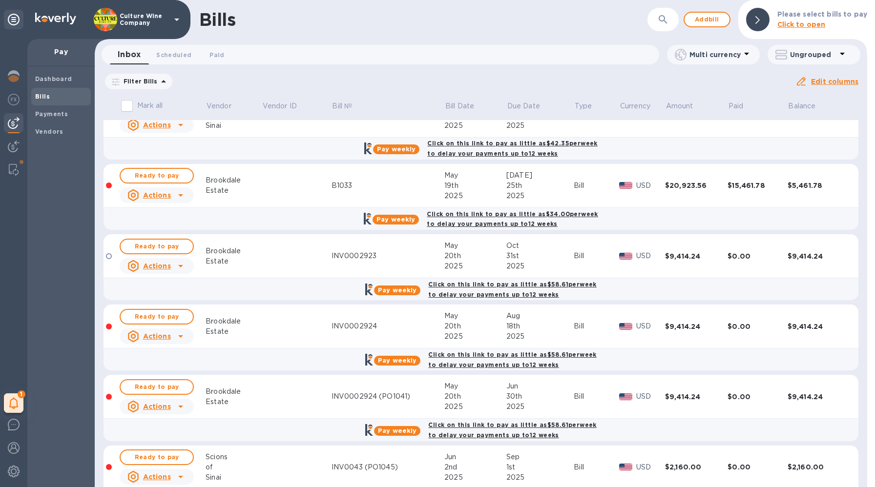
scroll to position [19, 0]
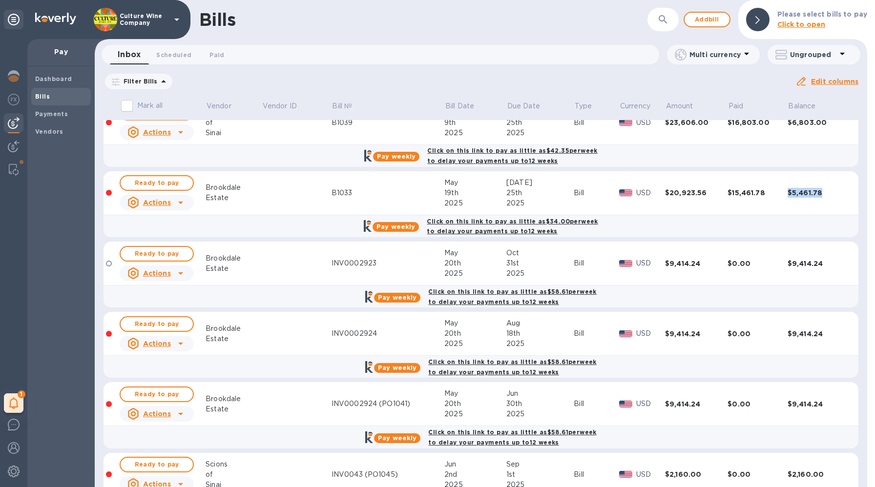
drag, startPoint x: 825, startPoint y: 193, endPoint x: 781, endPoint y: 193, distance: 43.9
click at [781, 193] on tr "Ready to pay Actions Brookdale Estate B1033 May 19th 2025 Jul 25th 2025 Bill US…" at bounding box center [480, 193] width 755 height 44
copy tr "$5,461.78"
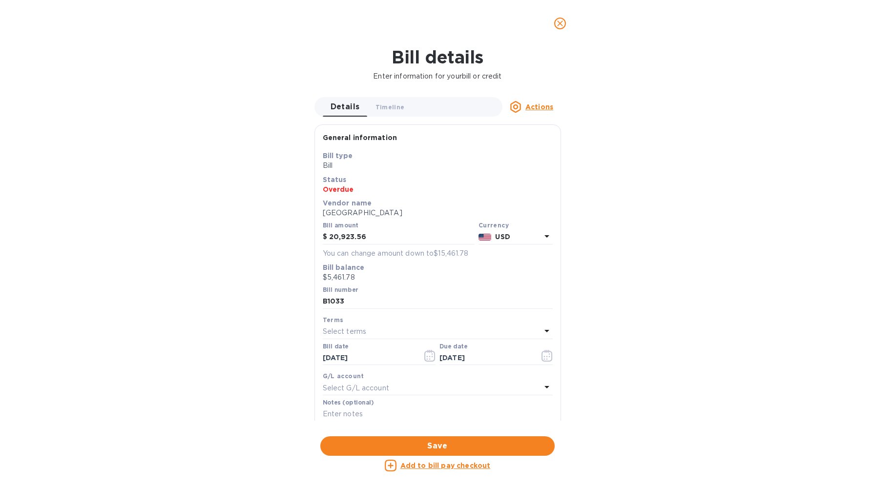
click at [690, 175] on div "Bill details Enter information for your bill or credit Details 0 Timeline 0 Act…" at bounding box center [437, 267] width 875 height 440
click at [564, 22] on icon "close" at bounding box center [560, 24] width 10 height 10
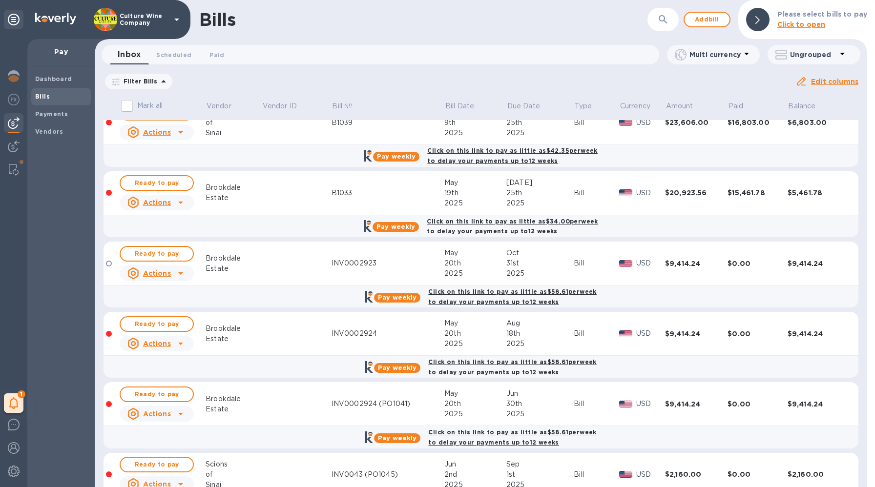
scroll to position [0, 0]
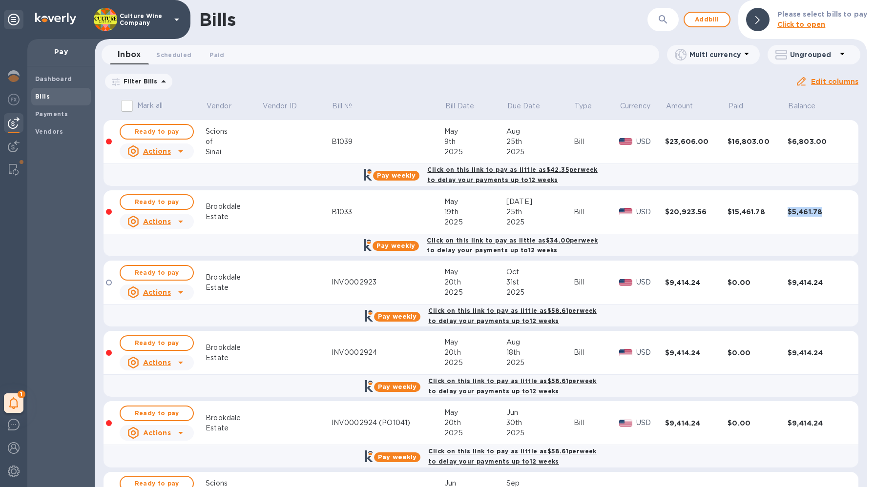
copy tr "$5,461.78"
drag, startPoint x: 820, startPoint y: 211, endPoint x: 781, endPoint y: 211, distance: 38.6
click at [781, 211] on tr "Ready to pay Actions Brookdale Estate B1033 May 19th 2025 Jul 25th 2025 Bill US…" at bounding box center [480, 212] width 755 height 44
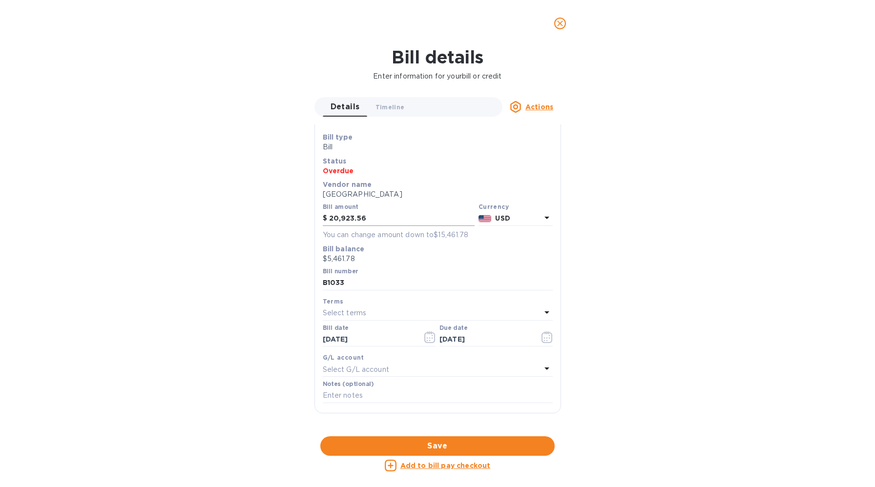
scroll to position [20, 0]
click at [335, 283] on input "B1033" at bounding box center [438, 282] width 230 height 15
click at [355, 285] on input "B1033" at bounding box center [438, 282] width 230 height 15
type input "PO1033 Culture Wine Co"
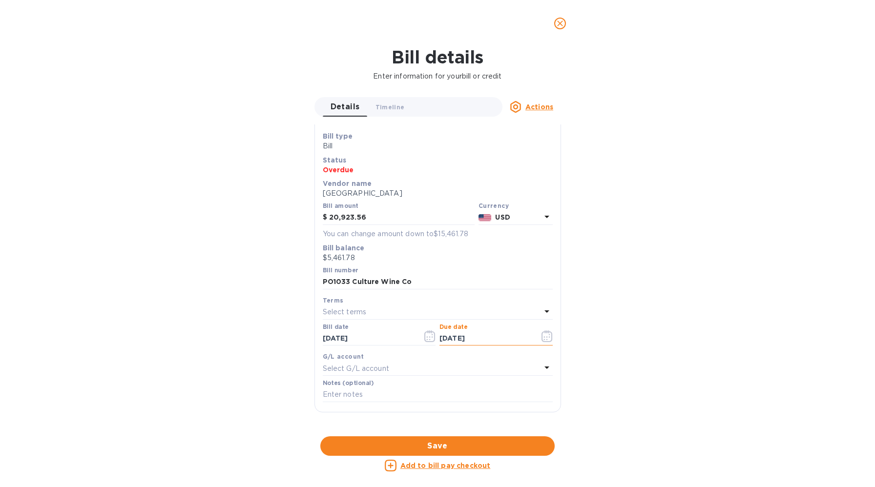
click at [475, 338] on input "07/25/2025" at bounding box center [485, 338] width 92 height 15
click at [546, 336] on icon "button" at bounding box center [546, 336] width 11 height 12
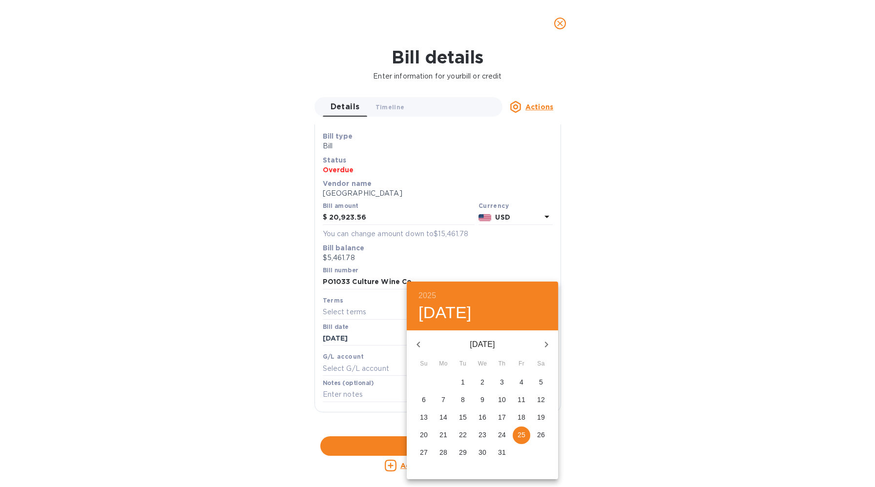
click at [548, 331] on div "July 2025 Su Mo Tu We Th Fr Sa" at bounding box center [482, 349] width 151 height 37
click at [546, 340] on icon "button" at bounding box center [546, 345] width 12 height 12
click at [483, 436] on p "24" at bounding box center [482, 435] width 8 height 10
type input "[DATE]"
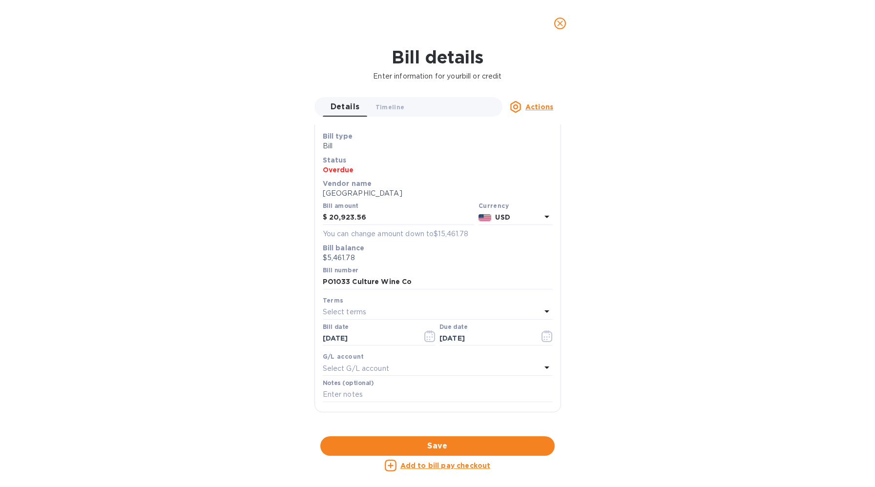
click at [412, 369] on div "Select G/L account" at bounding box center [432, 369] width 218 height 14
click at [382, 386] on div at bounding box center [437, 394] width 214 height 33
click at [380, 388] on div at bounding box center [437, 396] width 214 height 20
click at [377, 396] on input "text" at bounding box center [438, 396] width 172 height 15
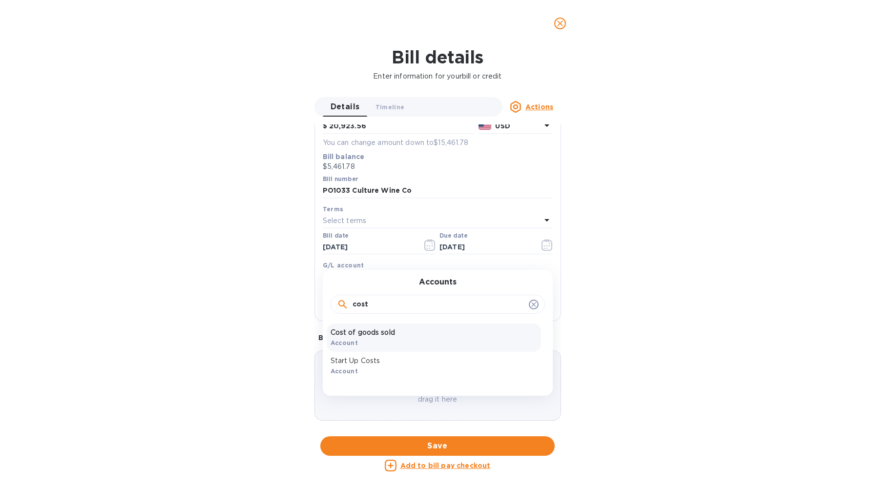
type input "cost"
click at [389, 329] on p "Cost of goods sold" at bounding box center [433, 333] width 206 height 10
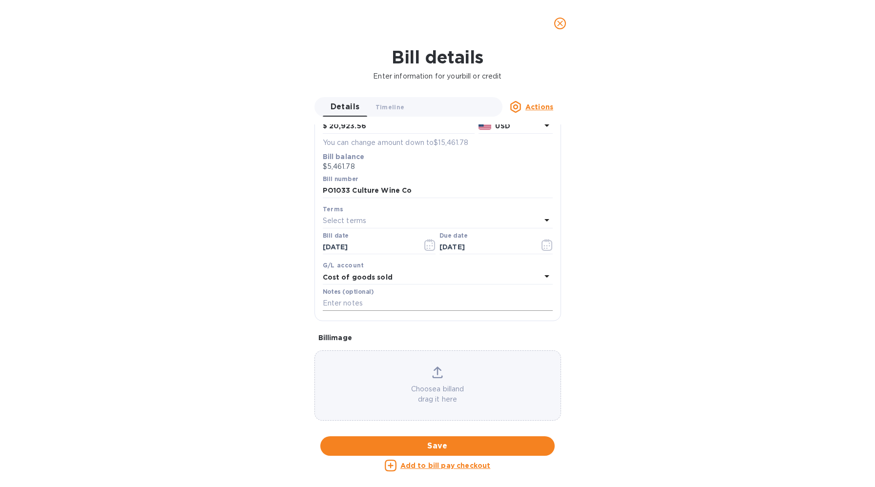
click at [381, 302] on input "text" at bounding box center [438, 303] width 230 height 15
click at [368, 300] on input "text" at bounding box center [438, 303] width 230 height 15
paste input "B1033"
type input "B1033 Culture Wine Co"
click at [407, 442] on span "Save" at bounding box center [437, 446] width 219 height 12
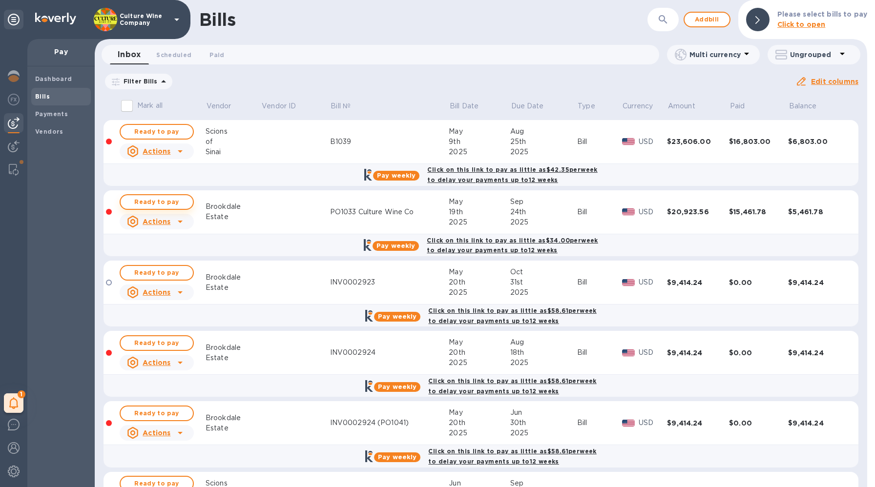
click at [144, 206] on span "Ready to pay" at bounding box center [156, 202] width 57 height 12
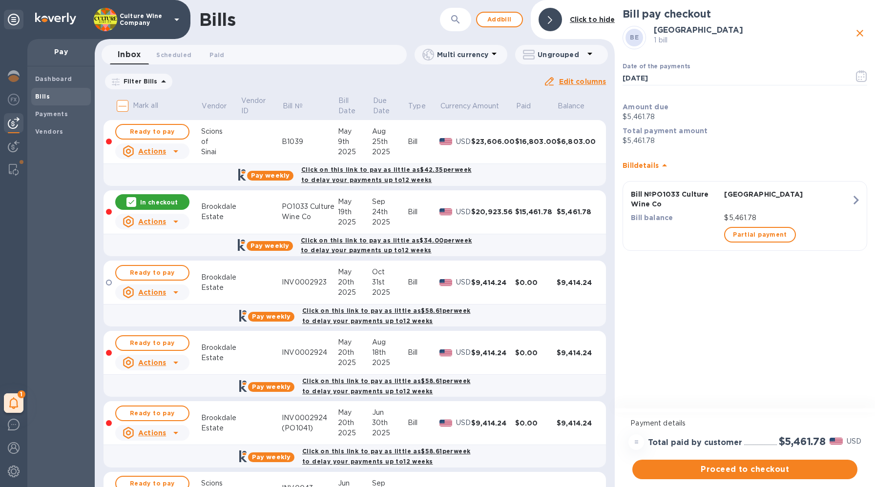
click at [724, 468] on span "Proceed to checkout" at bounding box center [744, 470] width 209 height 12
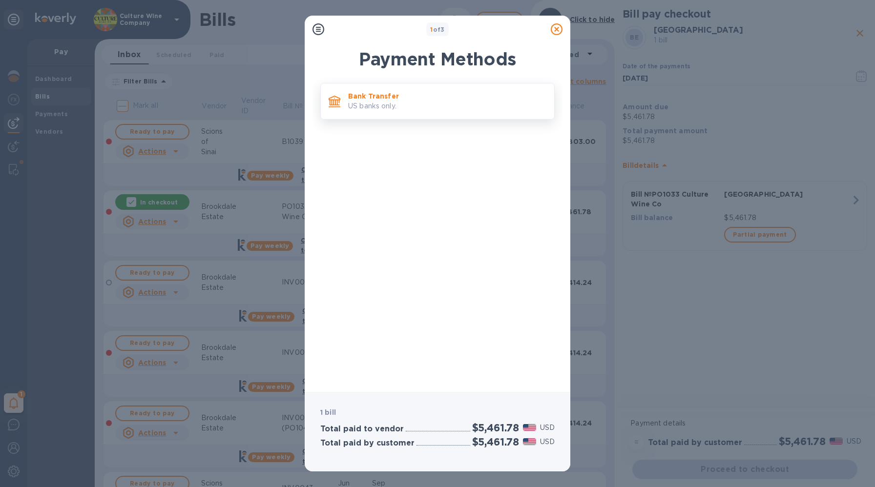
click at [388, 104] on p "US banks only." at bounding box center [447, 106] width 198 height 10
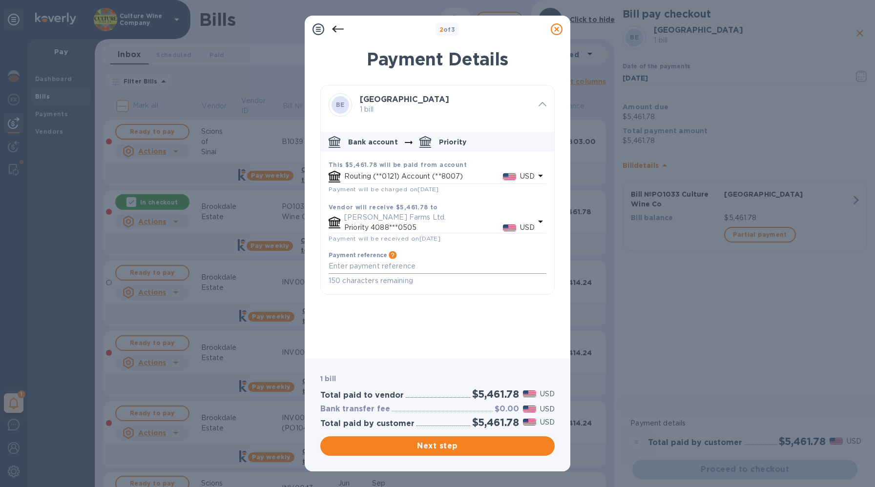
click at [372, 263] on textarea "default-method" at bounding box center [438, 266] width 218 height 8
paste textarea "B1033 Culture Wine Co"
type textarea "B1033 Culture Wine Co"
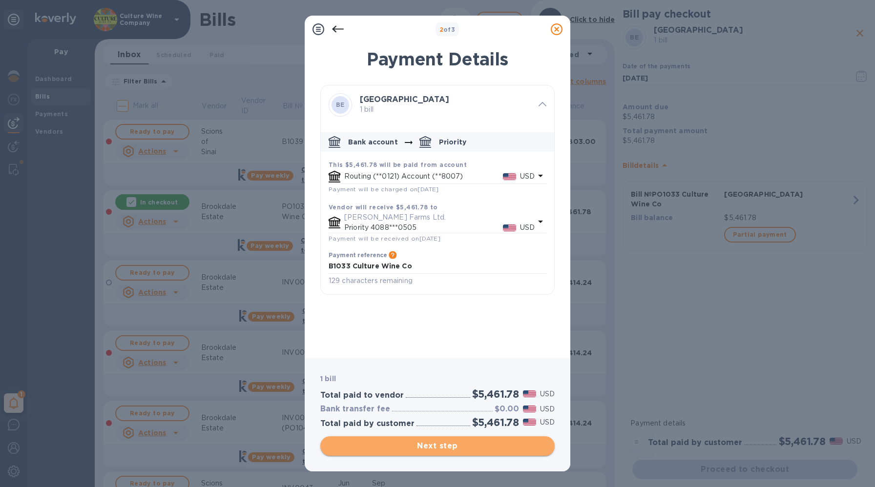
click at [453, 453] on button "Next step" at bounding box center [437, 446] width 234 height 20
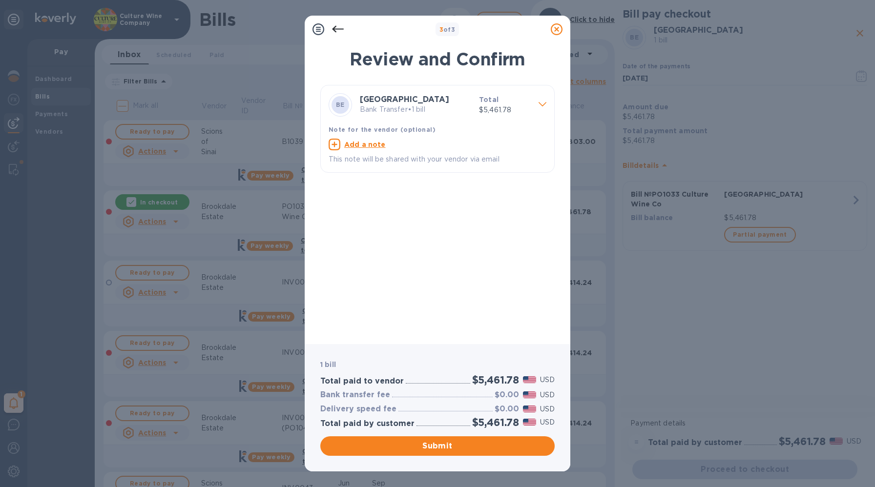
click at [358, 140] on p "Add a note" at bounding box center [364, 145] width 41 height 10
click at [361, 153] on div "x This note will be shared with your vendor via email" at bounding box center [430, 152] width 202 height 27
click at [368, 146] on textarea at bounding box center [430, 146] width 202 height 8
paste textarea "B1033 Culture Wine Co"
click at [331, 144] on textarea "B1033 Culture Wine Co" at bounding box center [430, 146] width 202 height 8
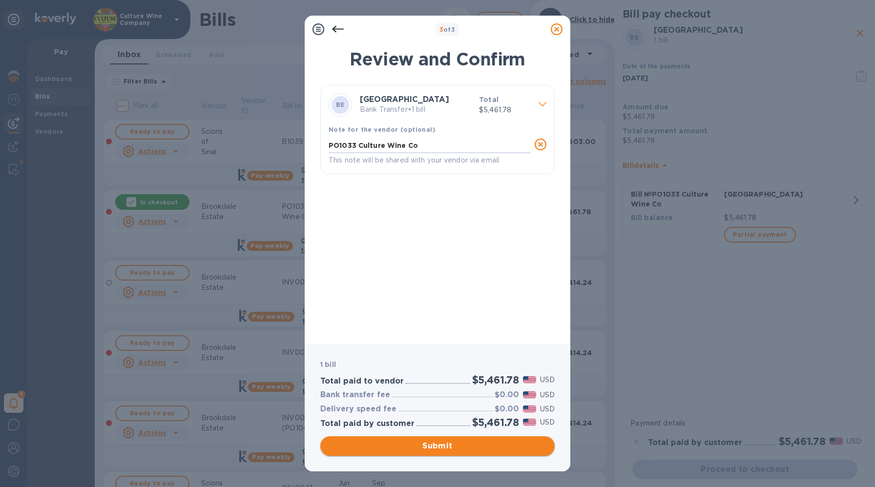
type textarea "PO1033 Culture Wine Co"
click at [436, 445] on span "Submit" at bounding box center [437, 446] width 219 height 12
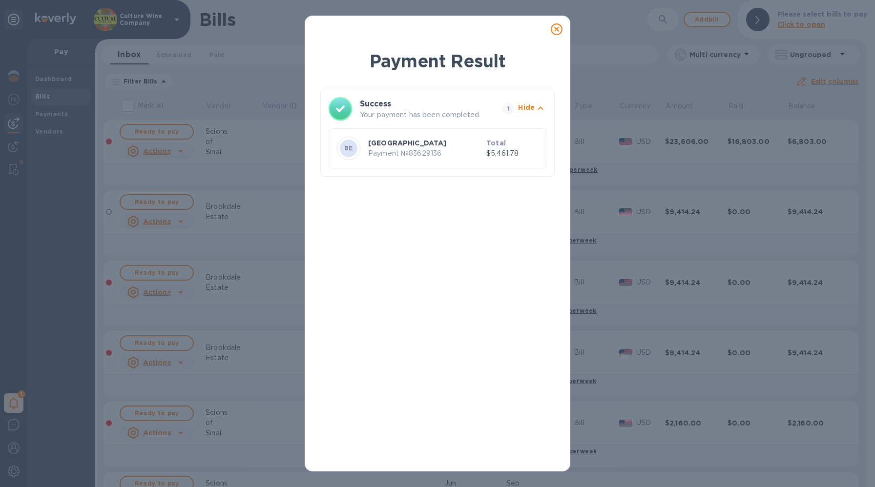
click at [555, 30] on icon at bounding box center [557, 29] width 12 height 12
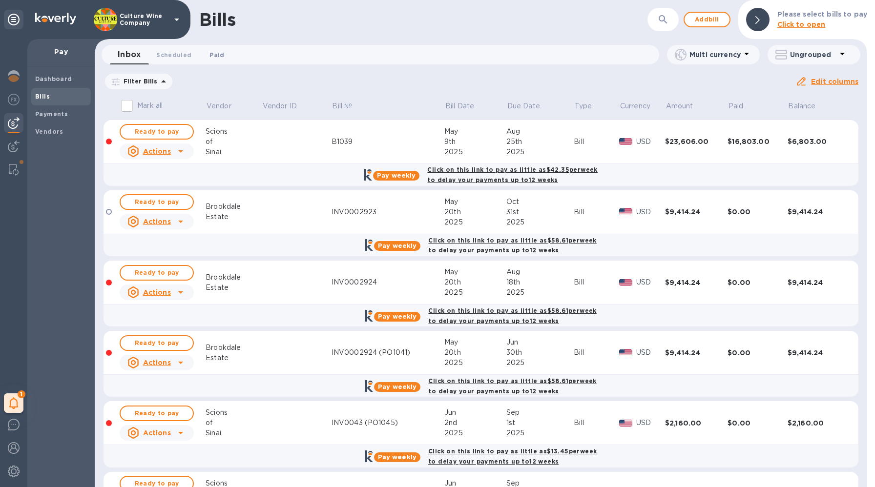
click at [215, 54] on span "Paid 0" at bounding box center [216, 55] width 15 height 10
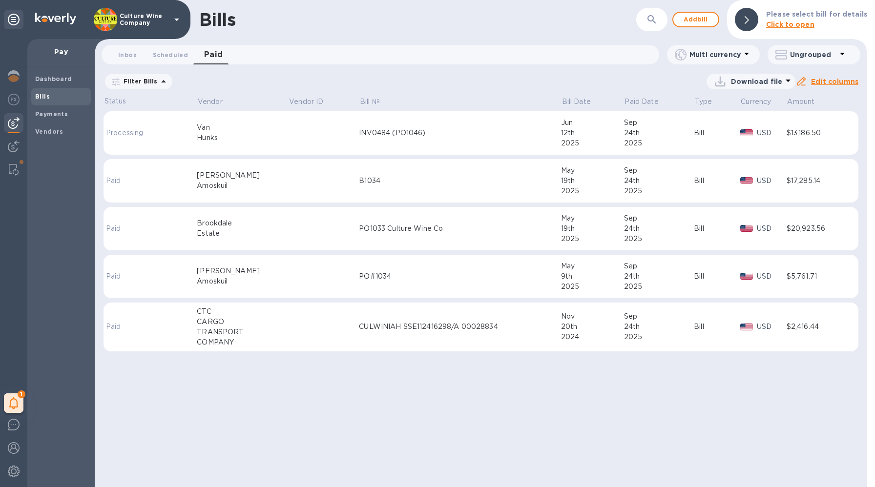
click at [397, 243] on td "PO1033 Culture Wine Co" at bounding box center [460, 229] width 202 height 44
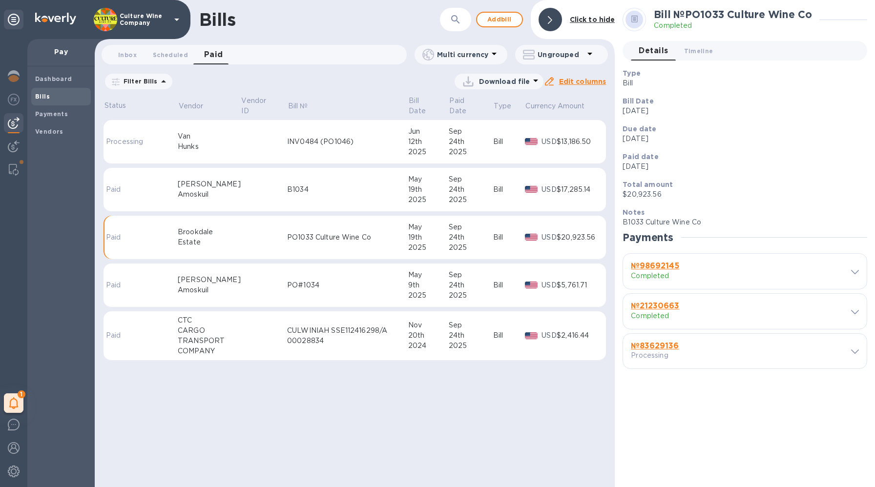
click at [855, 353] on icon at bounding box center [855, 352] width 8 height 4
drag, startPoint x: 689, startPoint y: 156, endPoint x: 644, endPoint y: 156, distance: 44.4
click at [644, 342] on h3 "№ 83629136" at bounding box center [682, 346] width 103 height 9
copy b "83629136"
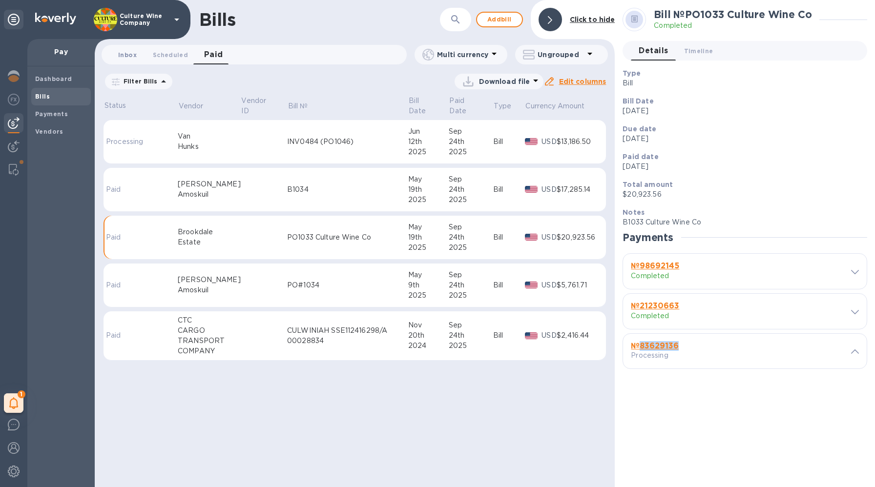
click at [121, 49] on button "Inbox 0" at bounding box center [127, 55] width 35 height 20
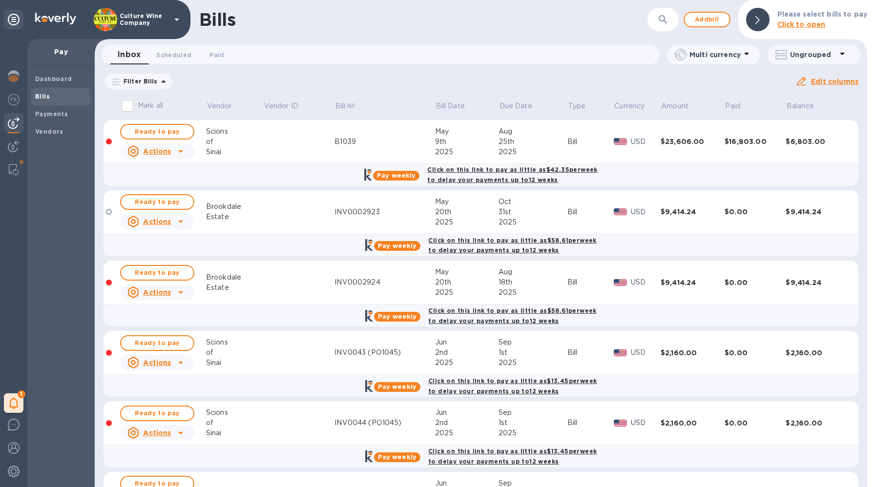
click at [0, 0] on icon at bounding box center [0, 0] width 0 height 0
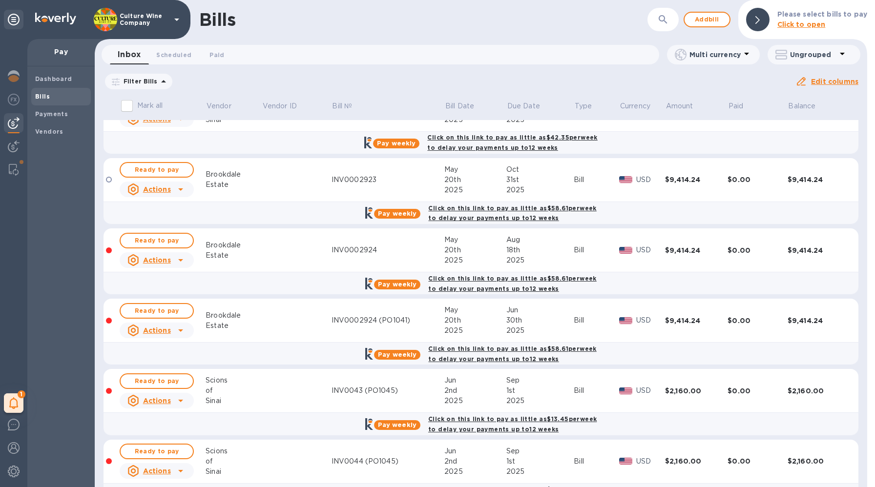
scroll to position [35, 0]
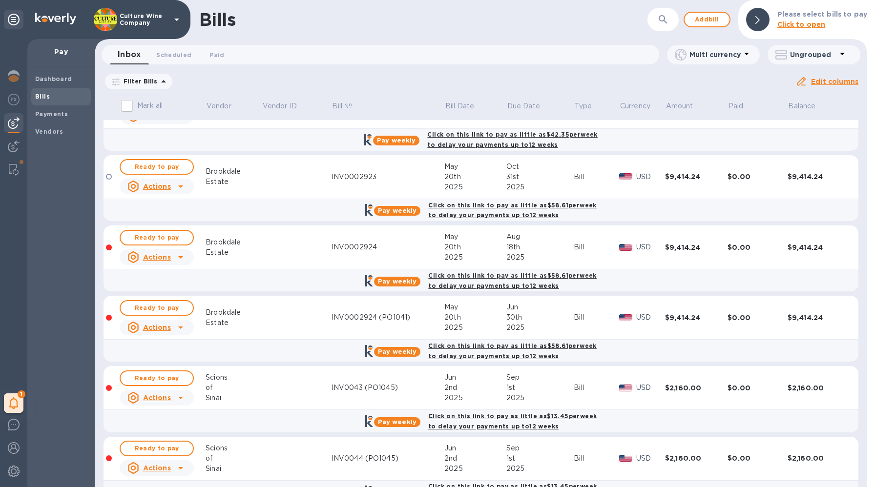
click at [179, 258] on icon at bounding box center [181, 257] width 12 height 12
click at [161, 321] on b "Delete" at bounding box center [159, 320] width 24 height 8
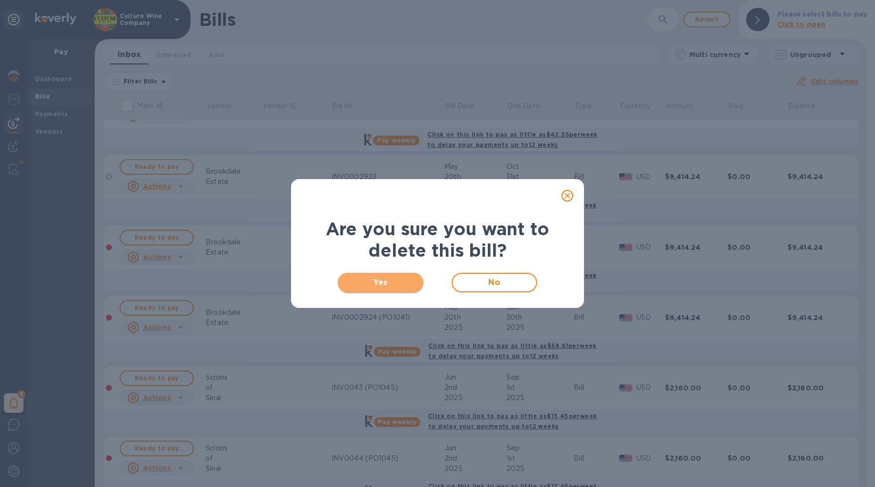
click at [375, 285] on span "Yes" at bounding box center [381, 283] width 70 height 12
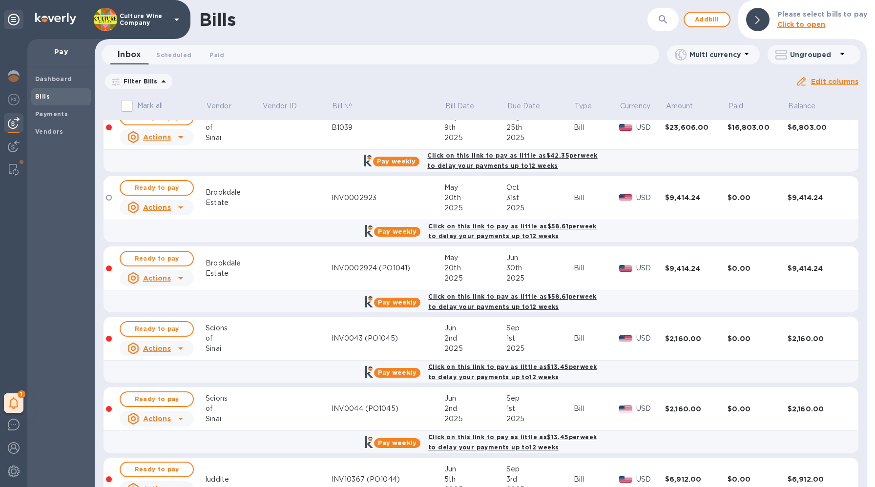
scroll to position [0, 0]
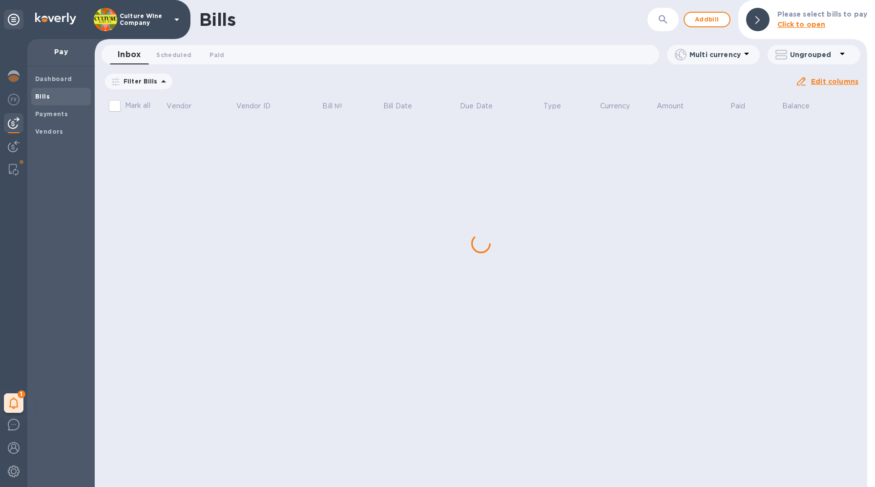
click at [173, 221] on div "Bills ​ Add bill Please select bills to pay Click to open Inbox 0 Scheduled 0 P…" at bounding box center [481, 243] width 772 height 487
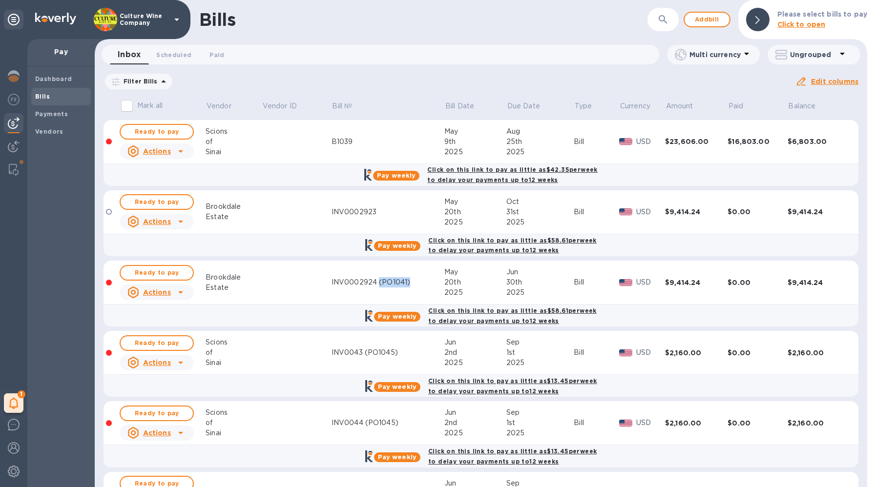
drag, startPoint x: 413, startPoint y: 283, endPoint x: 379, endPoint y: 283, distance: 33.7
click at [379, 283] on div "INV0002924 (PO1041)" at bounding box center [387, 282] width 113 height 10
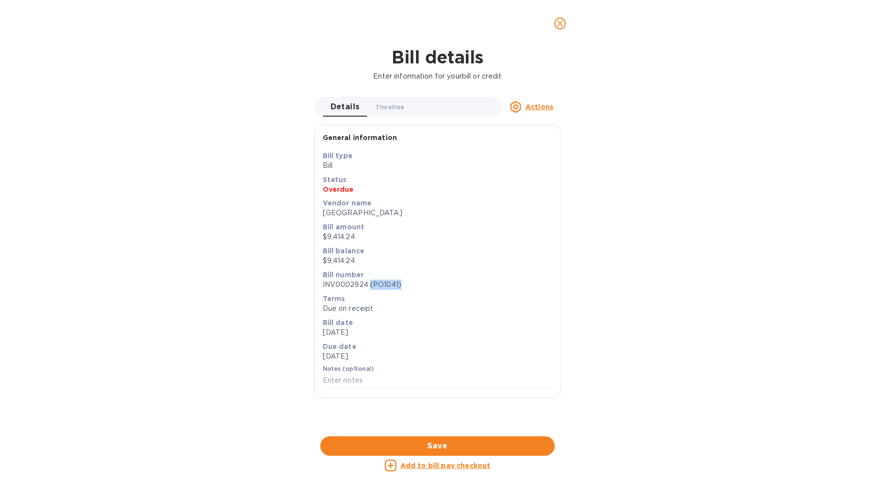
drag, startPoint x: 406, startPoint y: 286, endPoint x: 370, endPoint y: 286, distance: 36.6
click at [370, 286] on p "INV0002924 (PO1041)" at bounding box center [438, 285] width 230 height 10
copy p "(PO1041)"
click at [556, 25] on icon "close" at bounding box center [560, 24] width 10 height 10
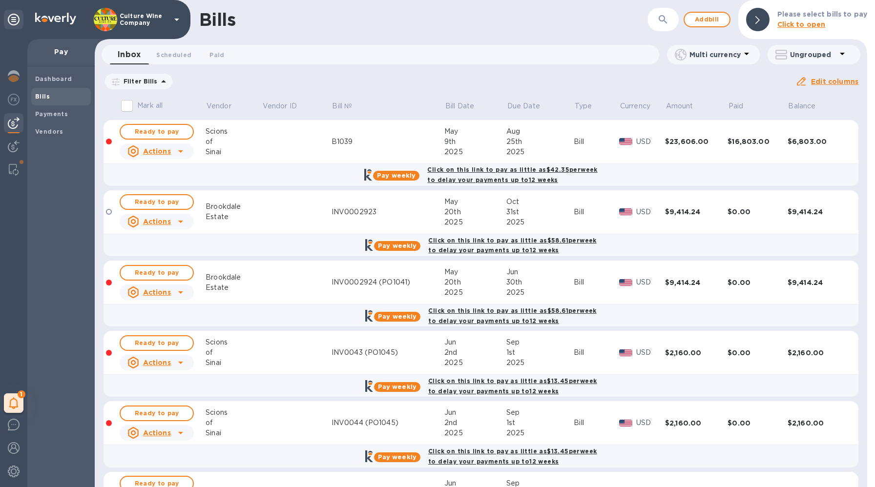
click at [168, 220] on u "Actions" at bounding box center [157, 222] width 28 height 8
click at [215, 214] on div at bounding box center [437, 243] width 875 height 487
click at [231, 208] on div "Brookdale" at bounding box center [234, 207] width 56 height 10
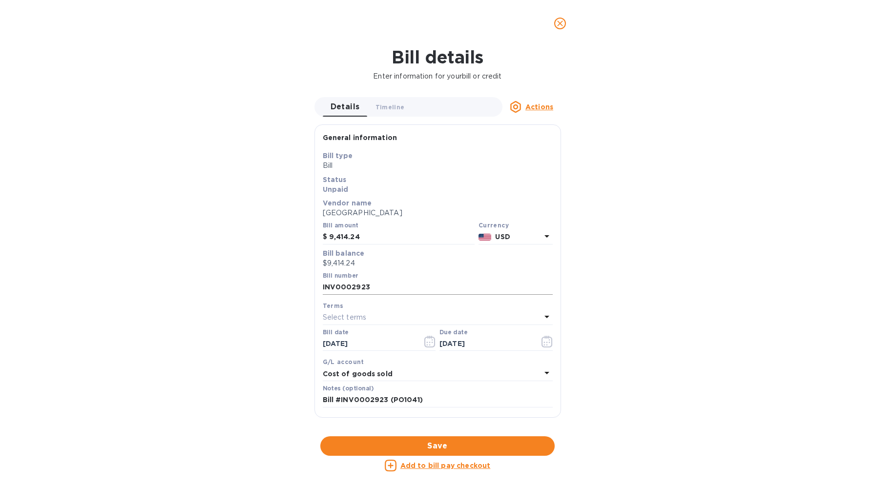
click at [377, 283] on input "INV0002923" at bounding box center [438, 287] width 230 height 15
click at [378, 286] on input "INV0002923" at bounding box center [438, 287] width 230 height 15
paste input "(PO1041)"
type input "INV0002923 (PO1041)"
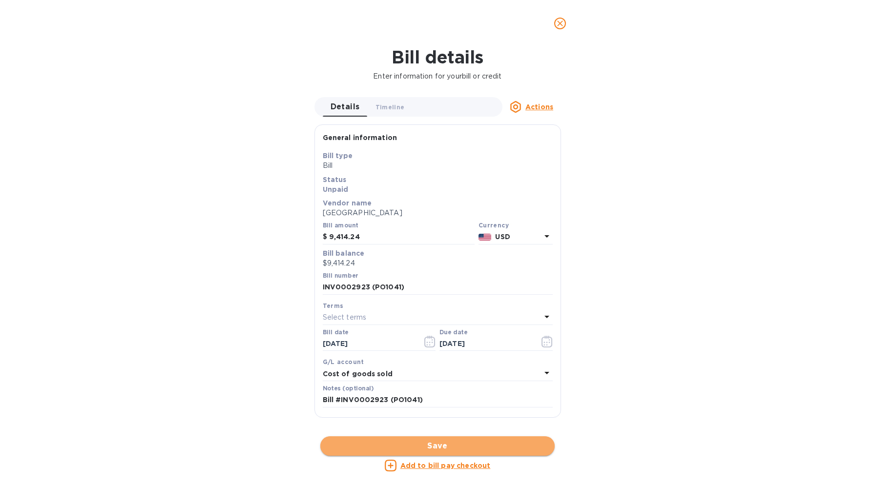
click at [414, 443] on span "Save" at bounding box center [437, 446] width 219 height 12
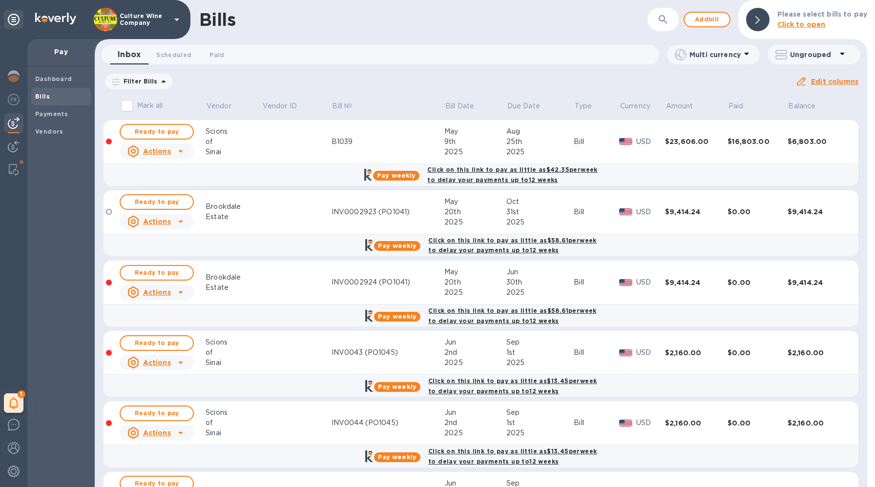
click at [297, 286] on td at bounding box center [297, 283] width 70 height 44
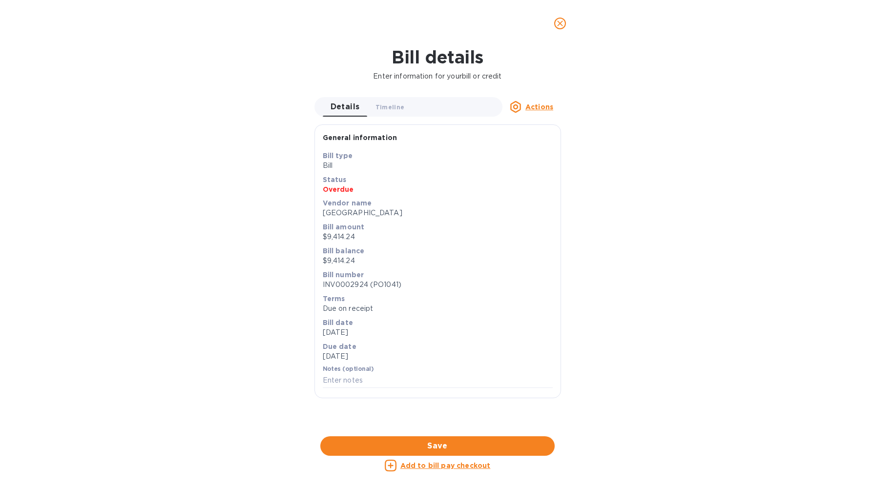
click at [526, 115] on div "Details 0 Timeline 0 Actions" at bounding box center [437, 107] width 247 height 20
click at [536, 100] on div "Details 0 Timeline 0 Actions" at bounding box center [437, 107] width 247 height 20
click at [536, 107] on u "Actions" at bounding box center [539, 107] width 28 height 8
click at [454, 170] on div at bounding box center [437, 243] width 875 height 487
click at [373, 317] on div "Bill date May 20th 2025" at bounding box center [438, 328] width 234 height 24
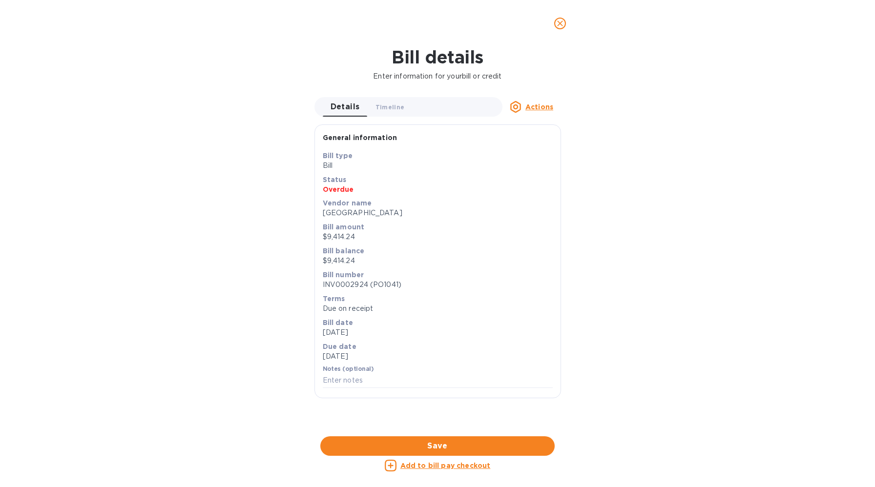
click at [554, 25] on button "close" at bounding box center [559, 23] width 23 height 23
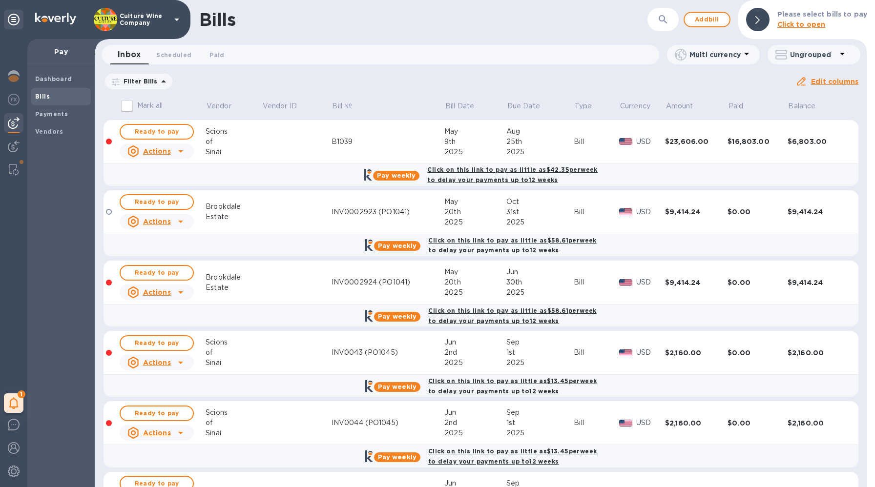
click at [224, 206] on div "Brookdale" at bounding box center [234, 207] width 56 height 10
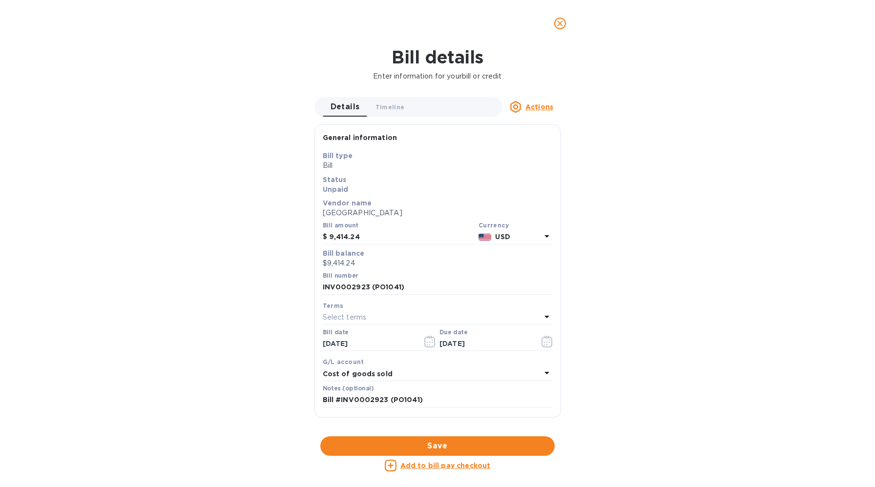
click at [561, 25] on icon "close" at bounding box center [560, 24] width 10 height 10
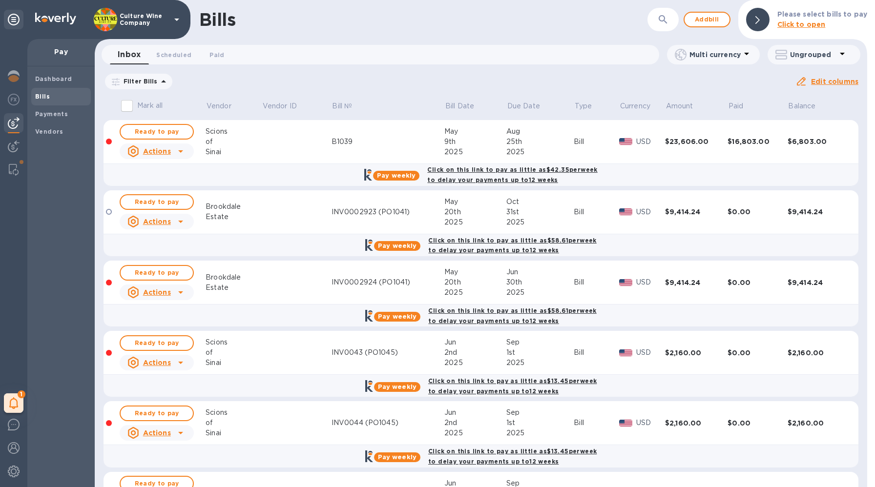
click at [213, 274] on div "Brookdale" at bounding box center [234, 277] width 56 height 10
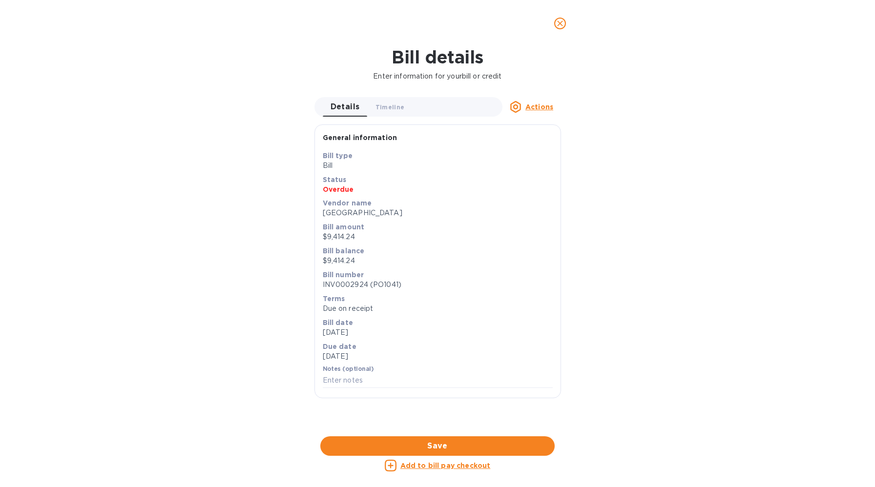
click at [557, 27] on icon "close" at bounding box center [560, 24] width 10 height 10
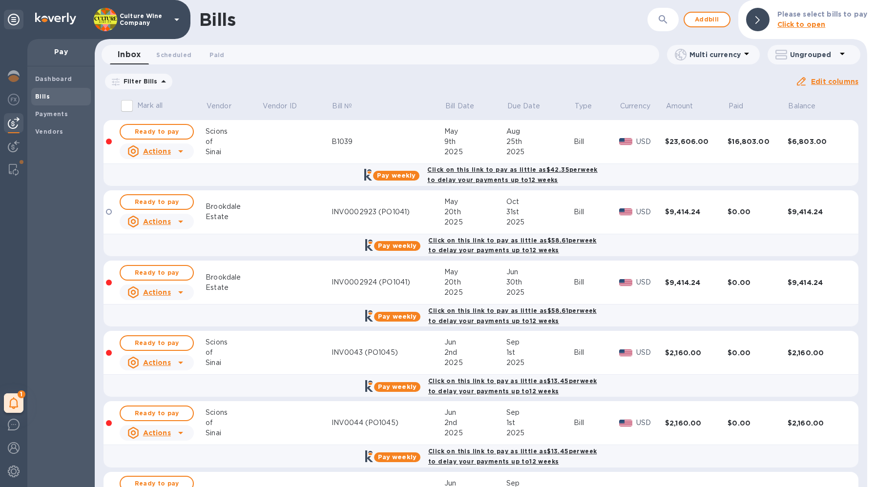
click at [215, 353] on div "of" at bounding box center [234, 353] width 56 height 10
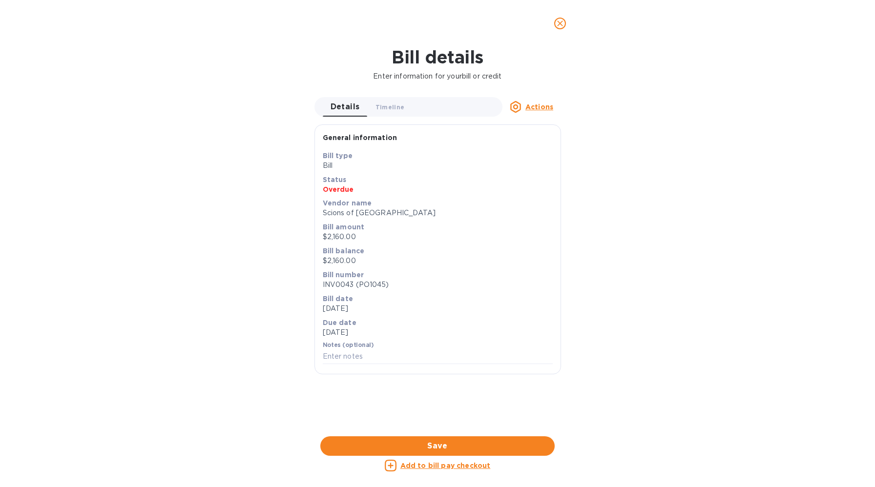
click at [559, 24] on icon "close" at bounding box center [560, 24] width 10 height 10
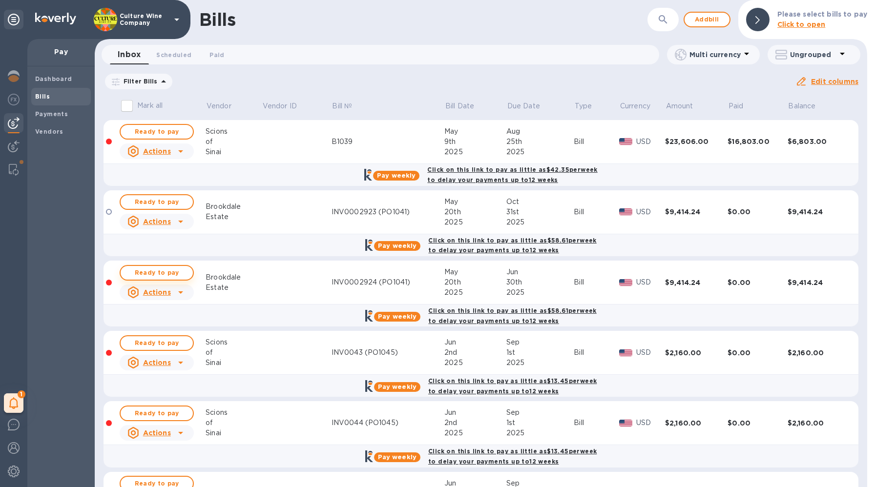
click at [185, 278] on button "Ready to pay" at bounding box center [157, 273] width 74 height 16
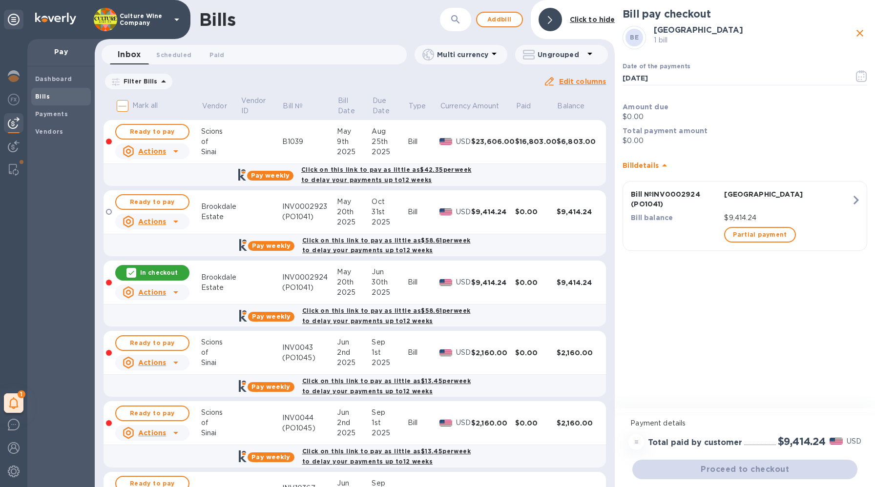
click at [170, 295] on icon at bounding box center [176, 293] width 12 height 12
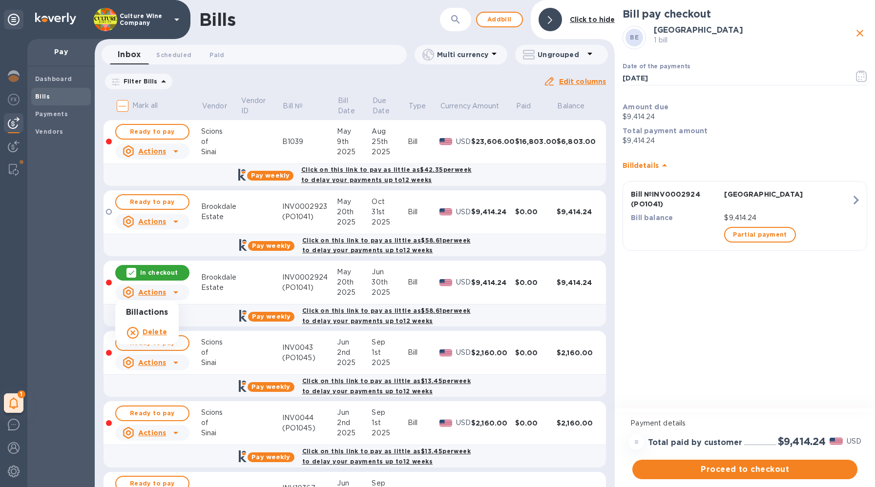
click at [235, 268] on div at bounding box center [437, 243] width 875 height 487
click at [866, 29] on div at bounding box center [859, 37] width 15 height 23
click at [855, 30] on icon "close" at bounding box center [860, 33] width 12 height 12
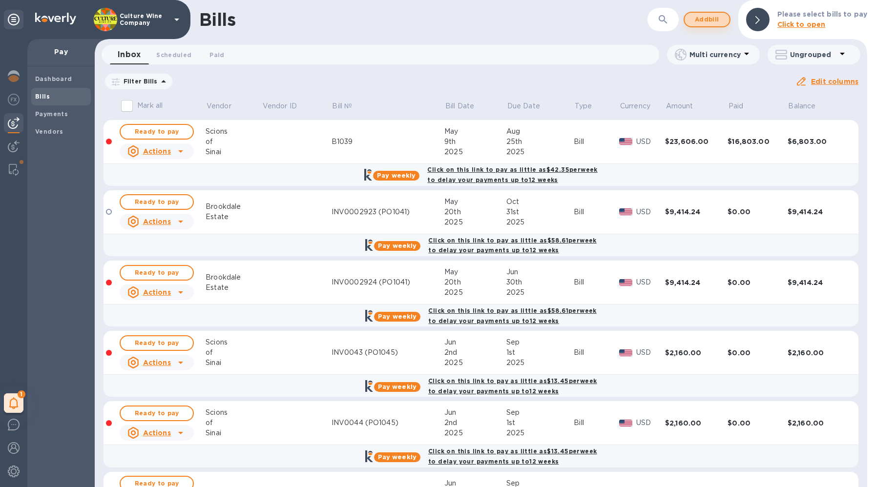
click at [707, 20] on span "Add bill" at bounding box center [706, 20] width 29 height 12
